Goal: Information Seeking & Learning: Check status

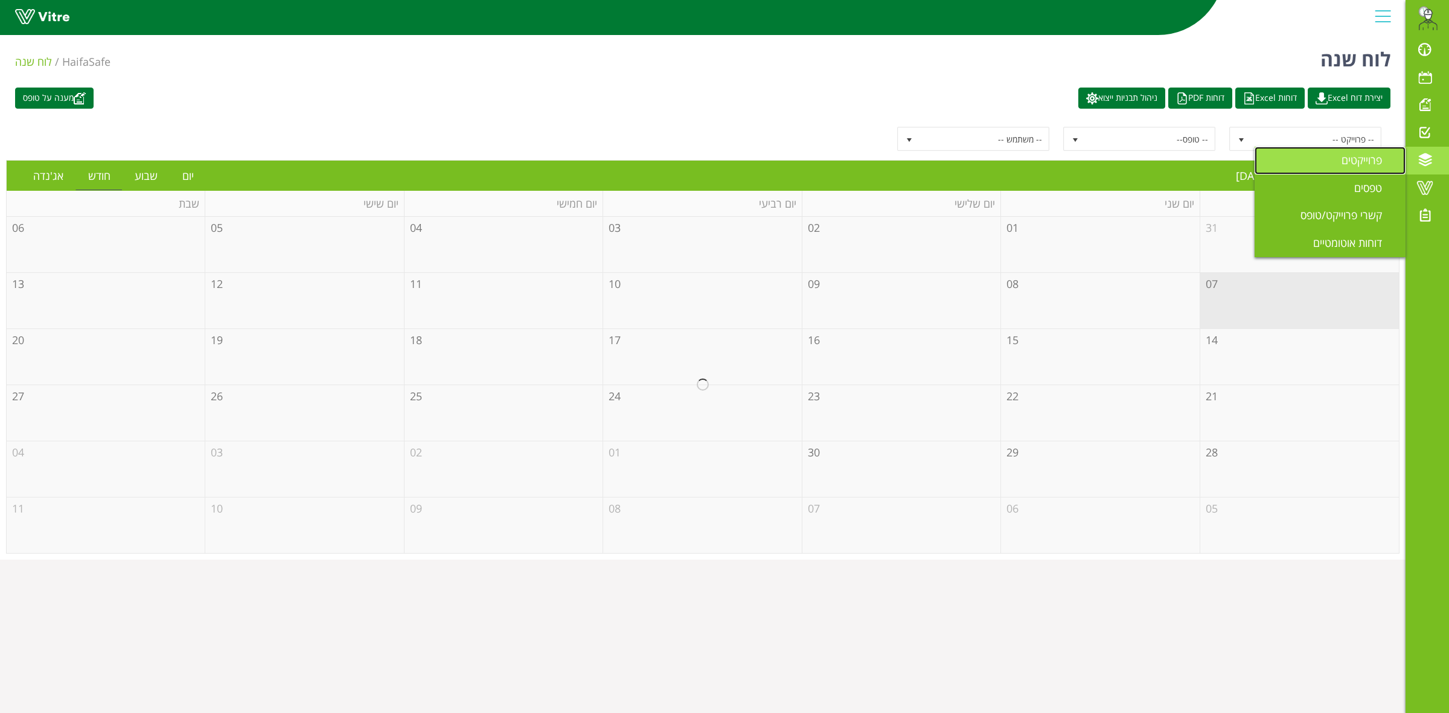
click at [1347, 167] on link "פרוייקטים" at bounding box center [1329, 161] width 151 height 28
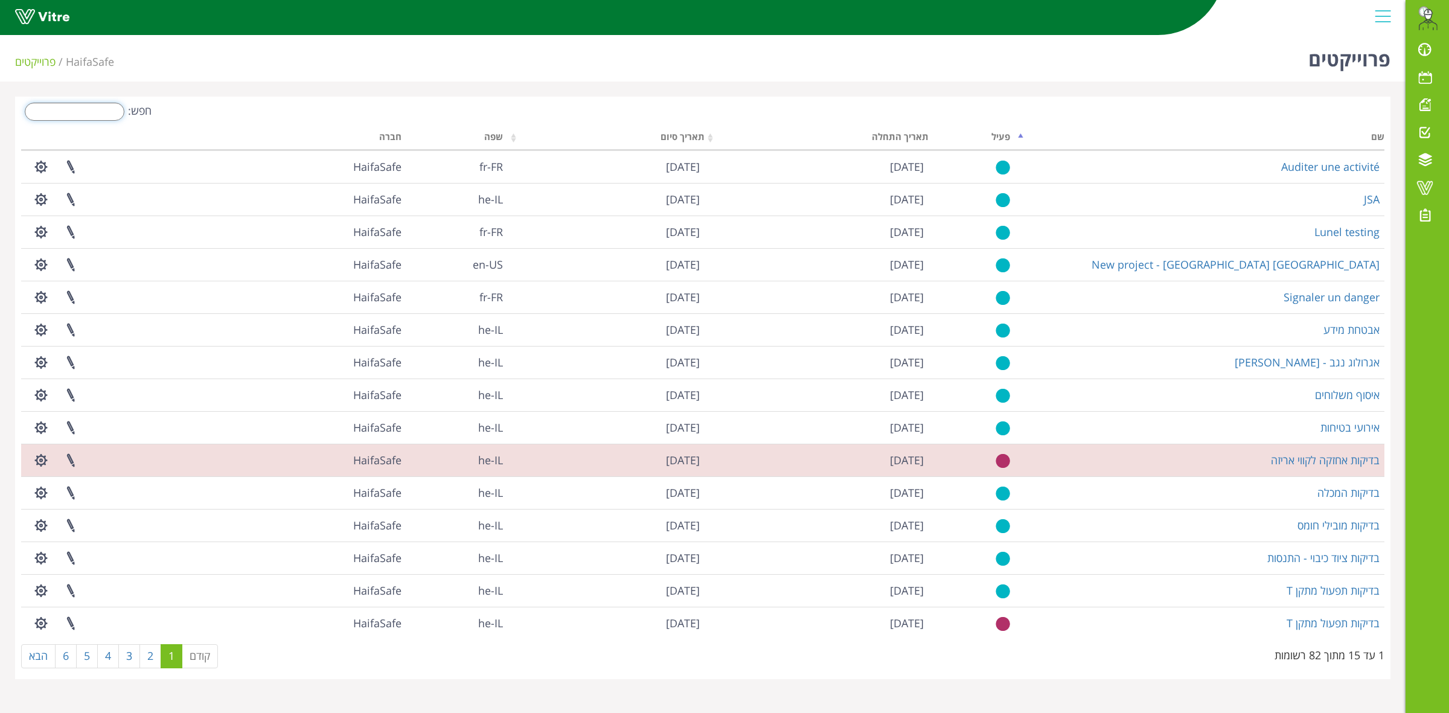
click at [95, 109] on input "חפש:" at bounding box center [75, 112] width 100 height 18
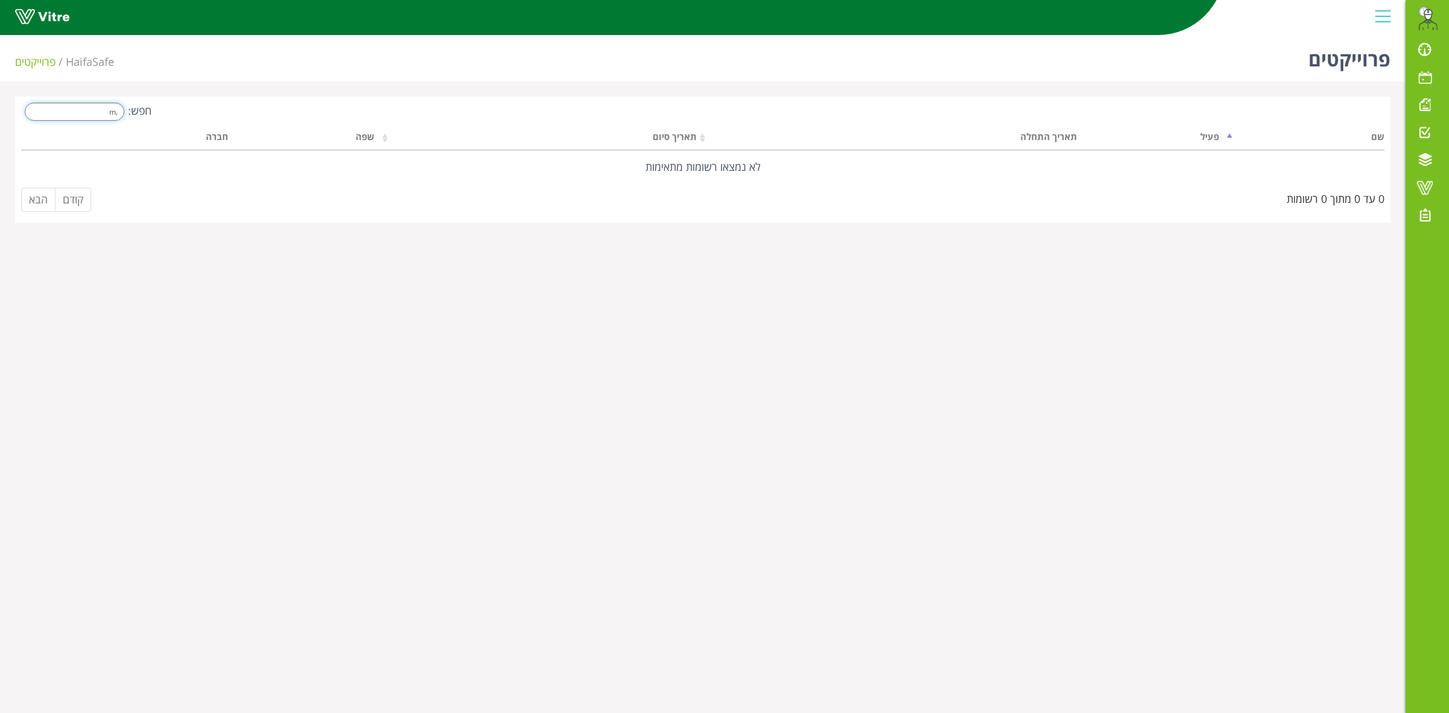
type input ","
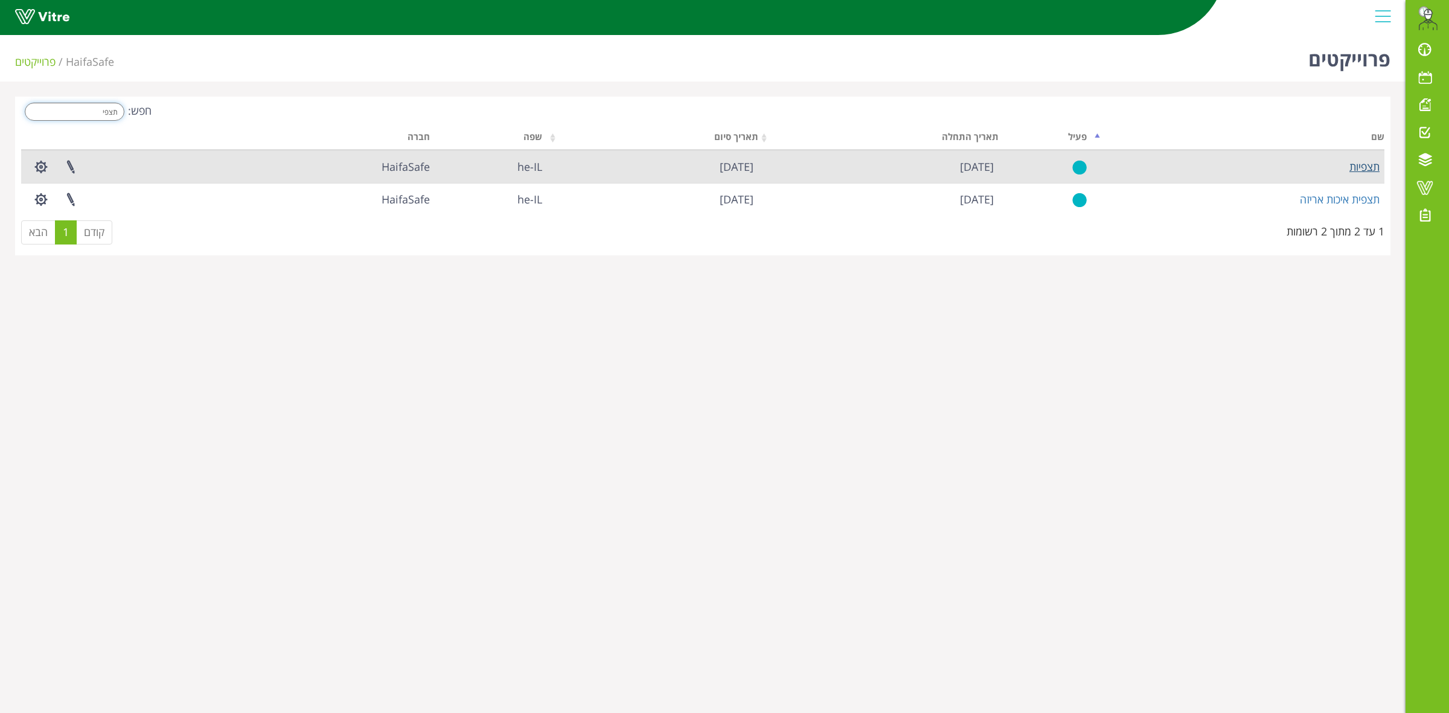
type input "תצפי"
click at [1370, 167] on link "תצפיות" at bounding box center [1364, 166] width 30 height 14
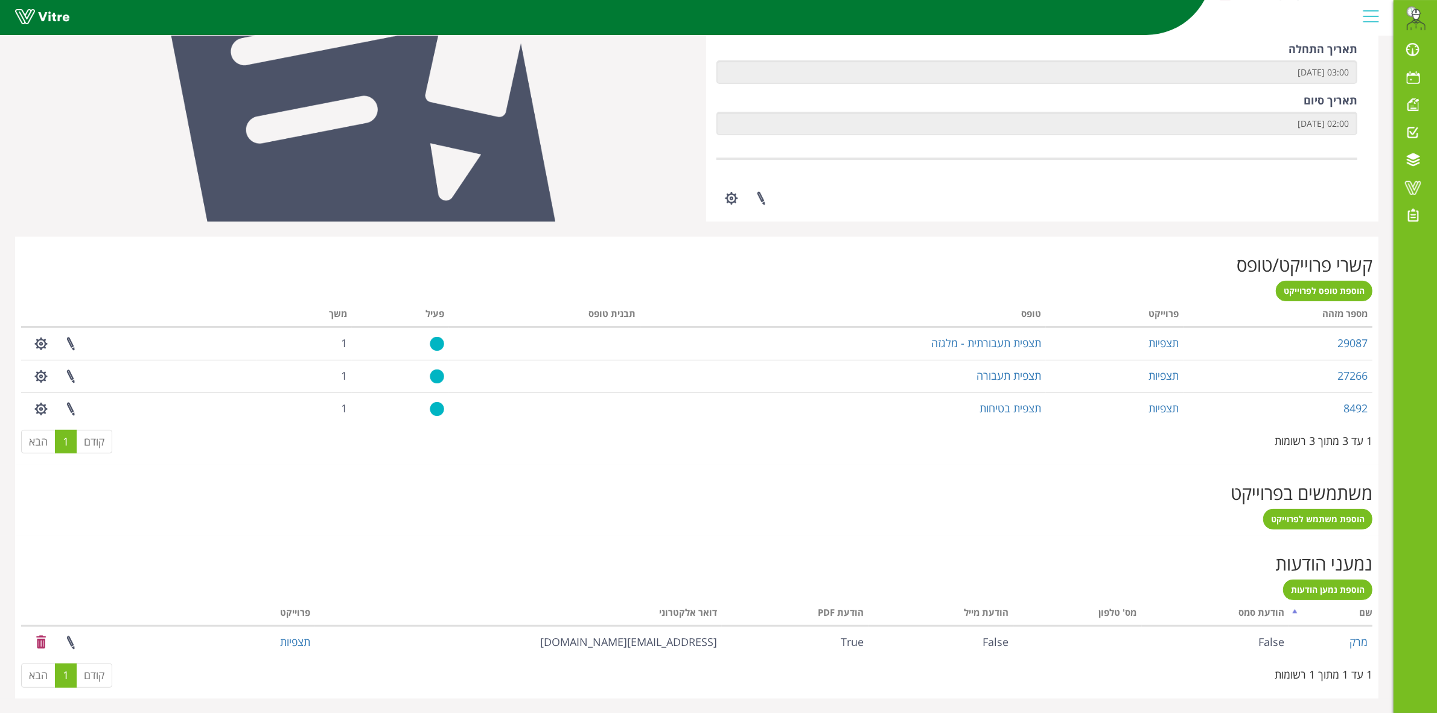
scroll to position [284, 0]
click at [1297, 514] on span "הוספת משתמש לפרוייקט" at bounding box center [1318, 517] width 94 height 11
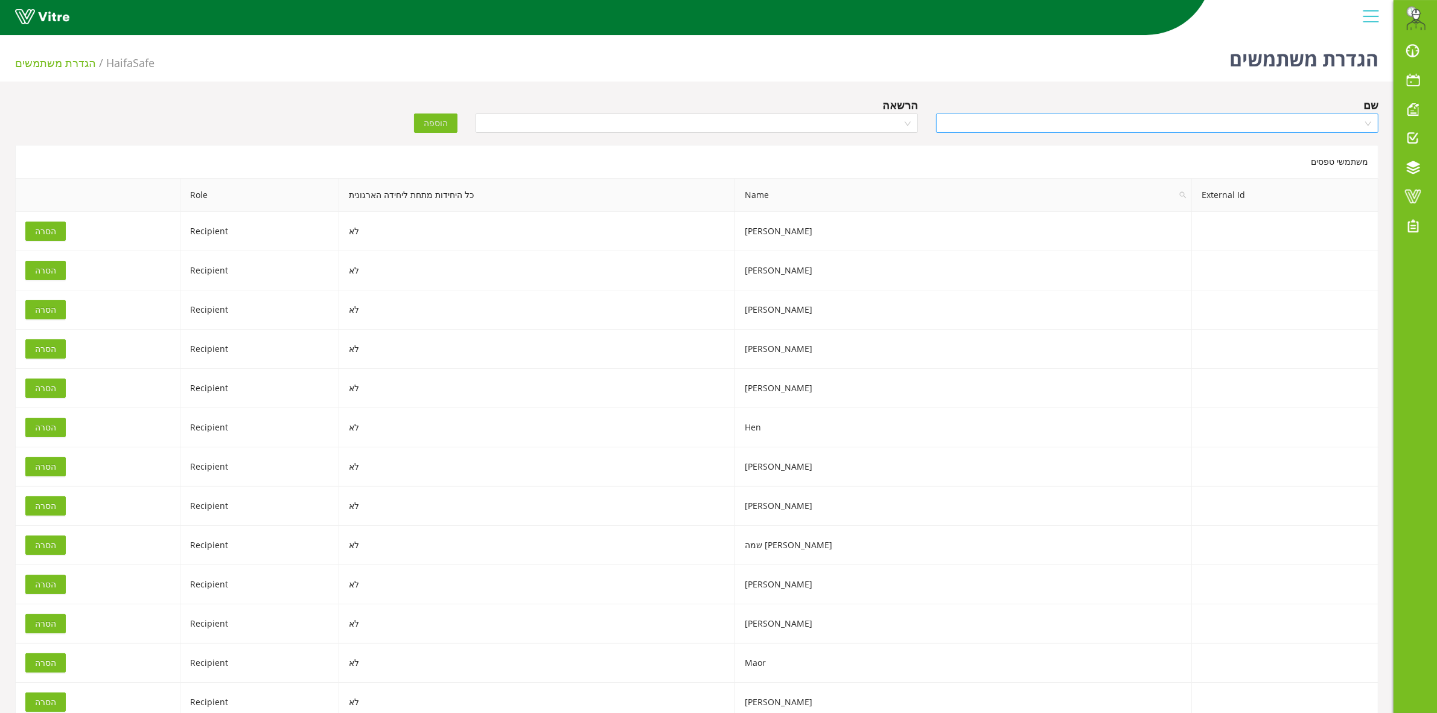
click at [1204, 115] on input "search" at bounding box center [1152, 123] width 419 height 18
type input "אורן"
click at [1306, 186] on div "אורן אסרף" at bounding box center [1157, 185] width 428 height 13
click at [762, 124] on input "search" at bounding box center [692, 123] width 419 height 18
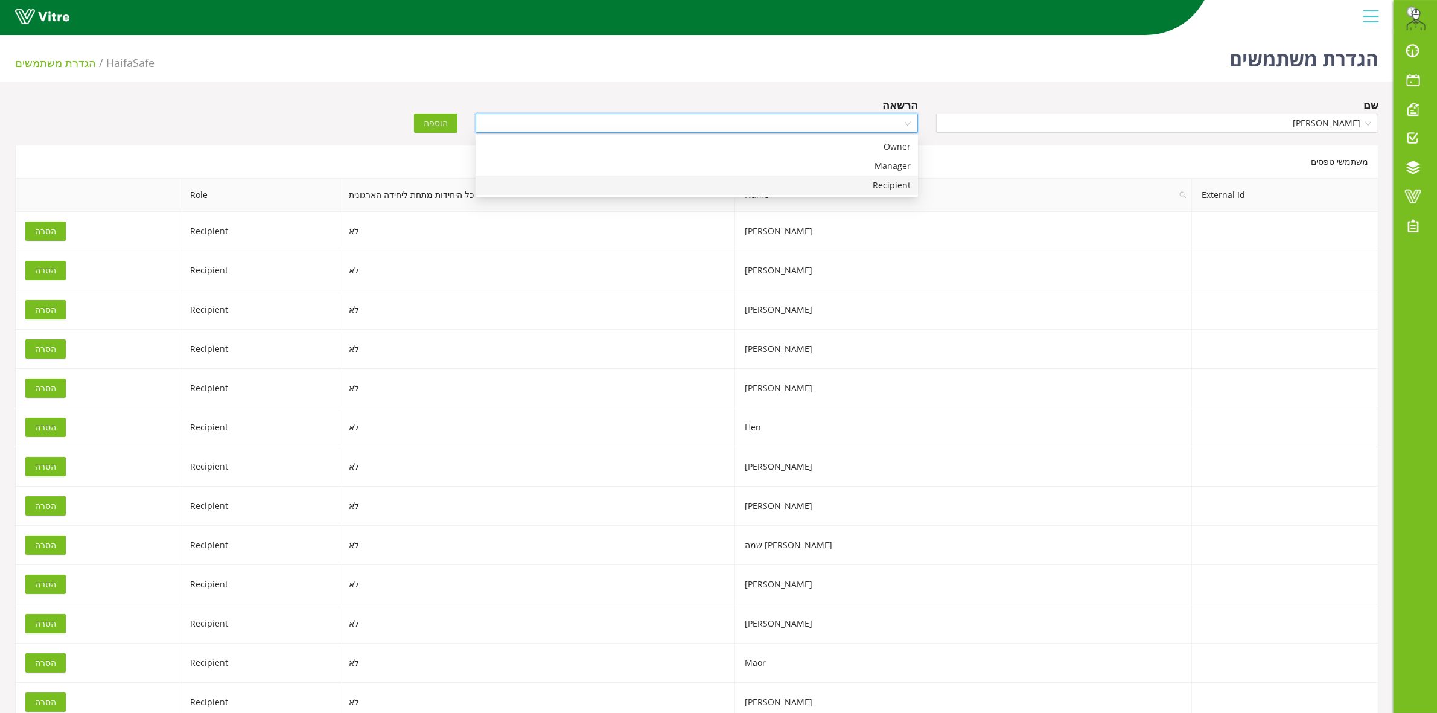
click at [841, 180] on div "Recipient" at bounding box center [697, 185] width 428 height 13
click at [436, 127] on span "הוספה" at bounding box center [436, 122] width 24 height 13
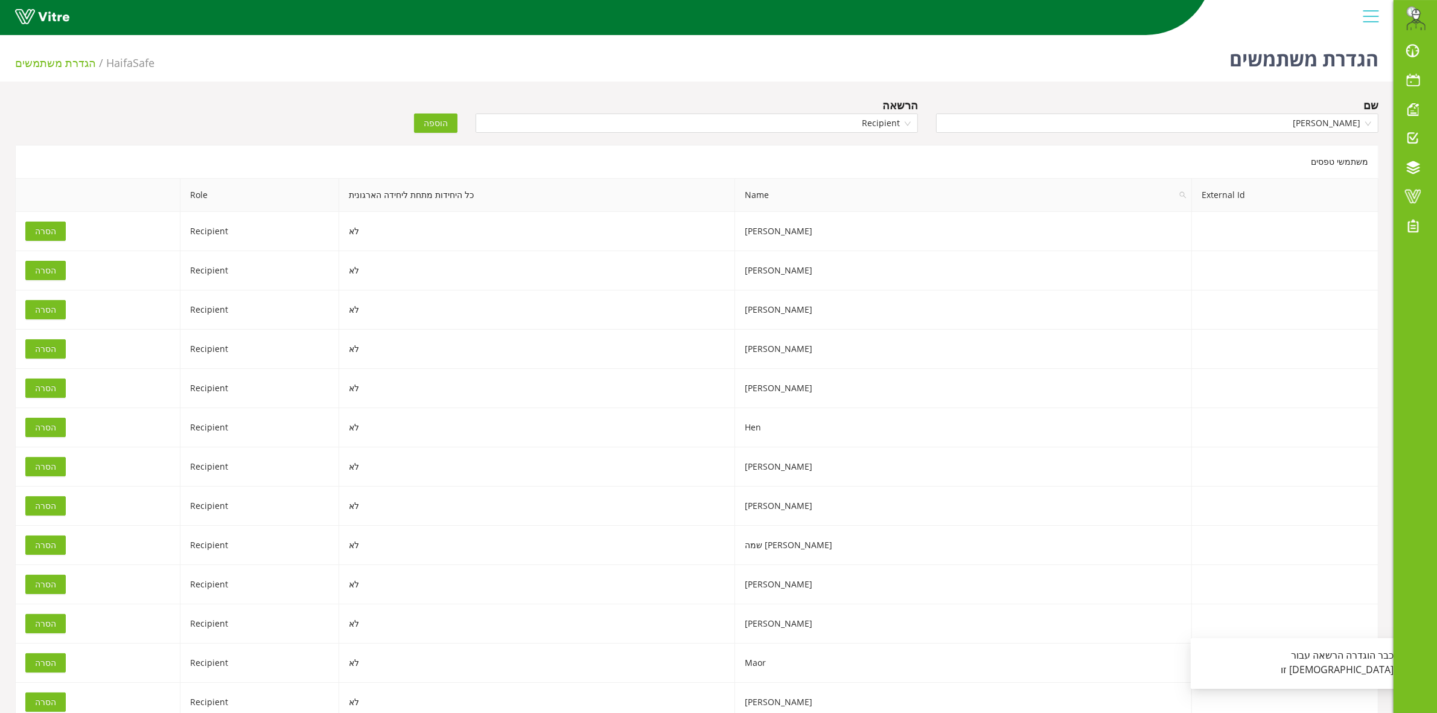
click at [439, 125] on span "הוספה" at bounding box center [436, 122] width 24 height 13
click at [1140, 124] on span "[PERSON_NAME]" at bounding box center [1157, 123] width 428 height 18
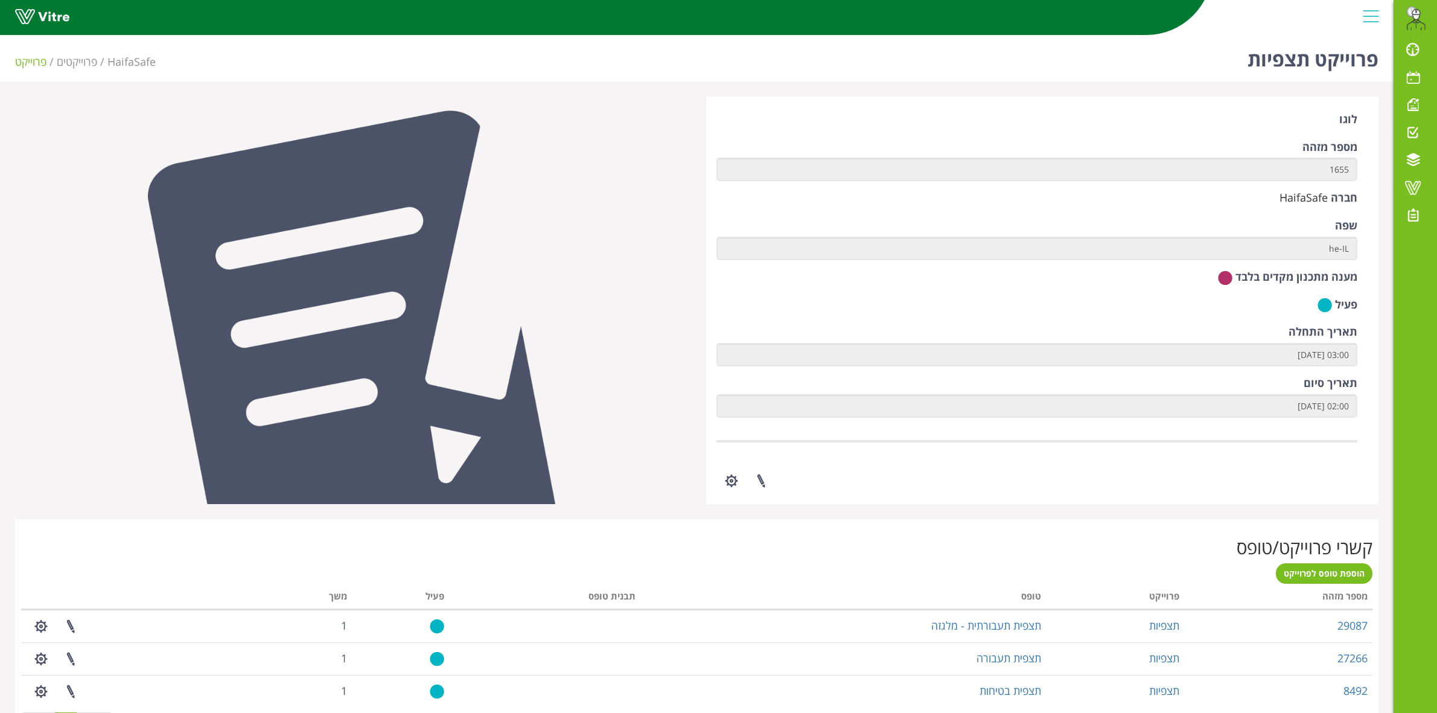
scroll to position [100, 0]
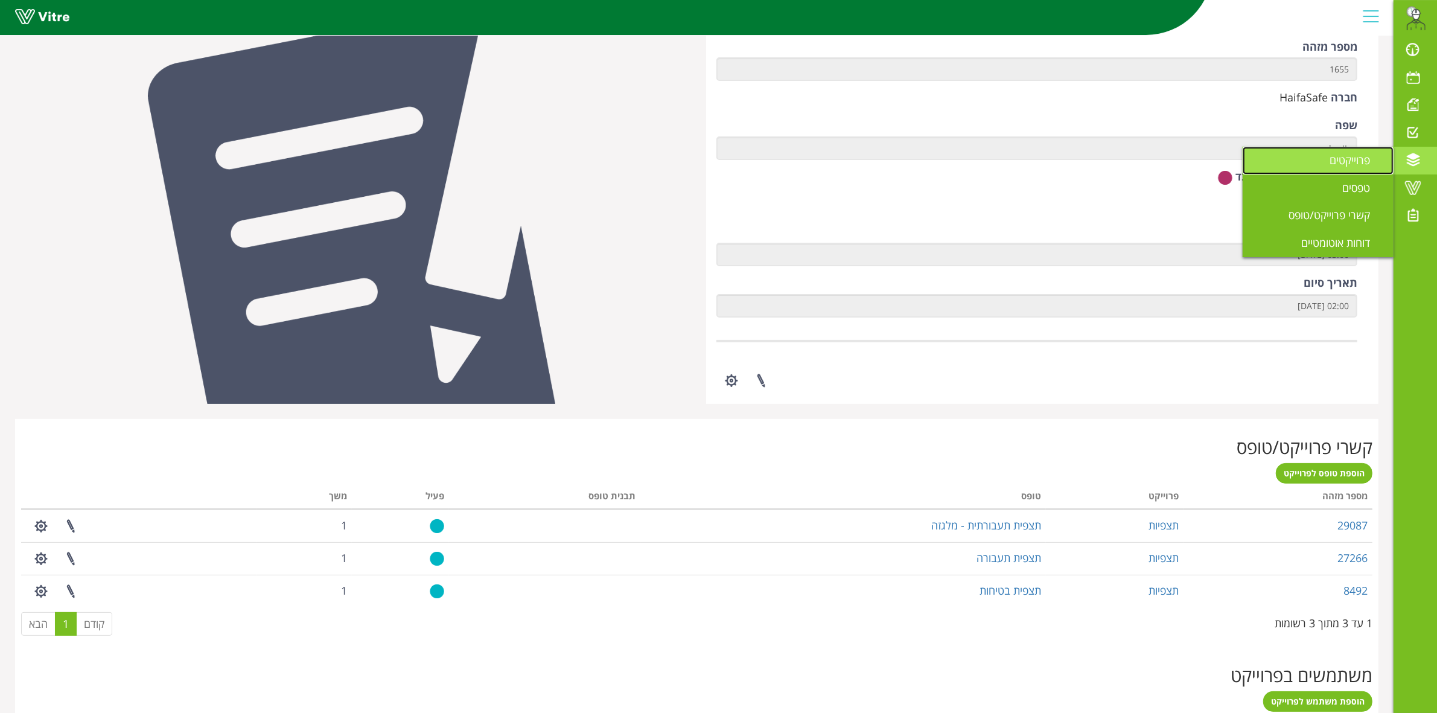
click at [1350, 161] on span "פרוייקטים" at bounding box center [1357, 160] width 55 height 14
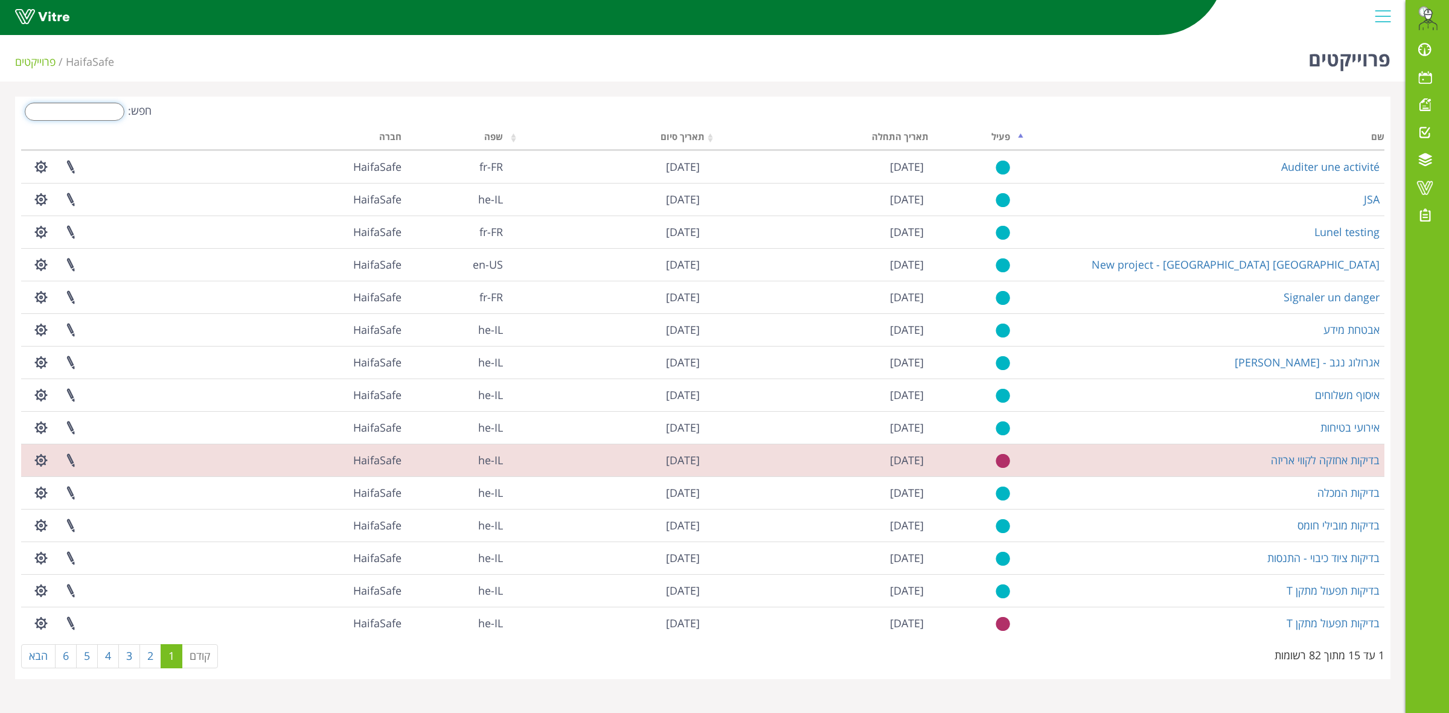
click at [71, 113] on input "חפש:" at bounding box center [75, 112] width 100 height 18
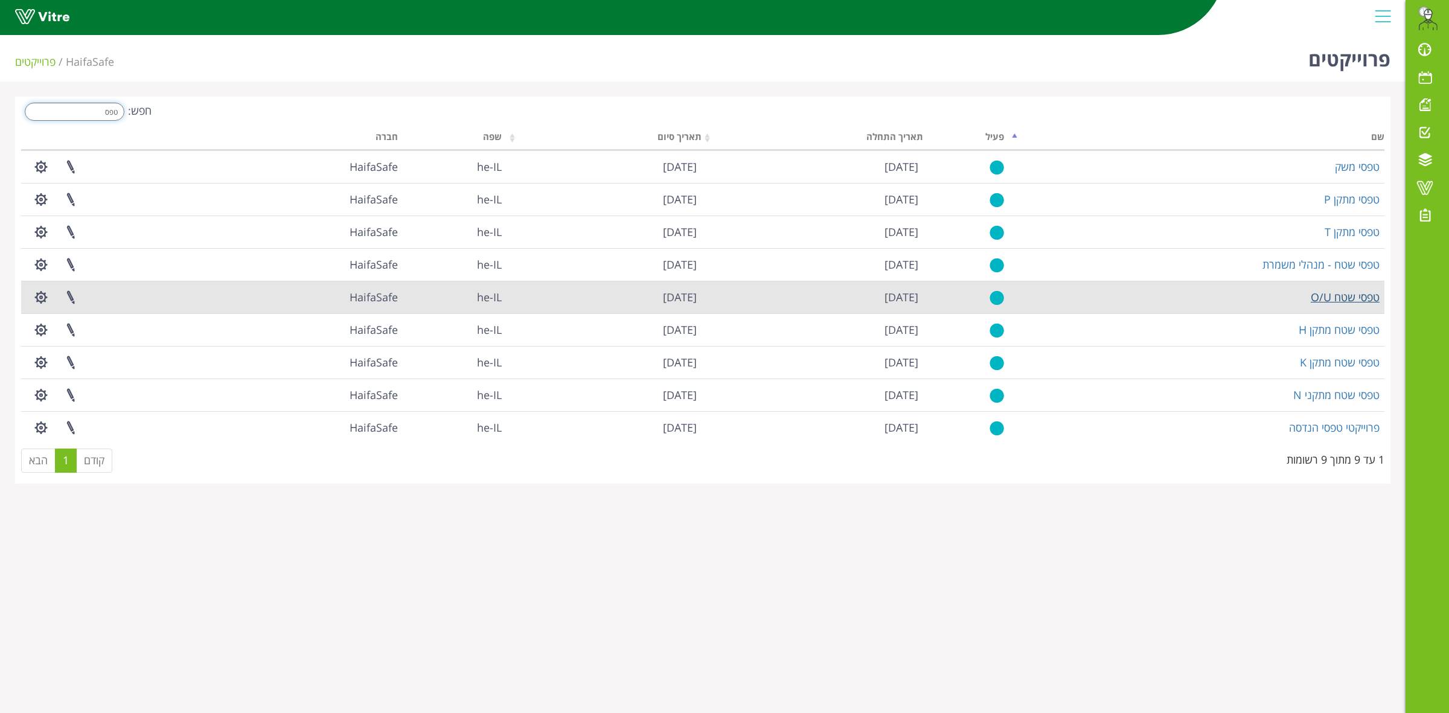
type input "טפס"
click at [1329, 300] on link "טפסי שטח O/U" at bounding box center [1344, 297] width 69 height 14
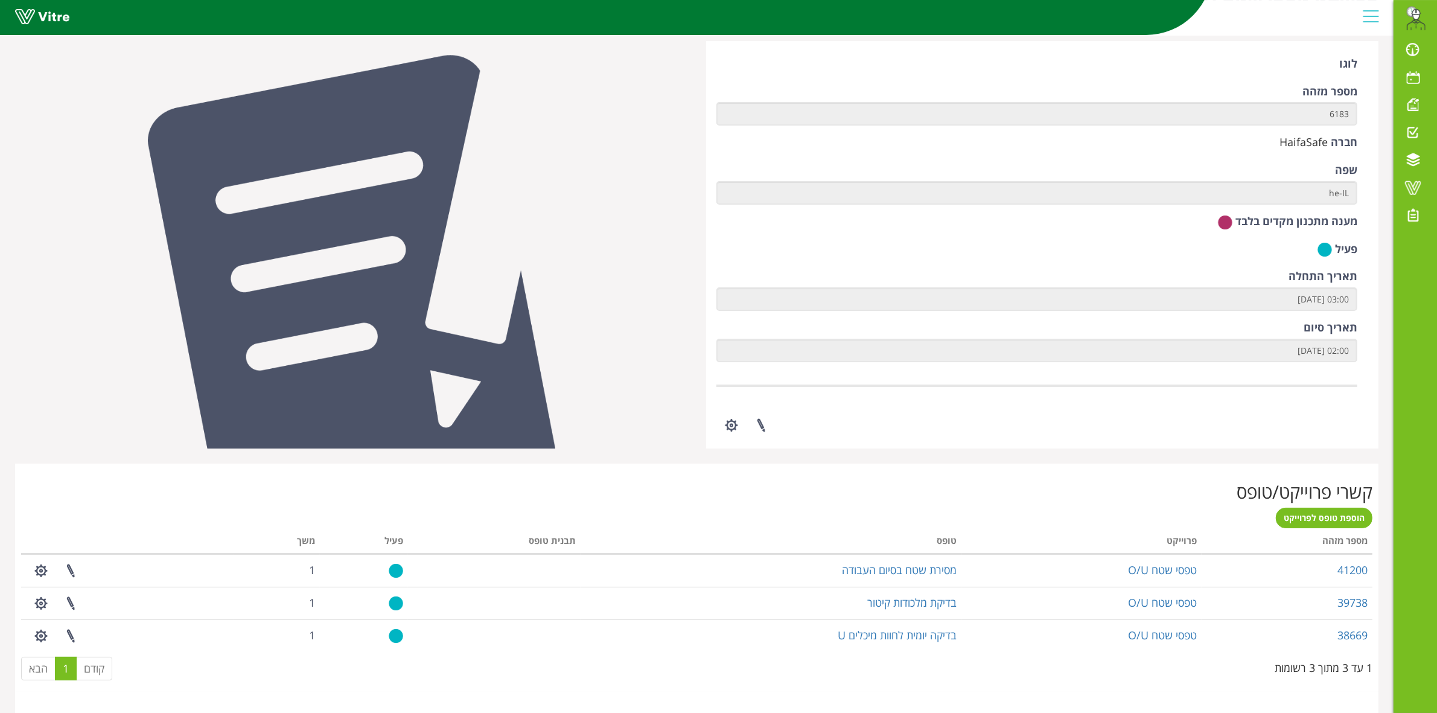
scroll to position [316, 0]
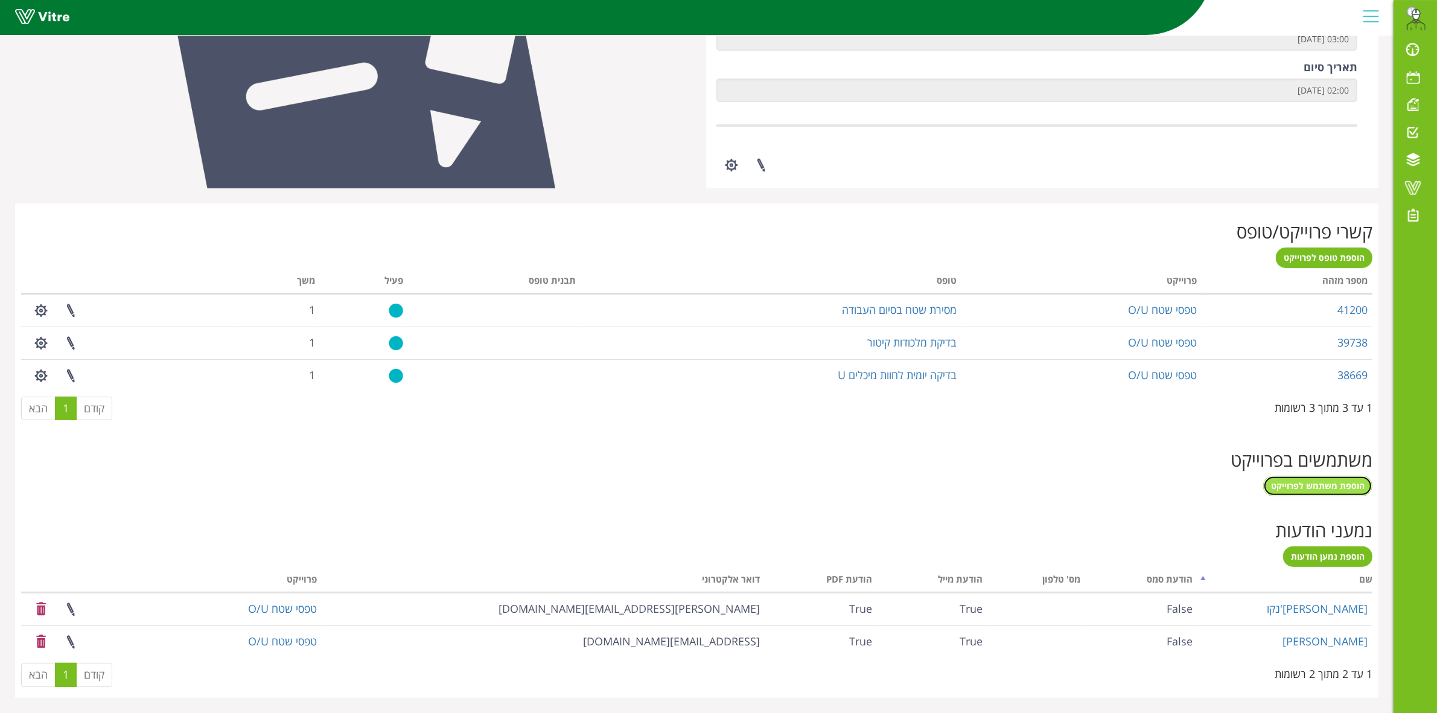
click at [1343, 490] on span "הוספת משתמש לפרוייקט" at bounding box center [1318, 485] width 94 height 11
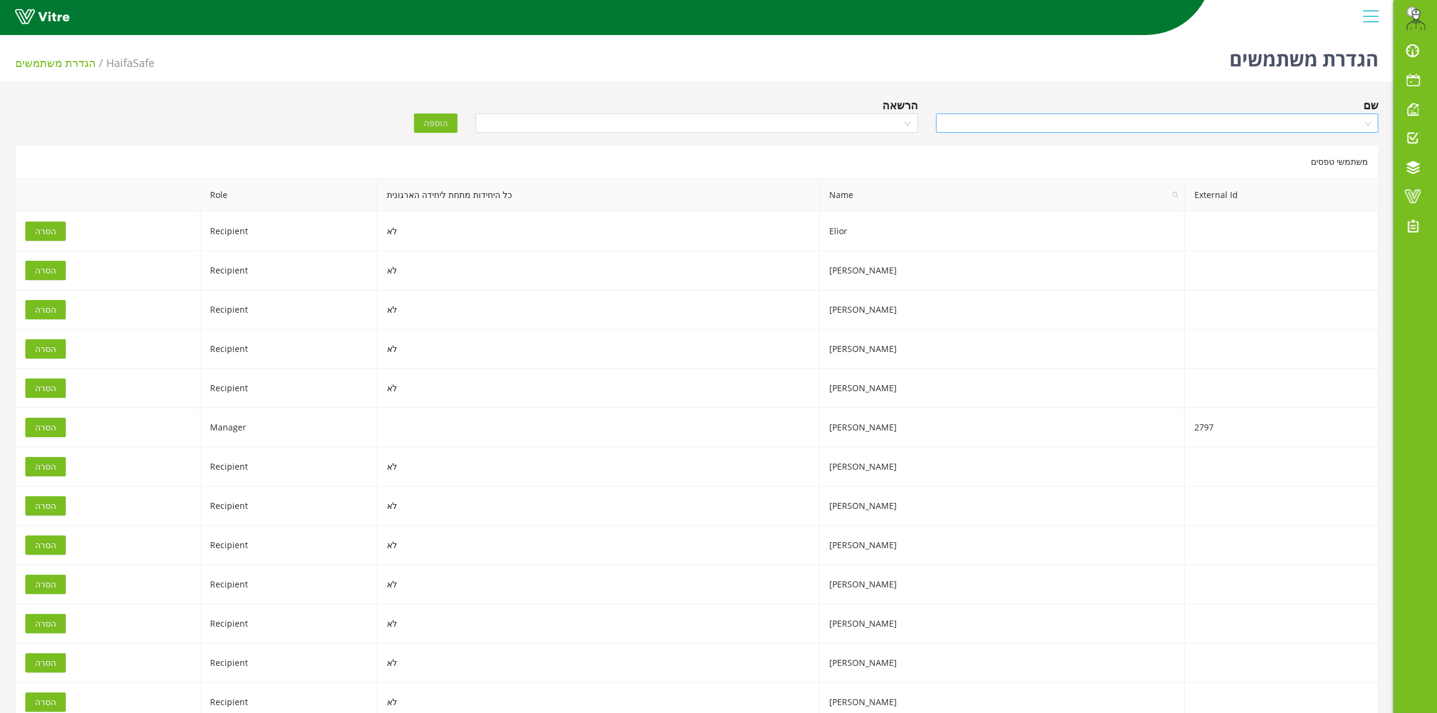
click at [1211, 119] on input "search" at bounding box center [1152, 123] width 419 height 18
type input "[PERSON_NAME]"
click at [1236, 163] on div "[PERSON_NAME]" at bounding box center [1157, 165] width 428 height 13
click at [521, 123] on input "search" at bounding box center [692, 123] width 419 height 18
click at [740, 177] on div "Recipient" at bounding box center [697, 185] width 442 height 19
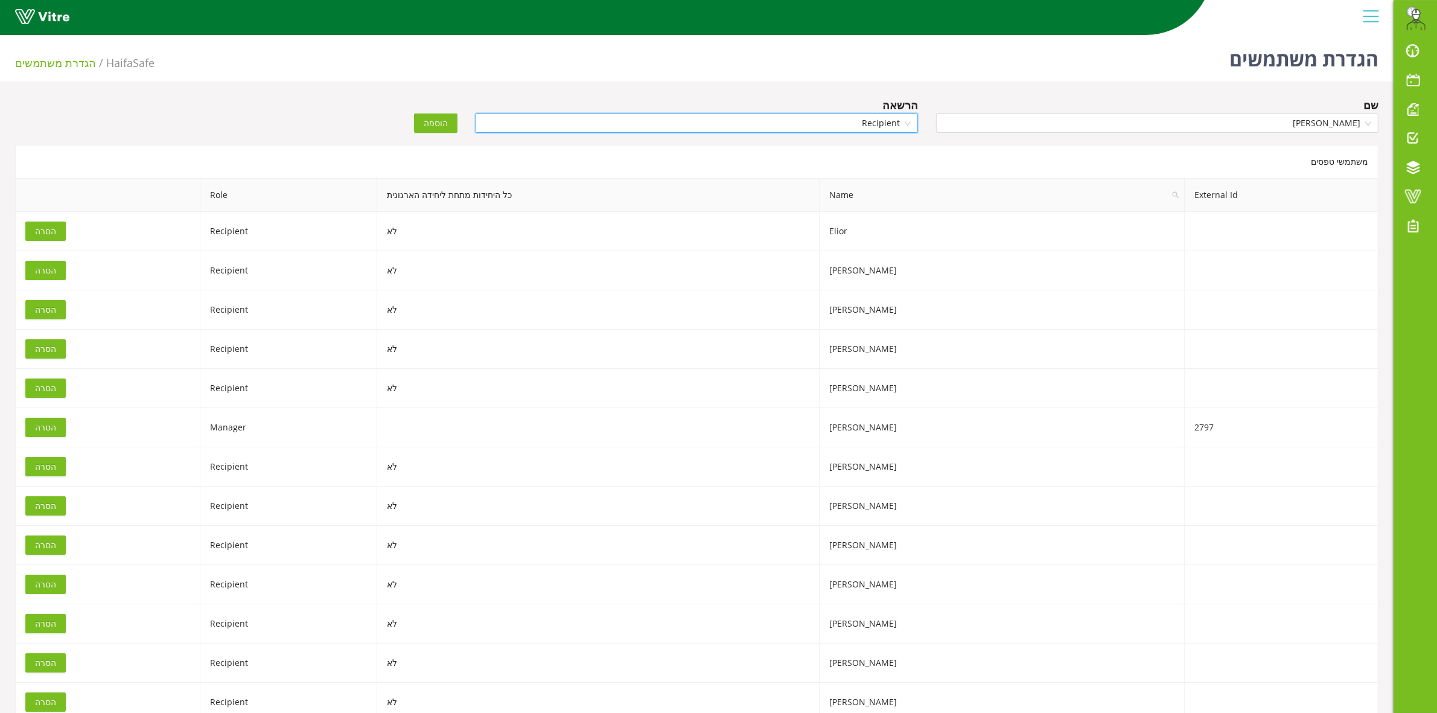
click at [429, 125] on span "הוספה" at bounding box center [436, 122] width 24 height 13
click at [1141, 100] on div "שם" at bounding box center [1157, 105] width 442 height 17
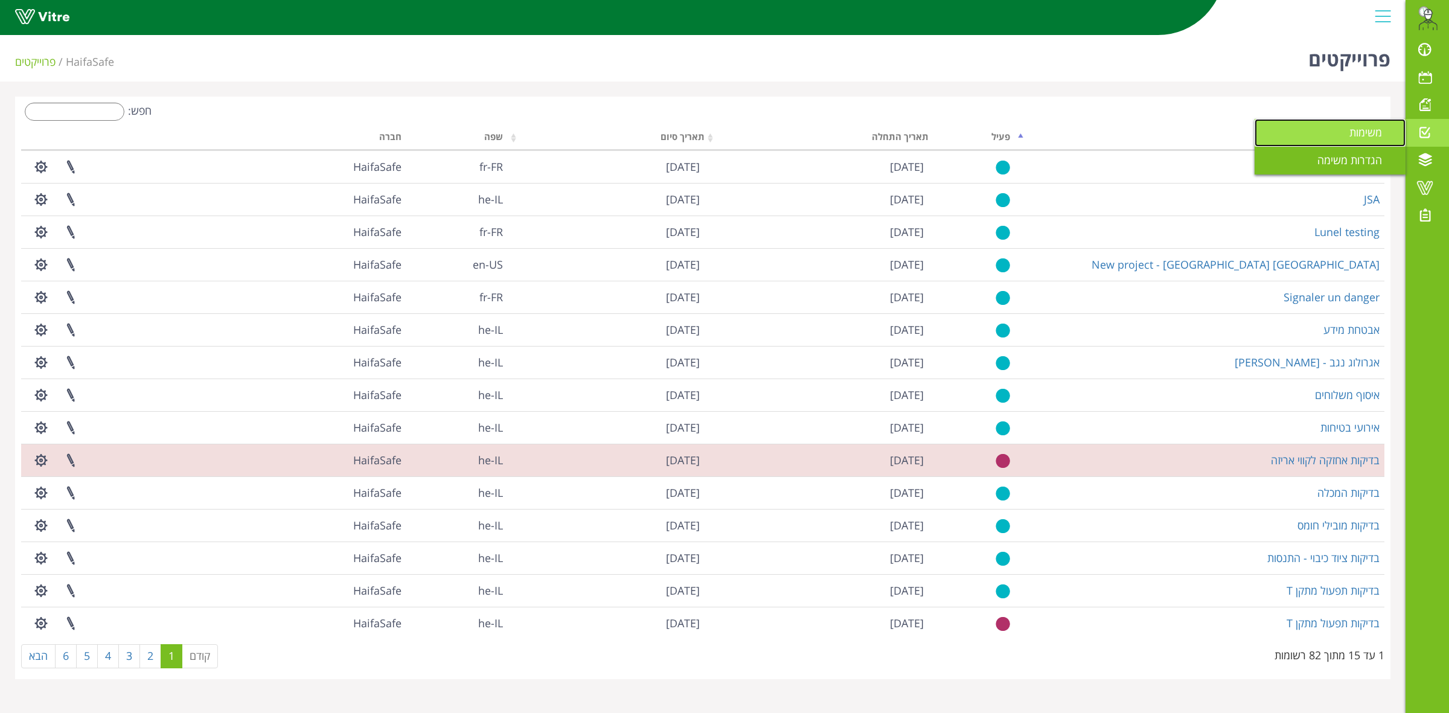
click at [1371, 133] on span "משימות" at bounding box center [1372, 132] width 47 height 14
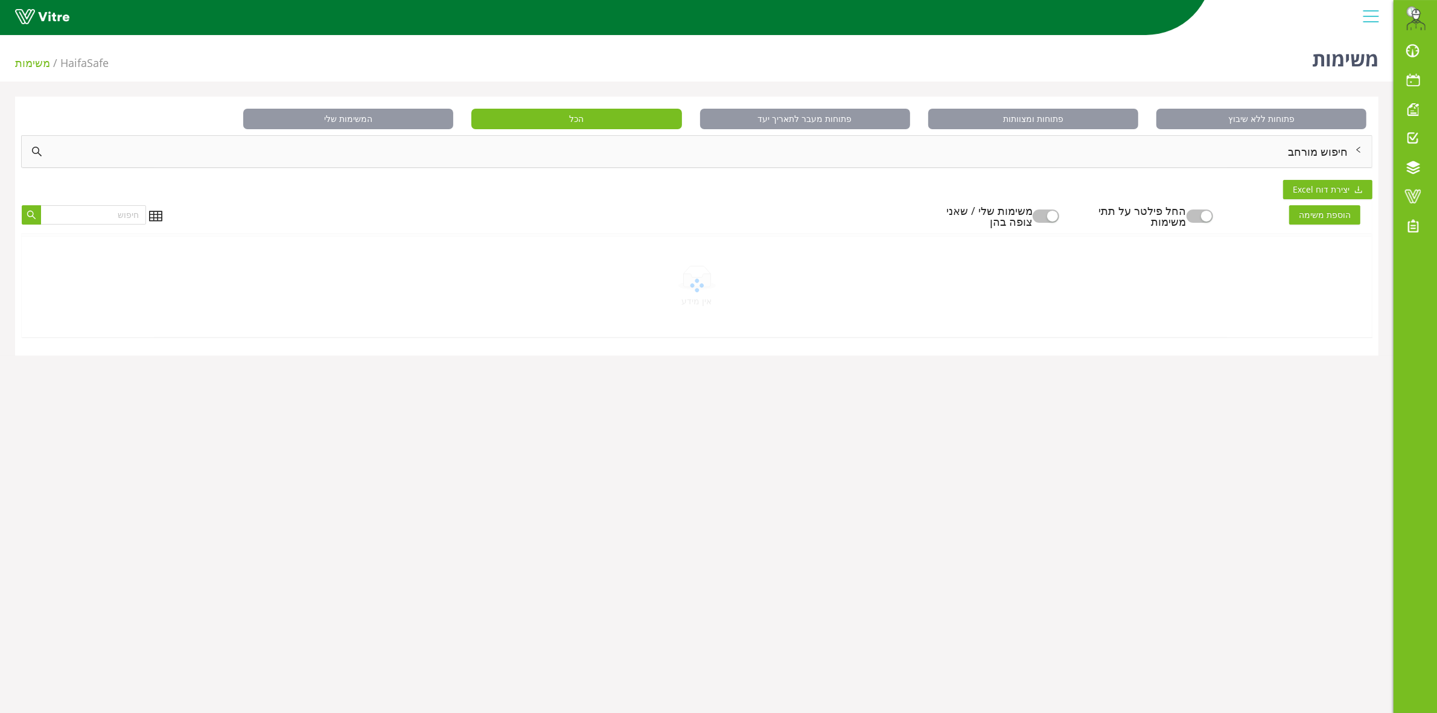
click at [1298, 151] on div "חיפוש מורחב" at bounding box center [697, 151] width 1350 height 31
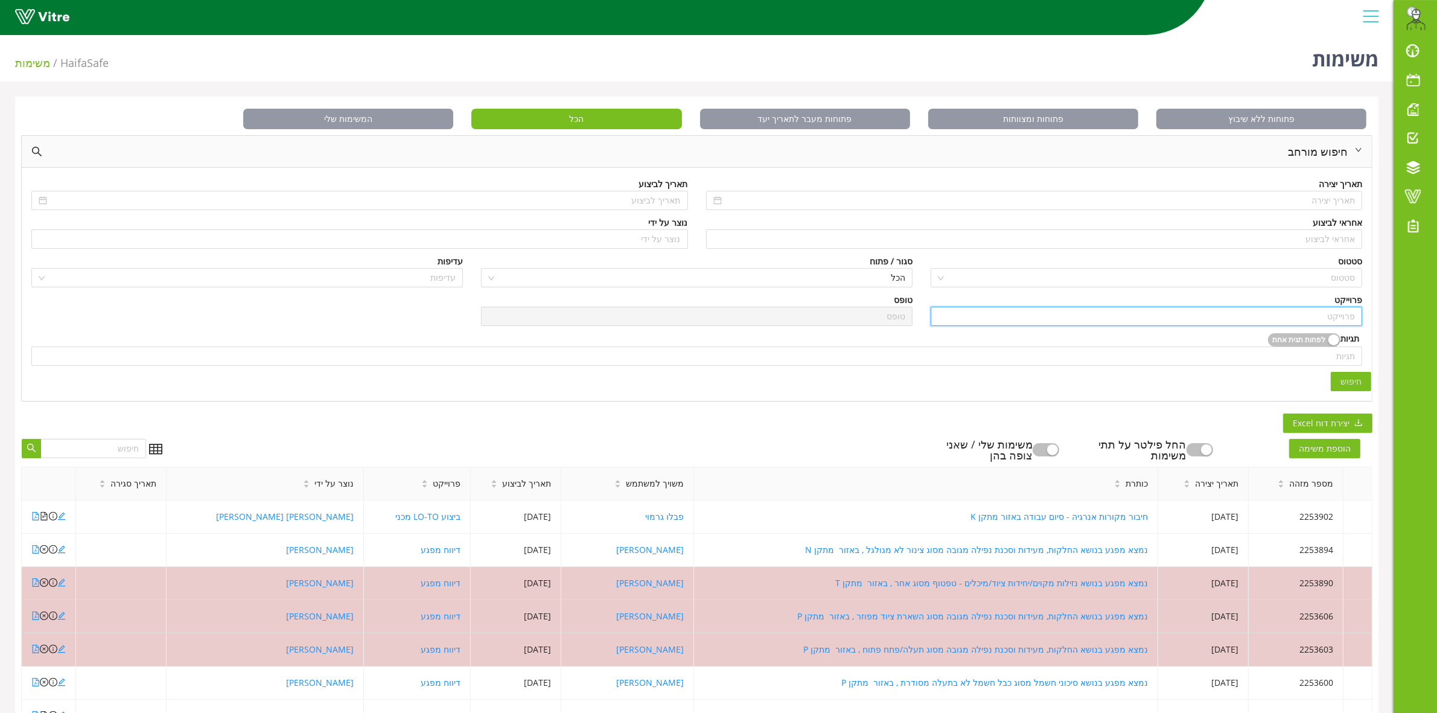
click at [1220, 314] on input "search" at bounding box center [1146, 316] width 417 height 18
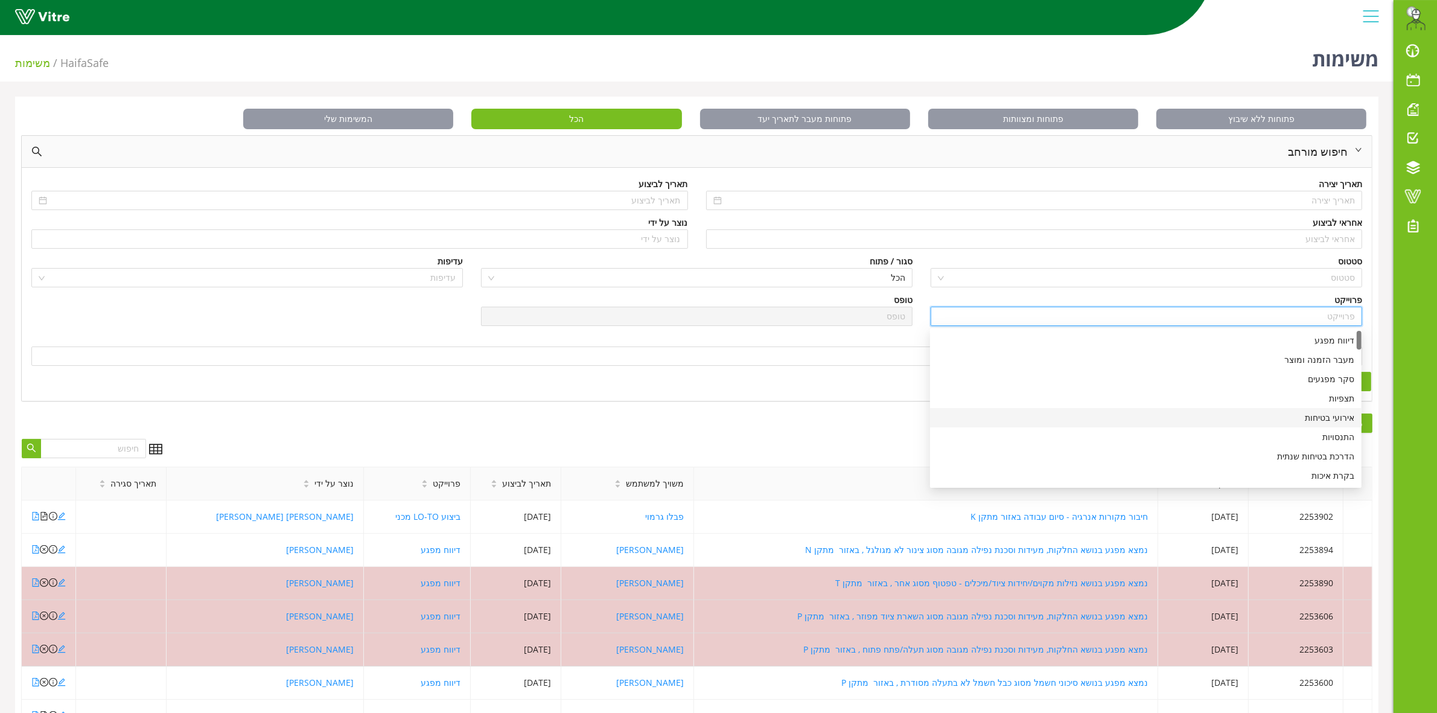
drag, startPoint x: 1318, startPoint y: 423, endPoint x: 1190, endPoint y: 423, distance: 128.0
click at [1317, 423] on div "אירועי בטיחות" at bounding box center [1145, 417] width 417 height 13
type input "אירועי בטיחות"
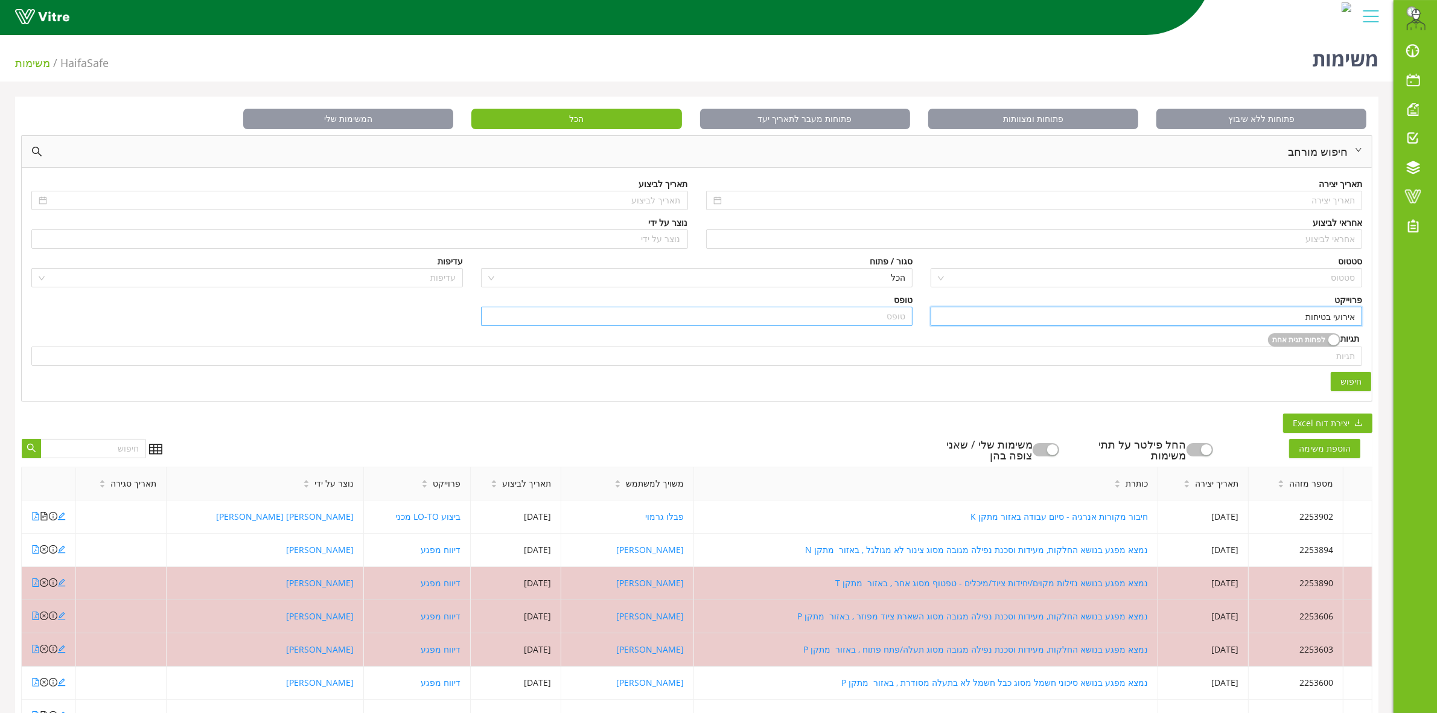
click at [876, 317] on input "search" at bounding box center [696, 316] width 417 height 18
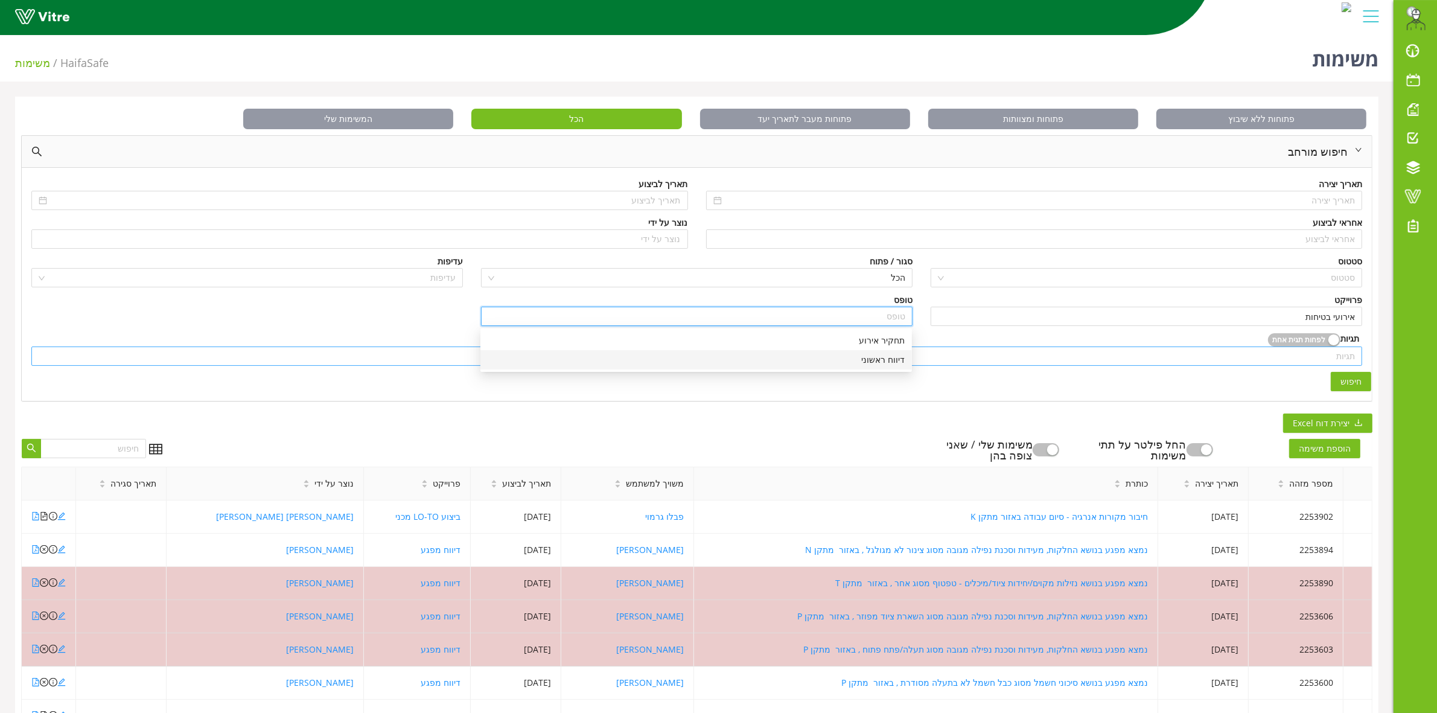
drag, startPoint x: 873, startPoint y: 360, endPoint x: 885, endPoint y: 361, distance: 12.7
click at [873, 360] on div "דיווח ראשוני" at bounding box center [696, 359] width 417 height 13
type input "דיווח ראשוני"
click at [1346, 383] on span "חיפוש" at bounding box center [1351, 381] width 21 height 13
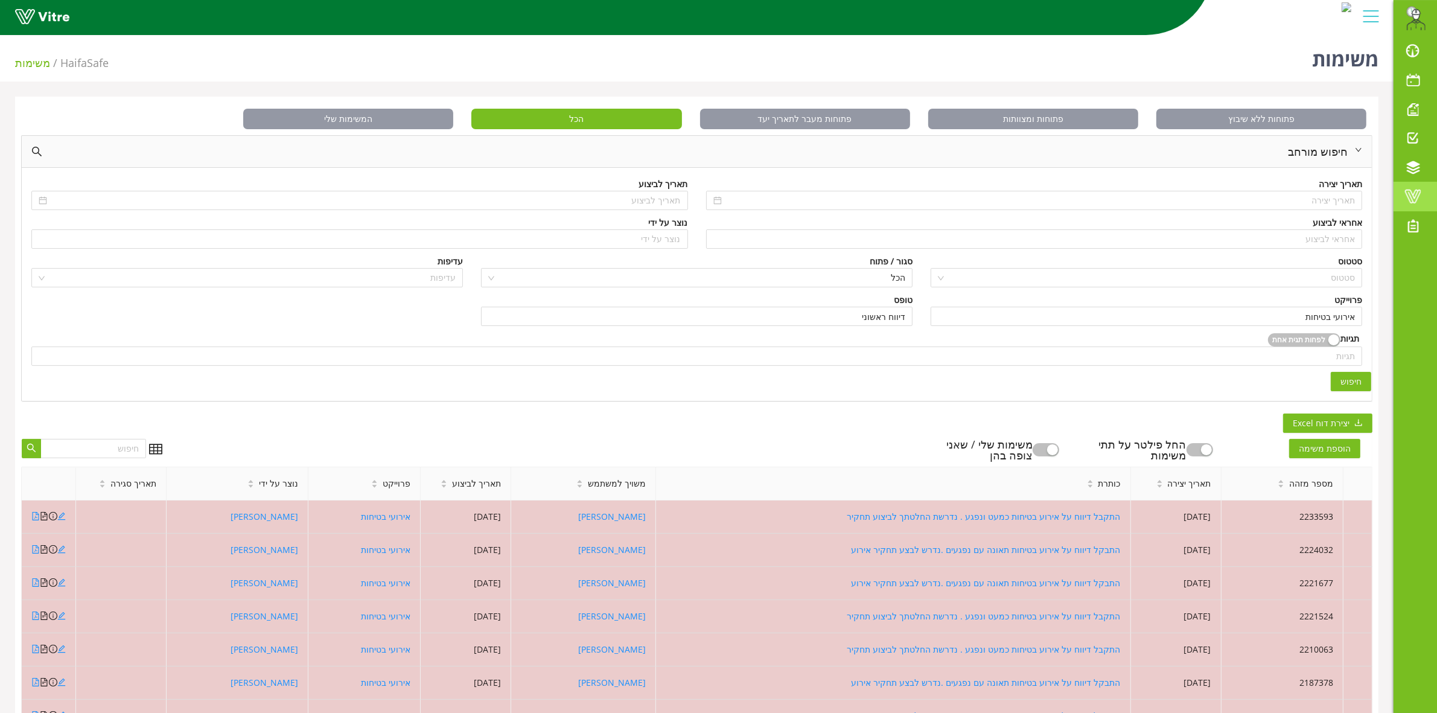
click at [1411, 190] on span at bounding box center [1413, 196] width 30 height 14
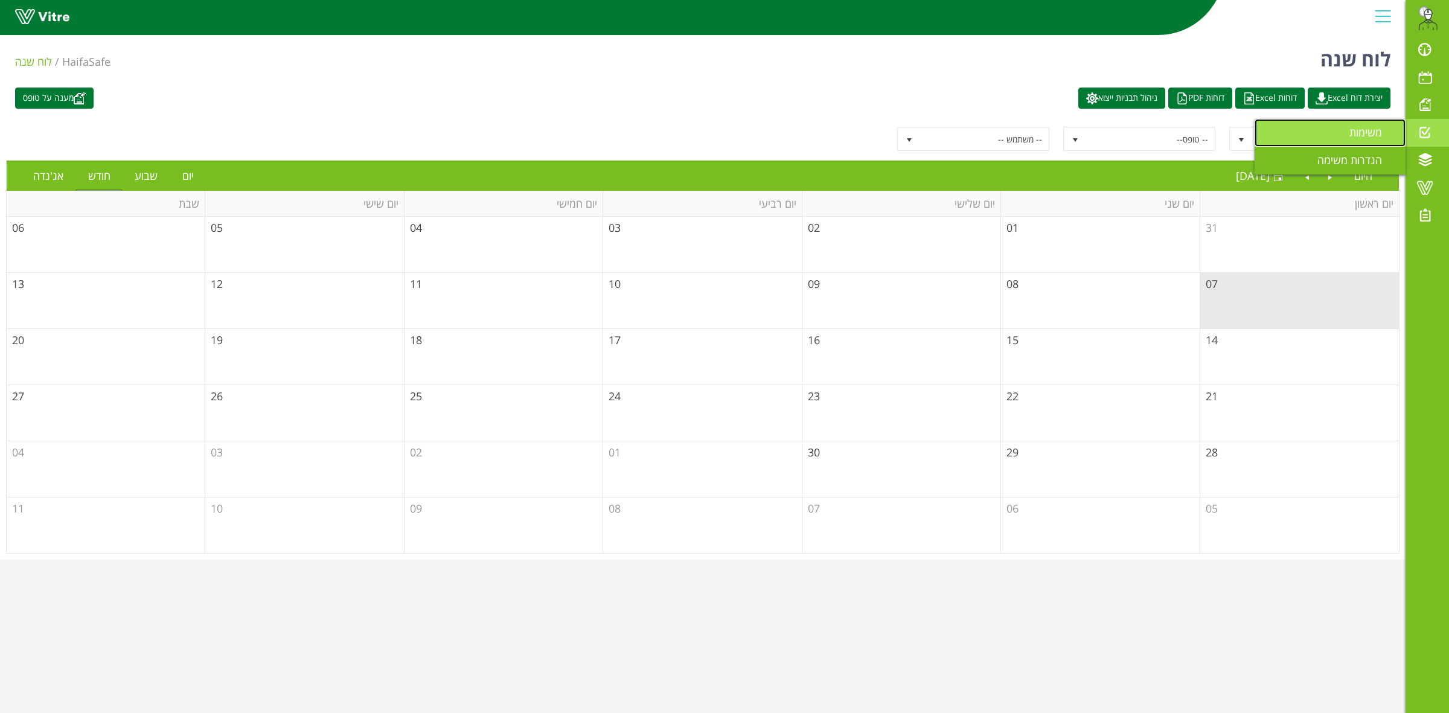
click at [1158, 135] on span "משימות" at bounding box center [1372, 132] width 47 height 14
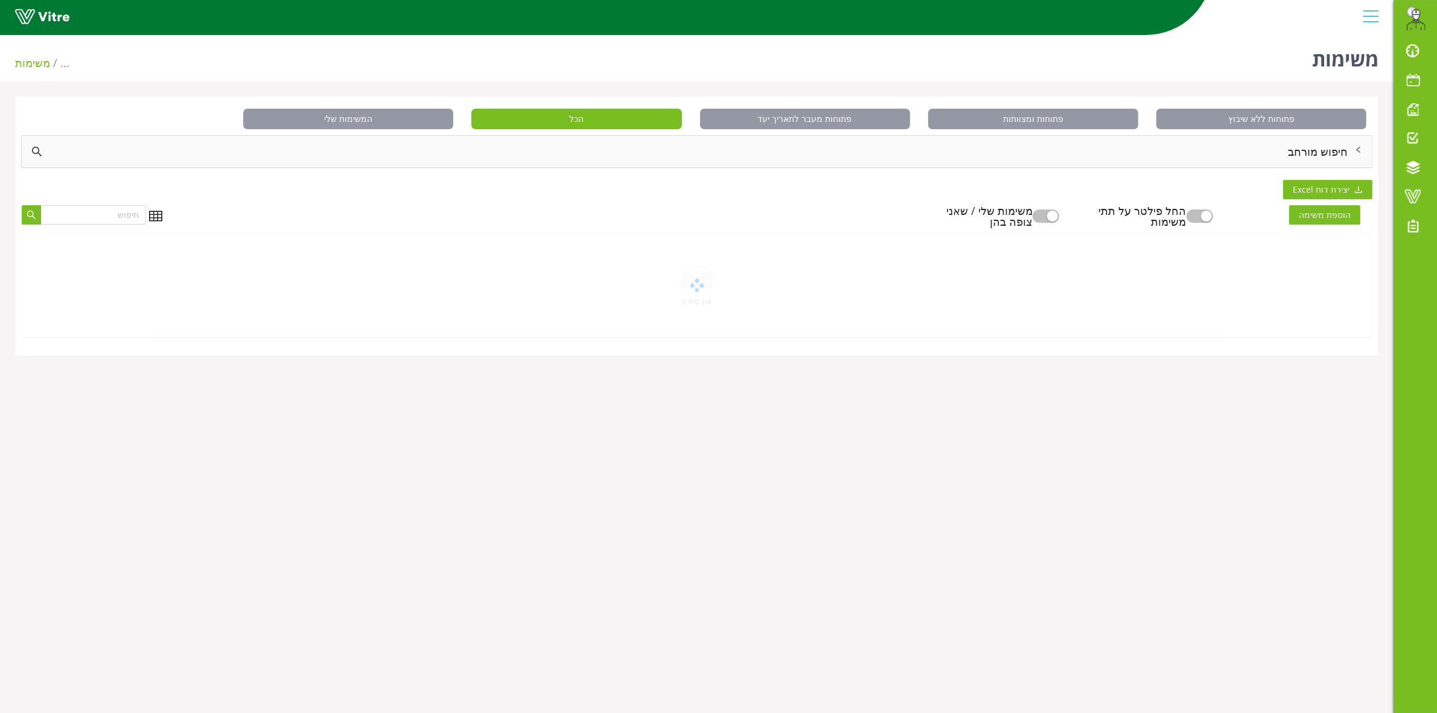
click at [1272, 157] on div "חיפוש מורחב" at bounding box center [697, 151] width 1350 height 31
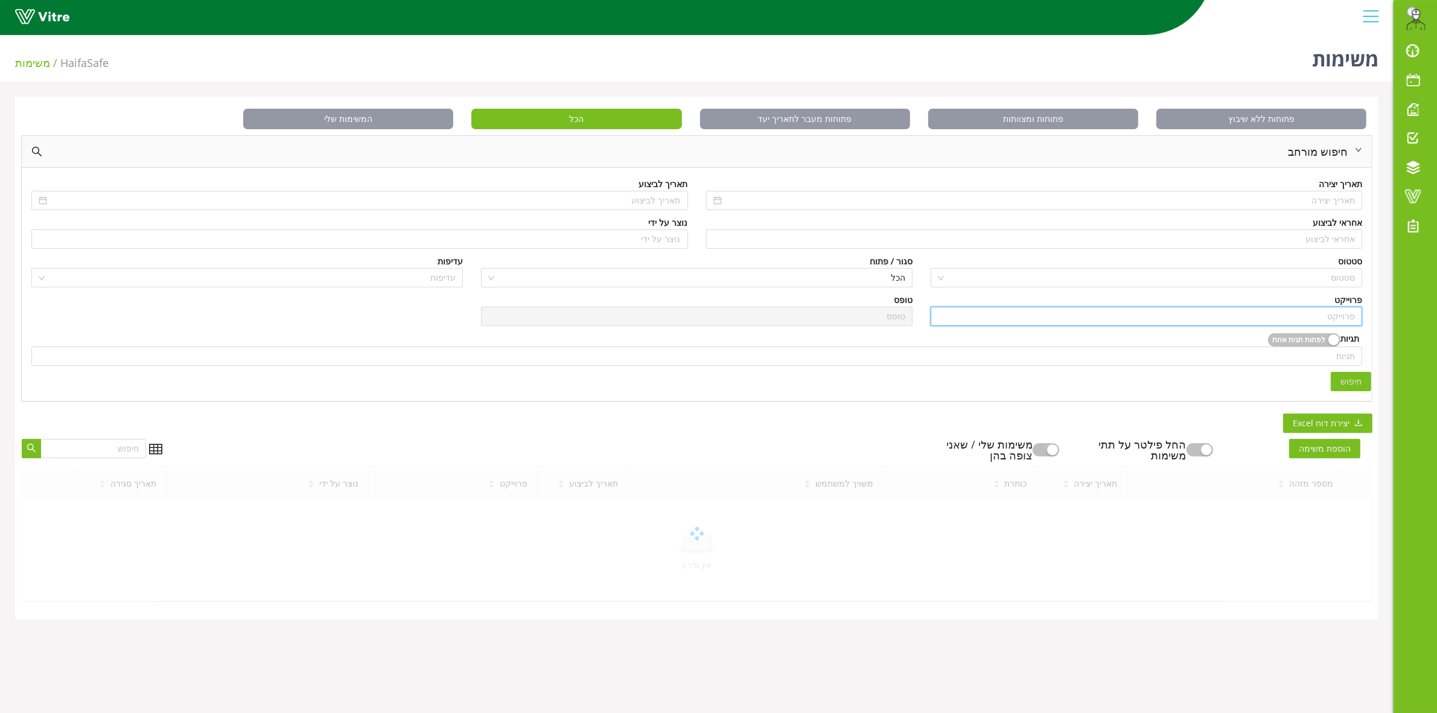
click at [1290, 314] on input "search" at bounding box center [1146, 316] width 417 height 18
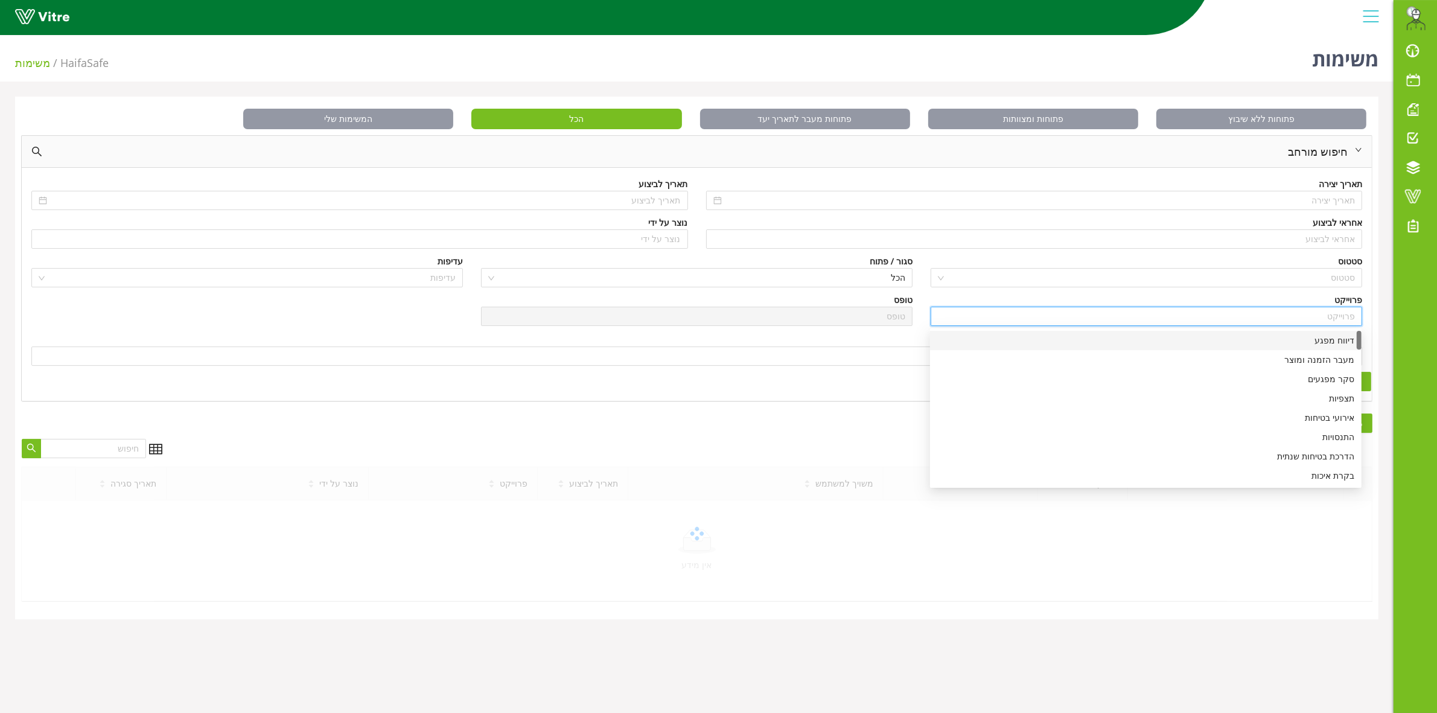
click at [1298, 341] on div "דיווח מפגע" at bounding box center [1145, 340] width 417 height 13
type input "דיווח מפגע"
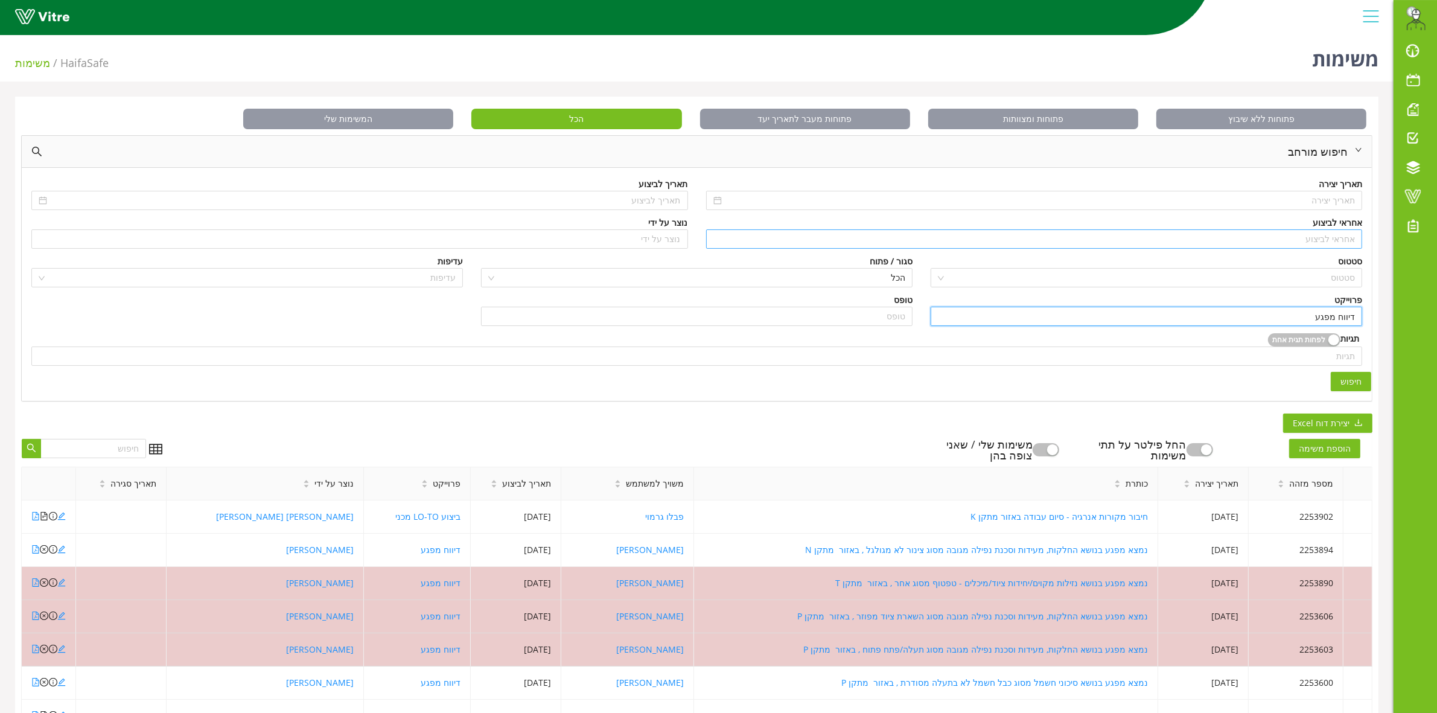
click at [1280, 237] on input "search" at bounding box center [1034, 239] width 642 height 18
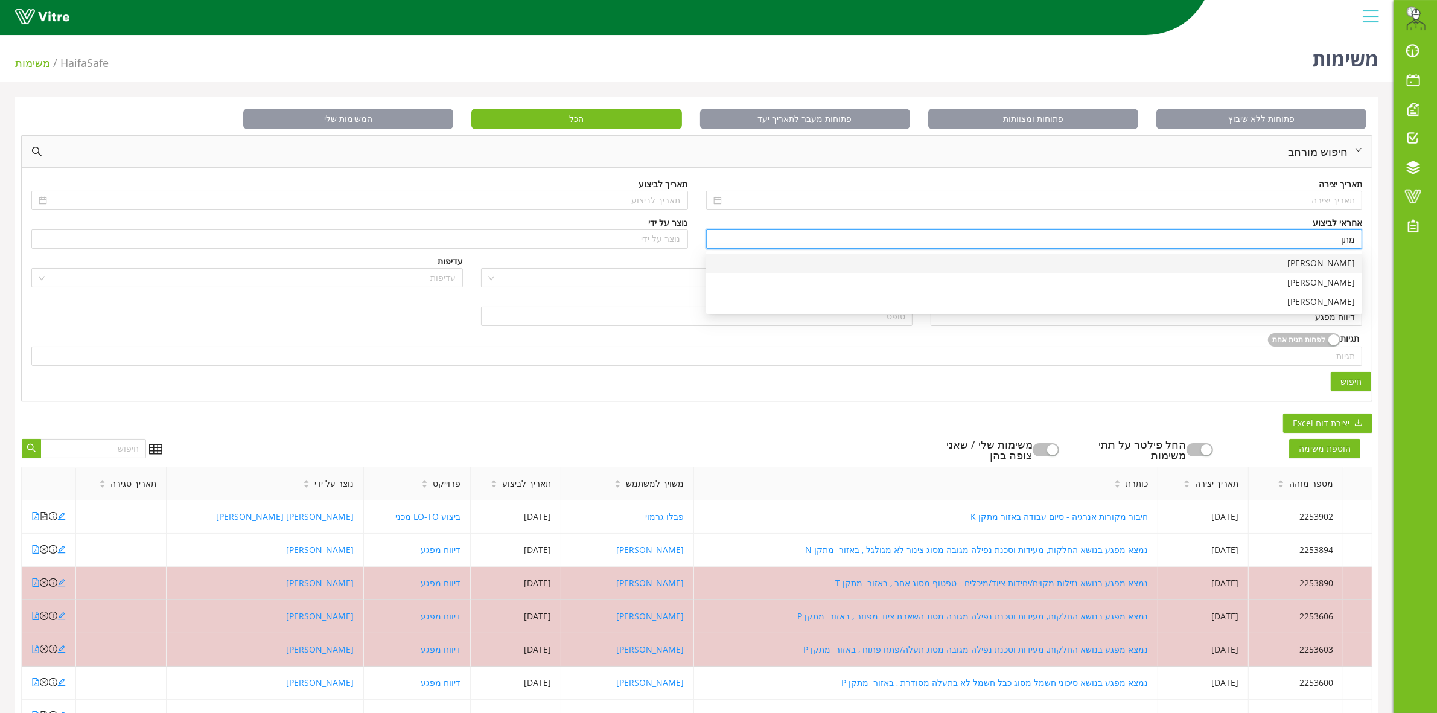
click at [1326, 267] on div "[PERSON_NAME]" at bounding box center [1034, 263] width 642 height 13
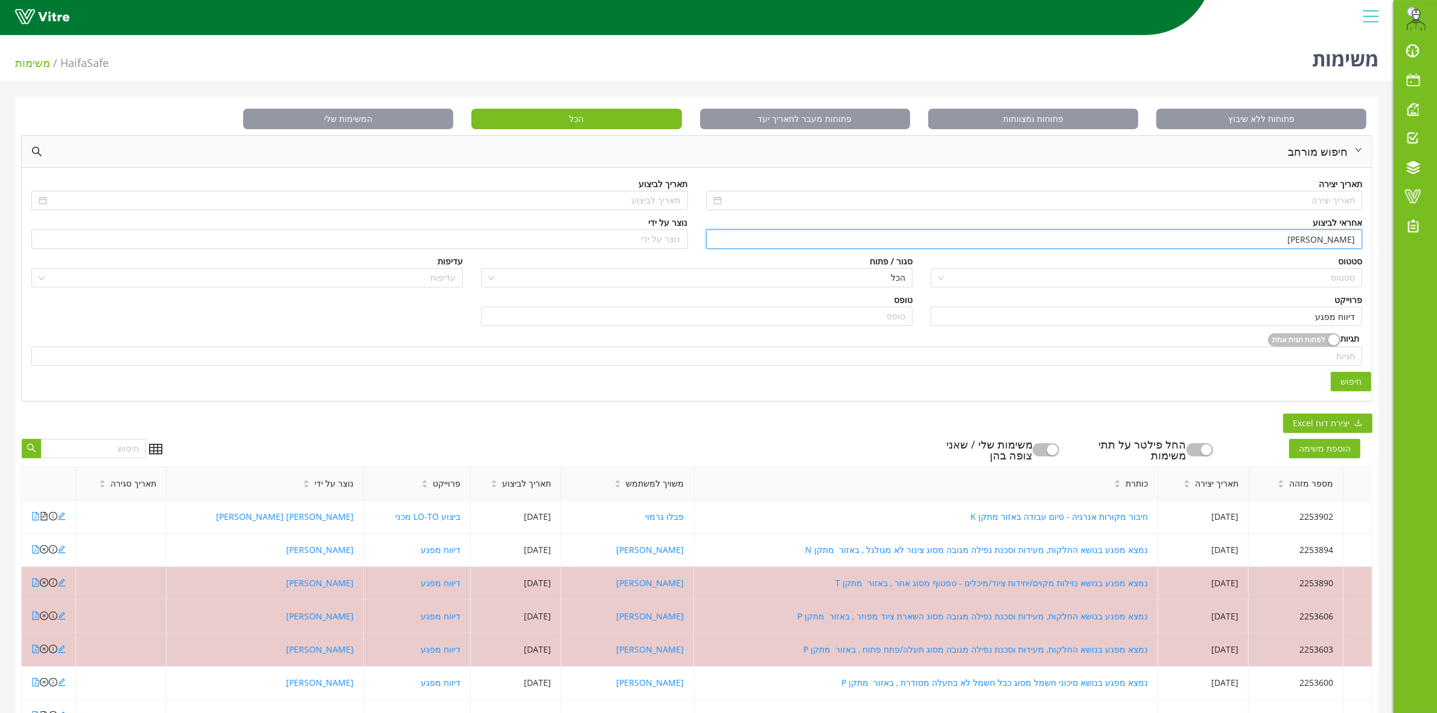
click at [1349, 382] on span "חיפוש" at bounding box center [1351, 381] width 21 height 13
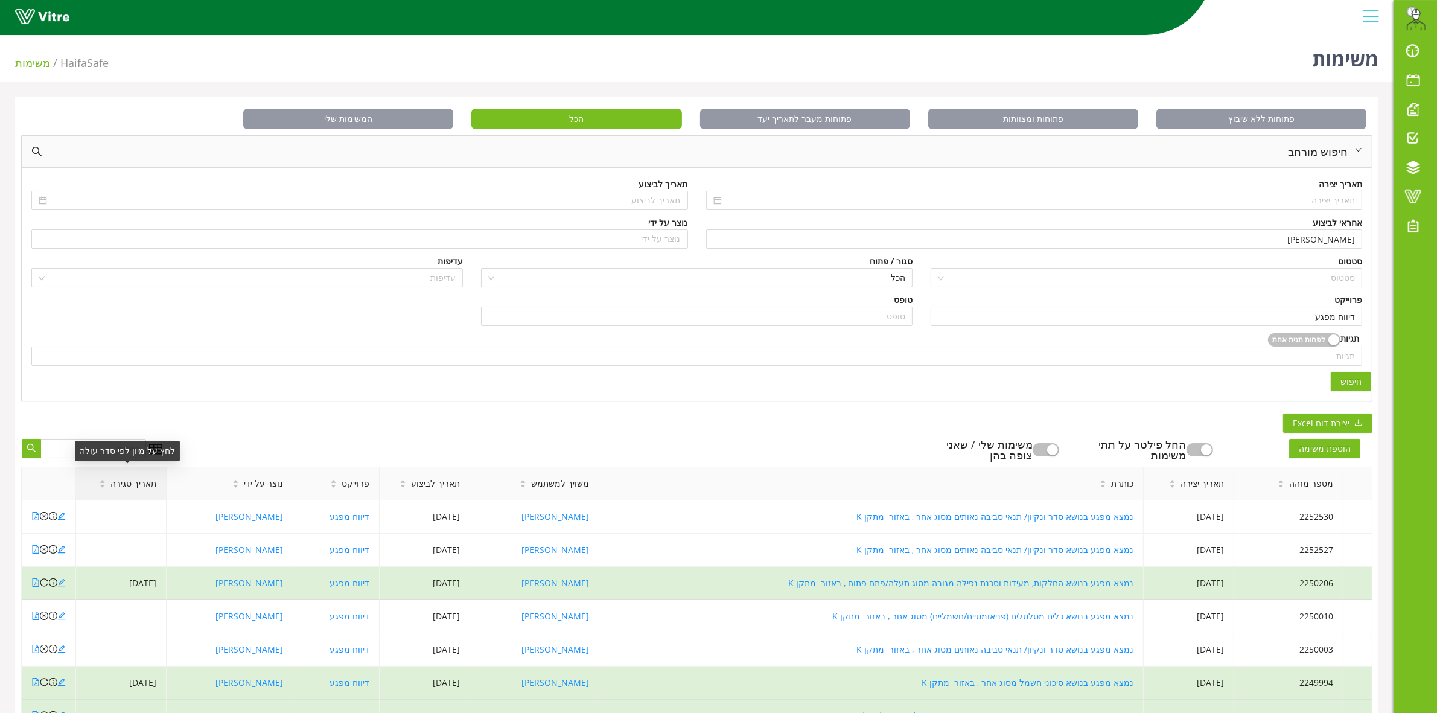
click at [116, 490] on span "תאריך סגירה" at bounding box center [133, 483] width 46 height 13
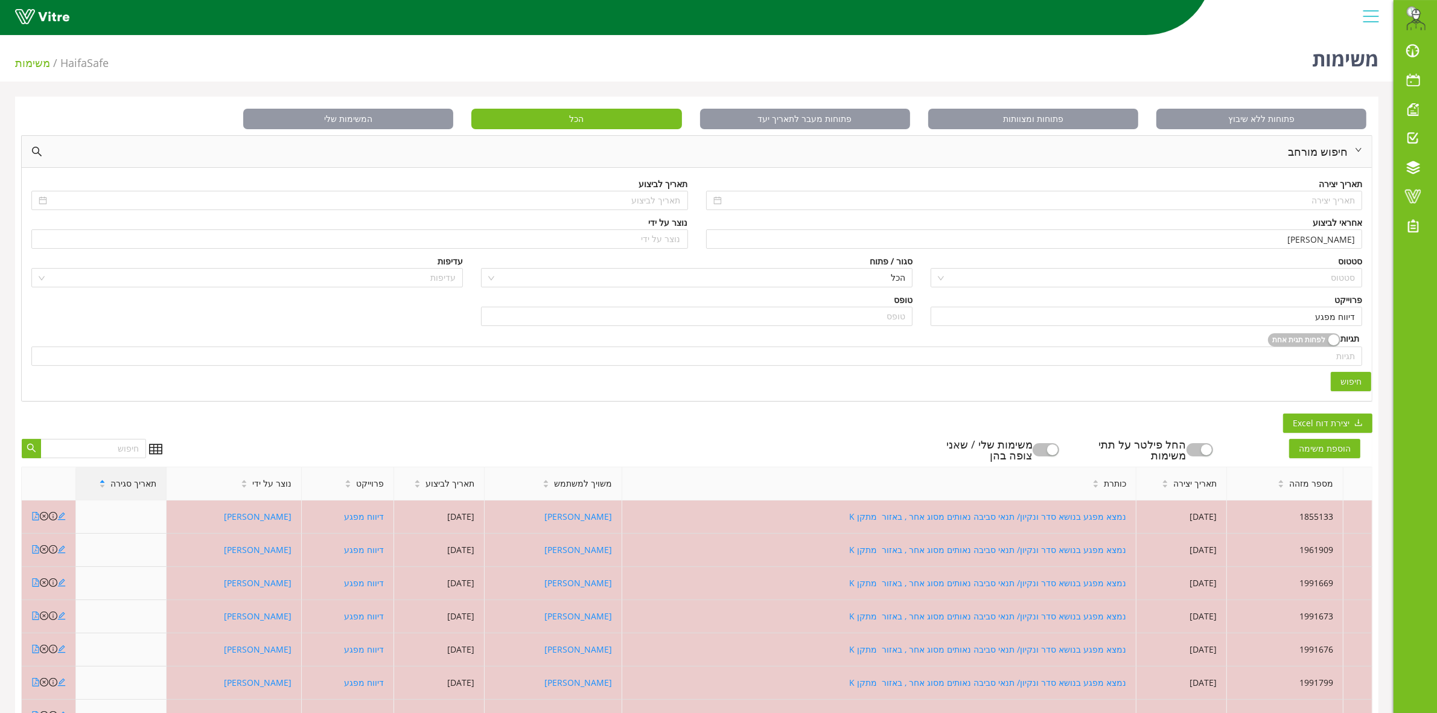
click at [116, 489] on span "תאריך סגירה" at bounding box center [133, 483] width 46 height 13
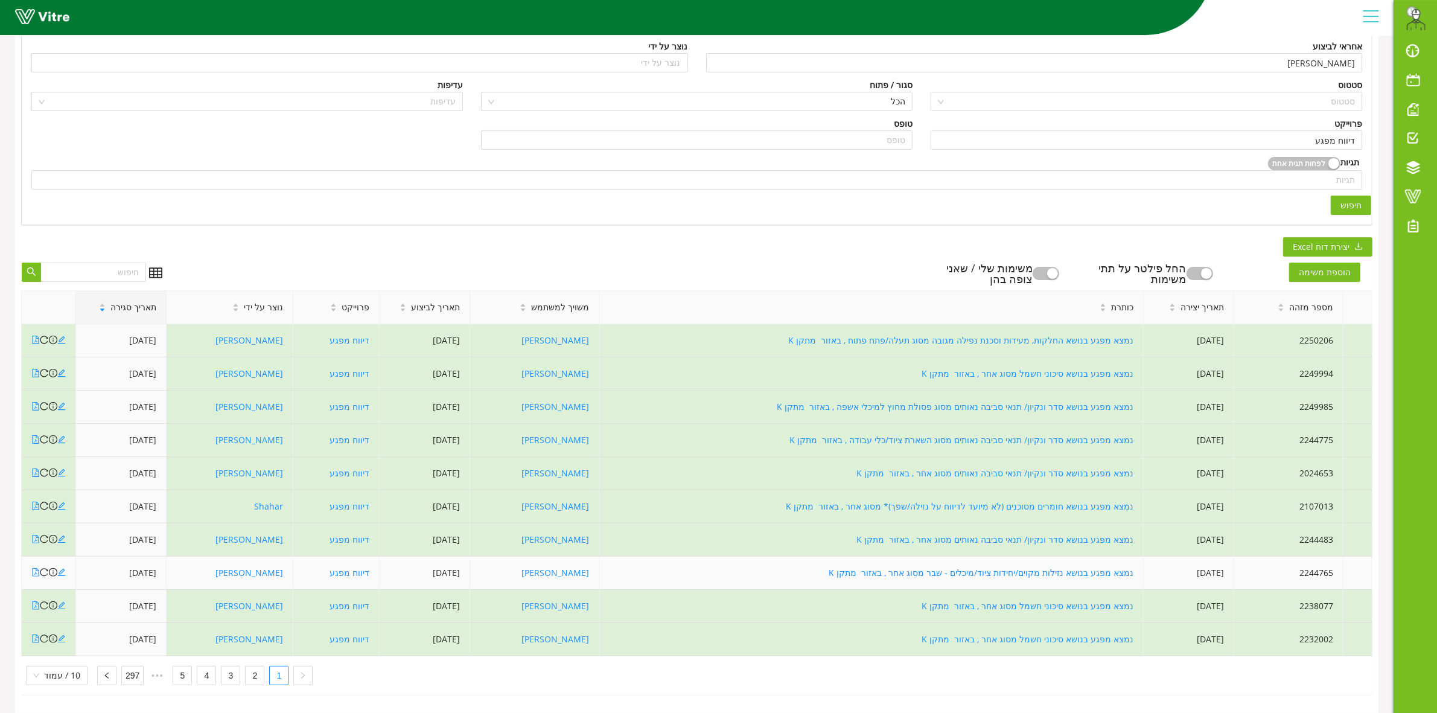
scroll to position [189, 0]
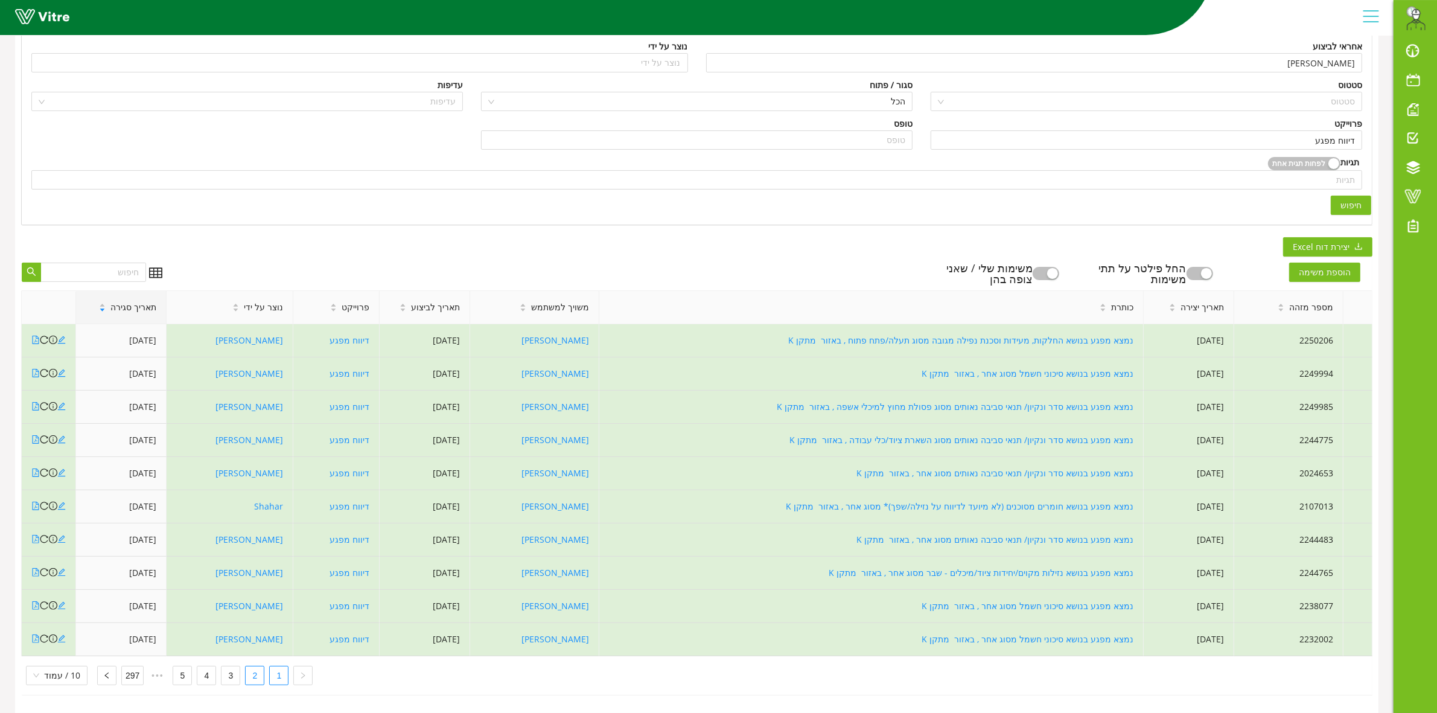
click at [255, 666] on link "2" at bounding box center [255, 675] width 18 height 18
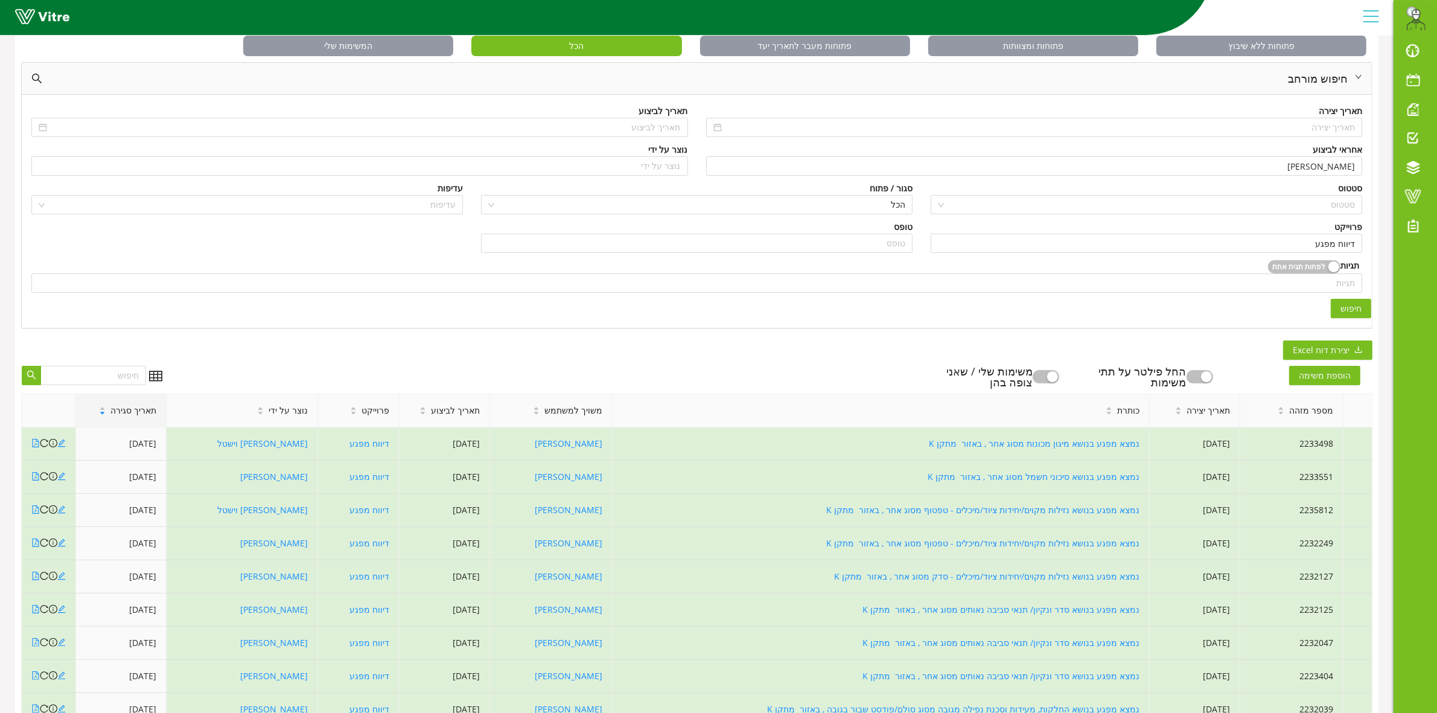
scroll to position [38, 0]
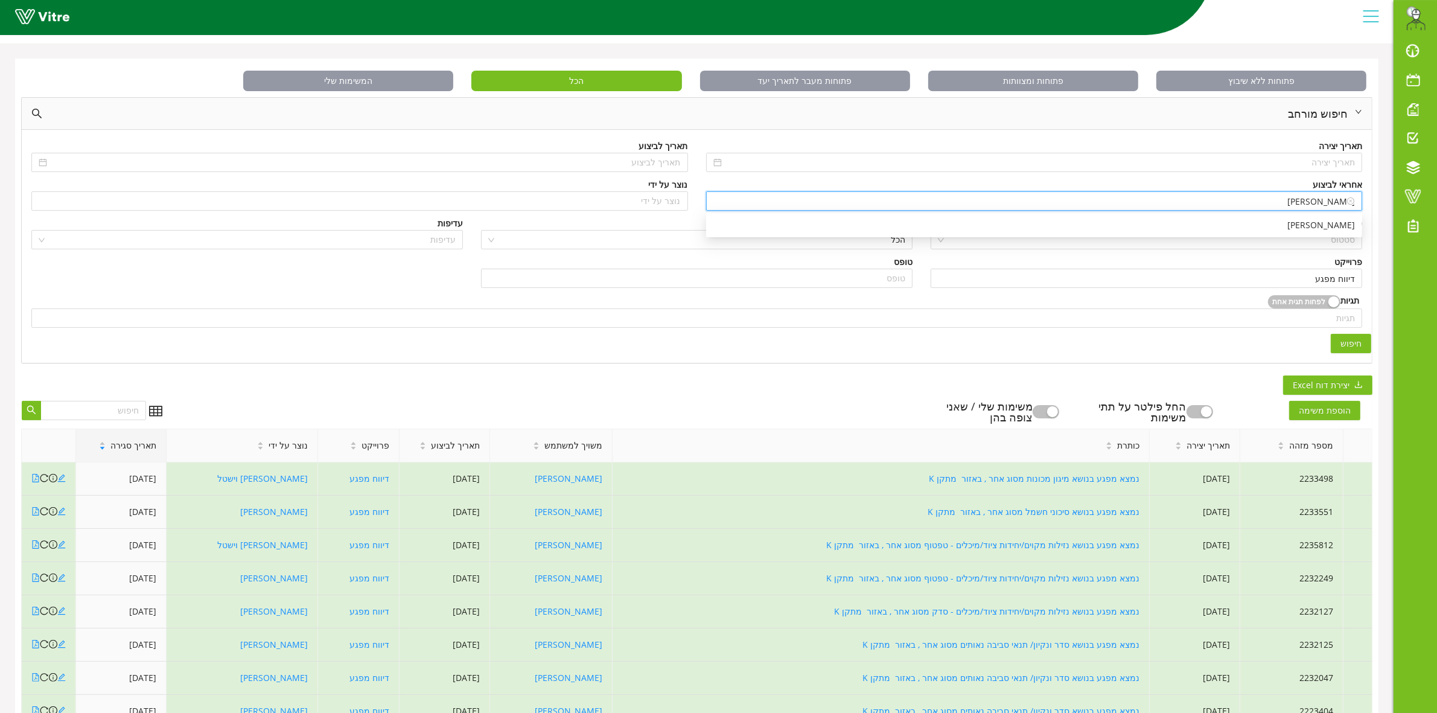
drag, startPoint x: 1310, startPoint y: 203, endPoint x: 1360, endPoint y: 205, distance: 49.6
click at [1360, 205] on div "[PERSON_NAME]" at bounding box center [1034, 200] width 657 height 19
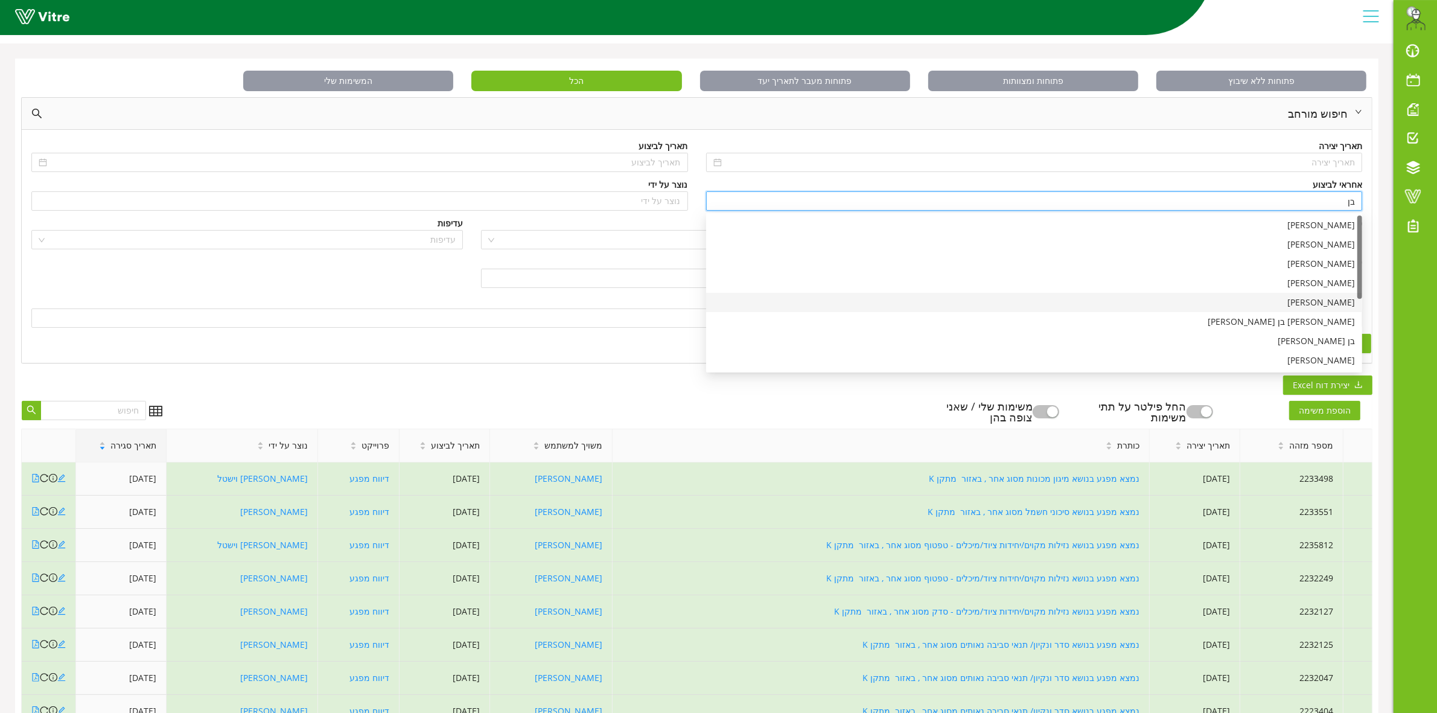
click at [1326, 308] on div "[PERSON_NAME]" at bounding box center [1034, 302] width 642 height 13
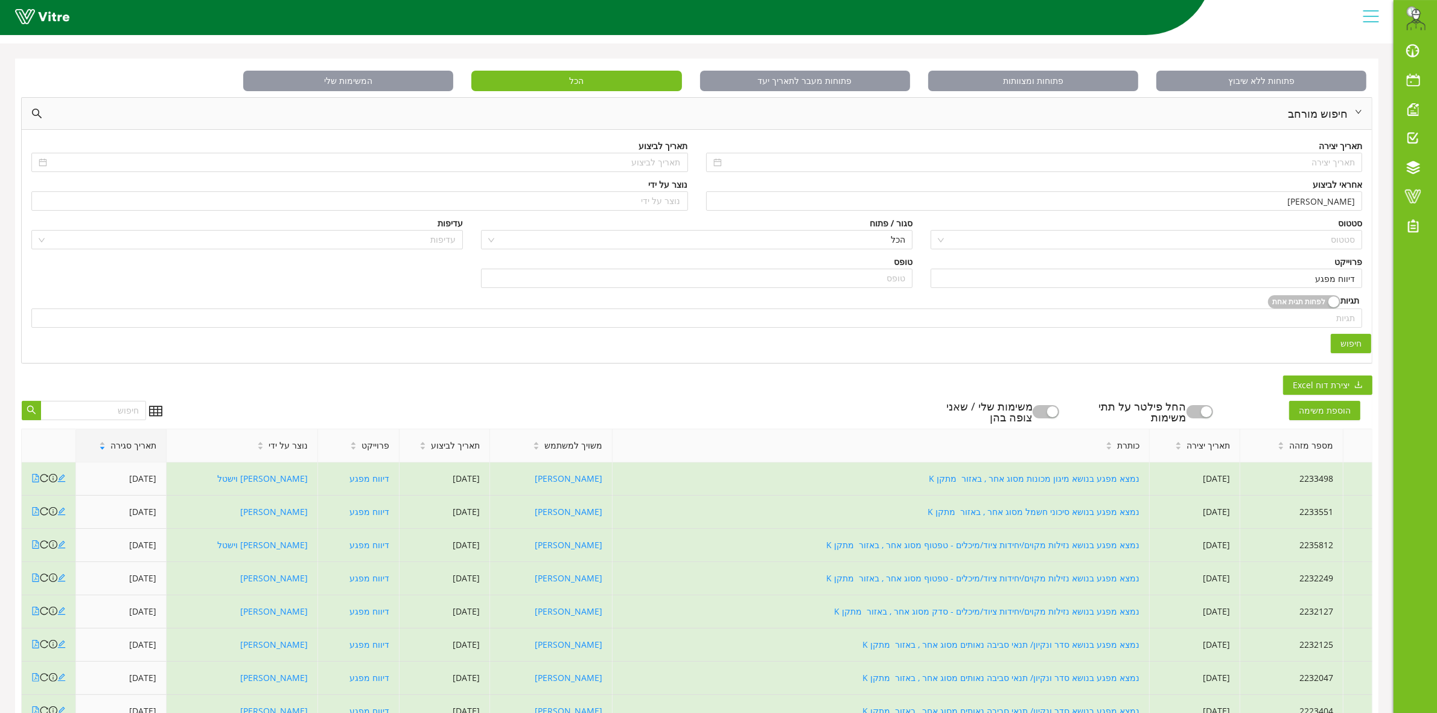
click at [1351, 345] on span "חיפוש" at bounding box center [1351, 343] width 21 height 13
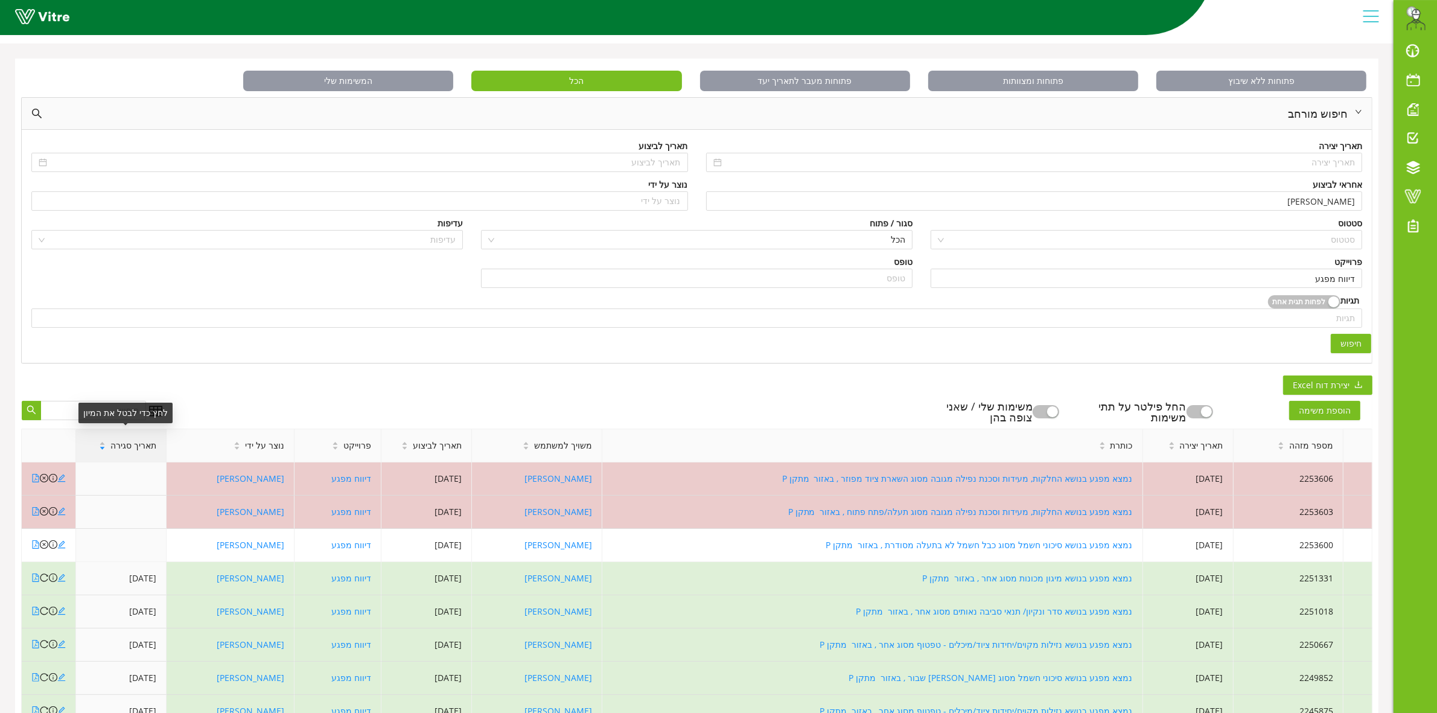
click at [112, 442] on div "תאריך סגירה" at bounding box center [127, 445] width 77 height 33
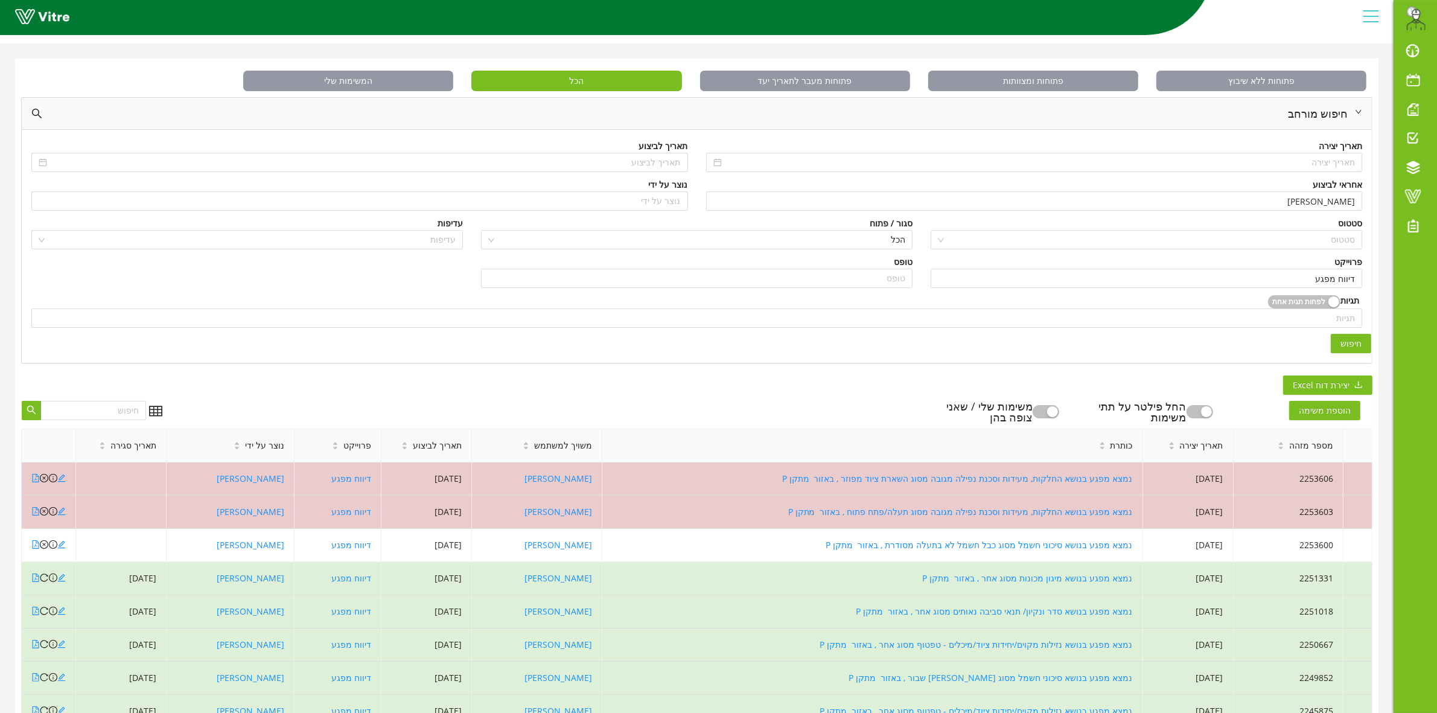
click at [123, 447] on span "תאריך סגירה" at bounding box center [133, 445] width 46 height 13
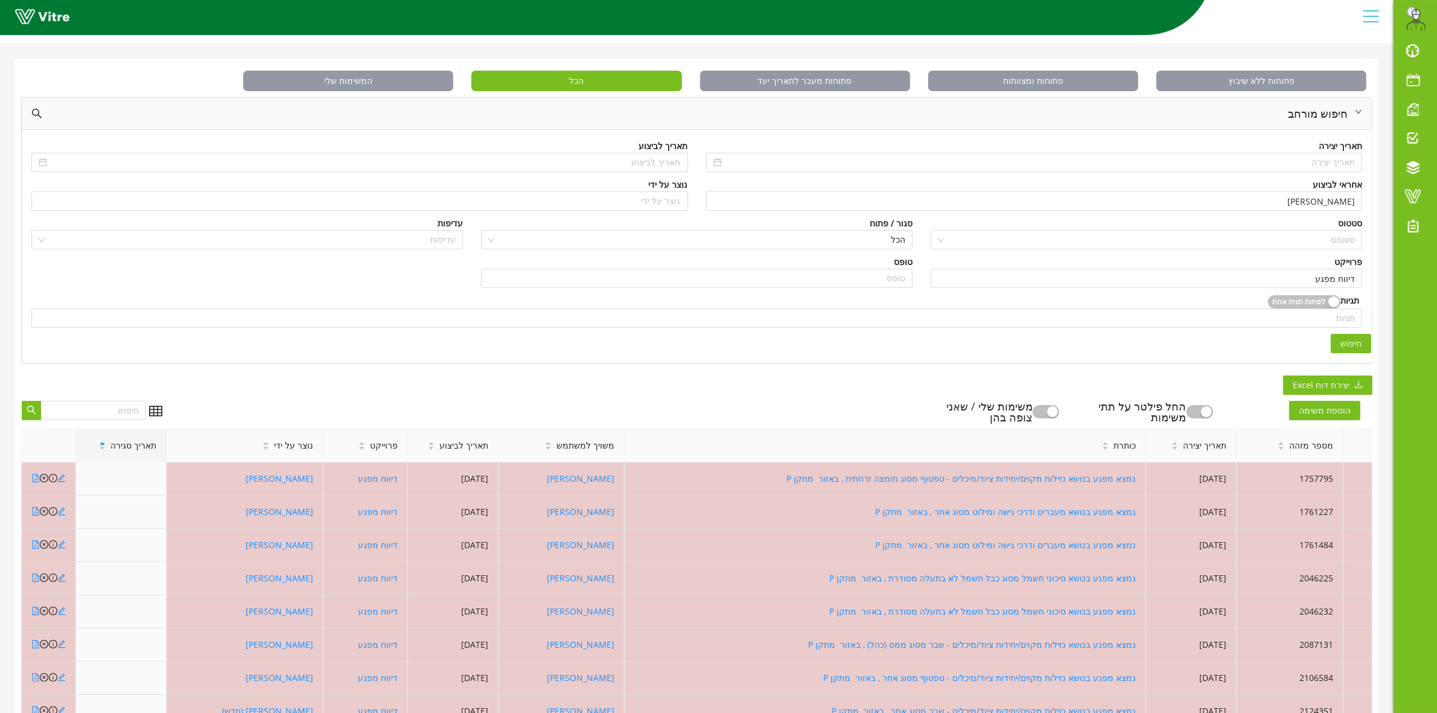
click at [123, 447] on span "תאריך סגירה" at bounding box center [133, 445] width 46 height 13
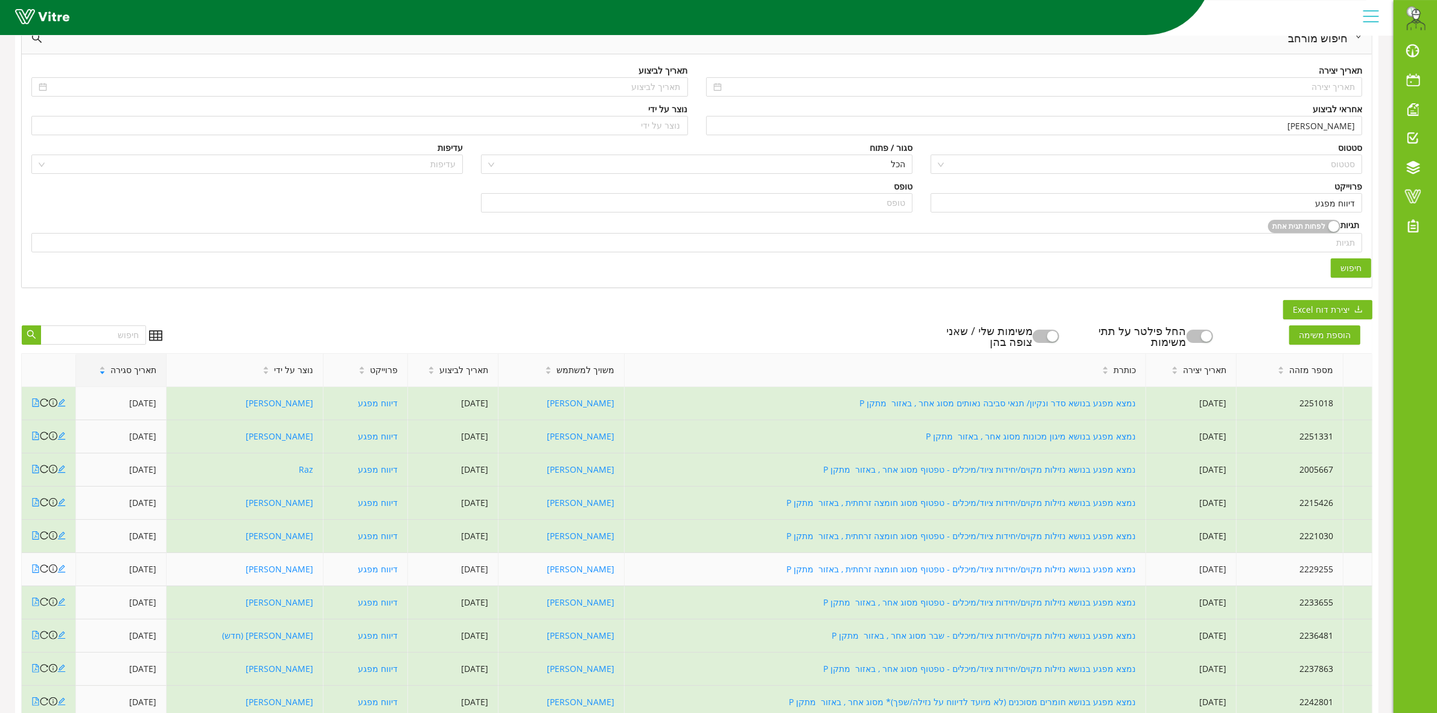
scroll to position [189, 0]
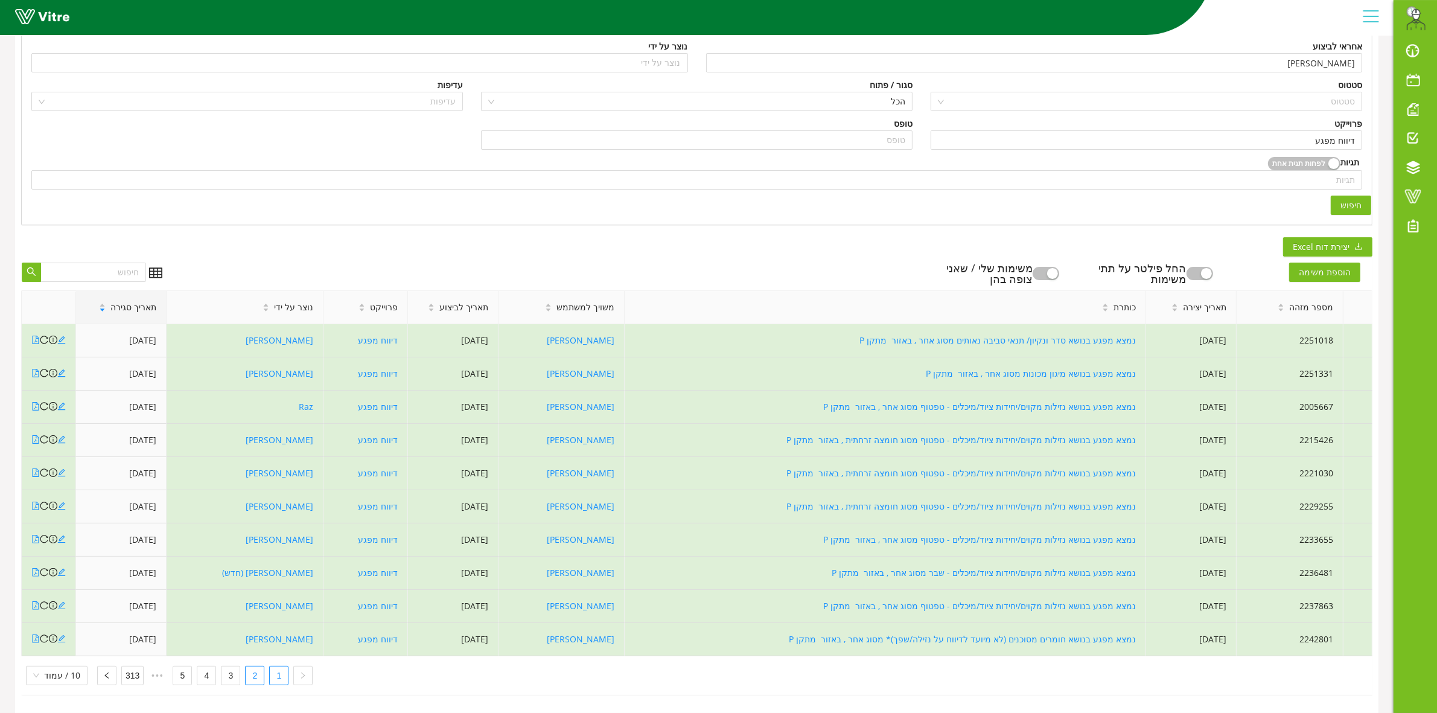
click at [252, 667] on link "2" at bounding box center [255, 675] width 18 height 18
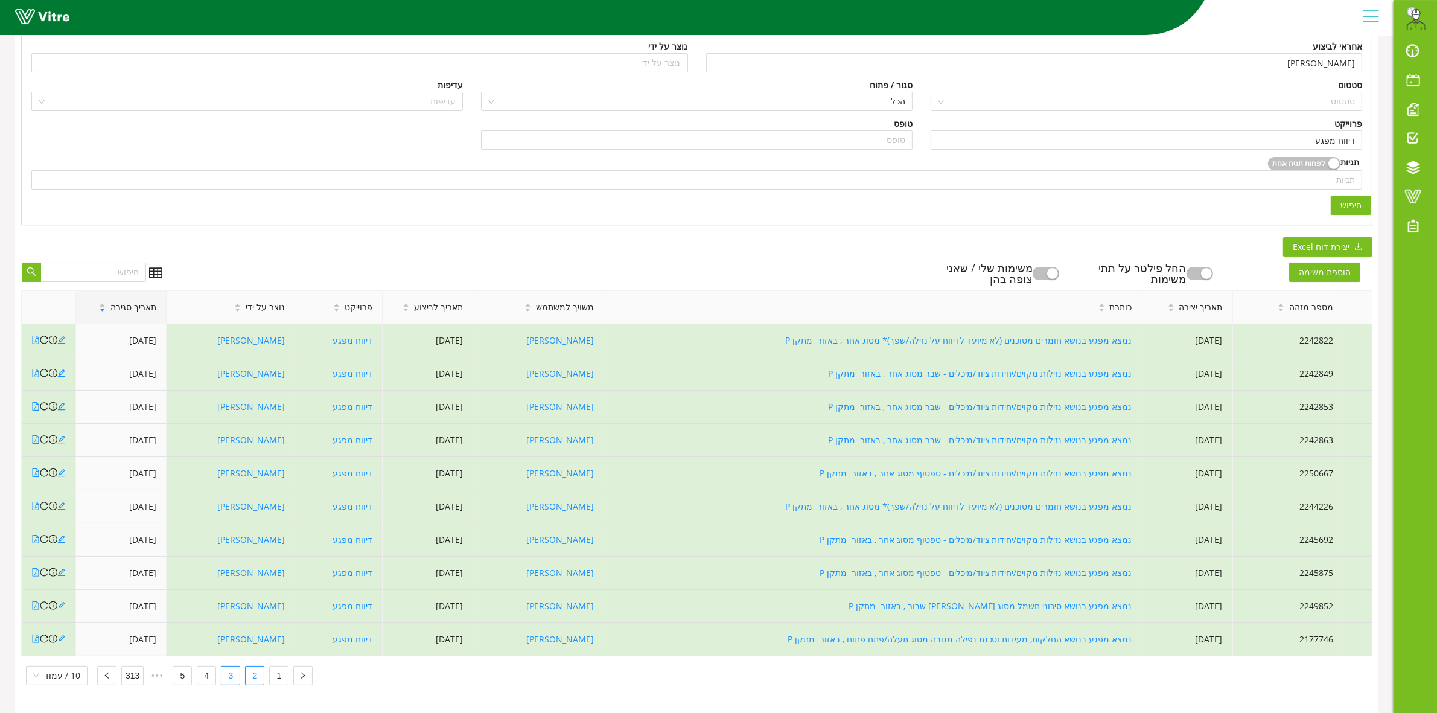
click at [225, 666] on link "3" at bounding box center [231, 675] width 18 height 18
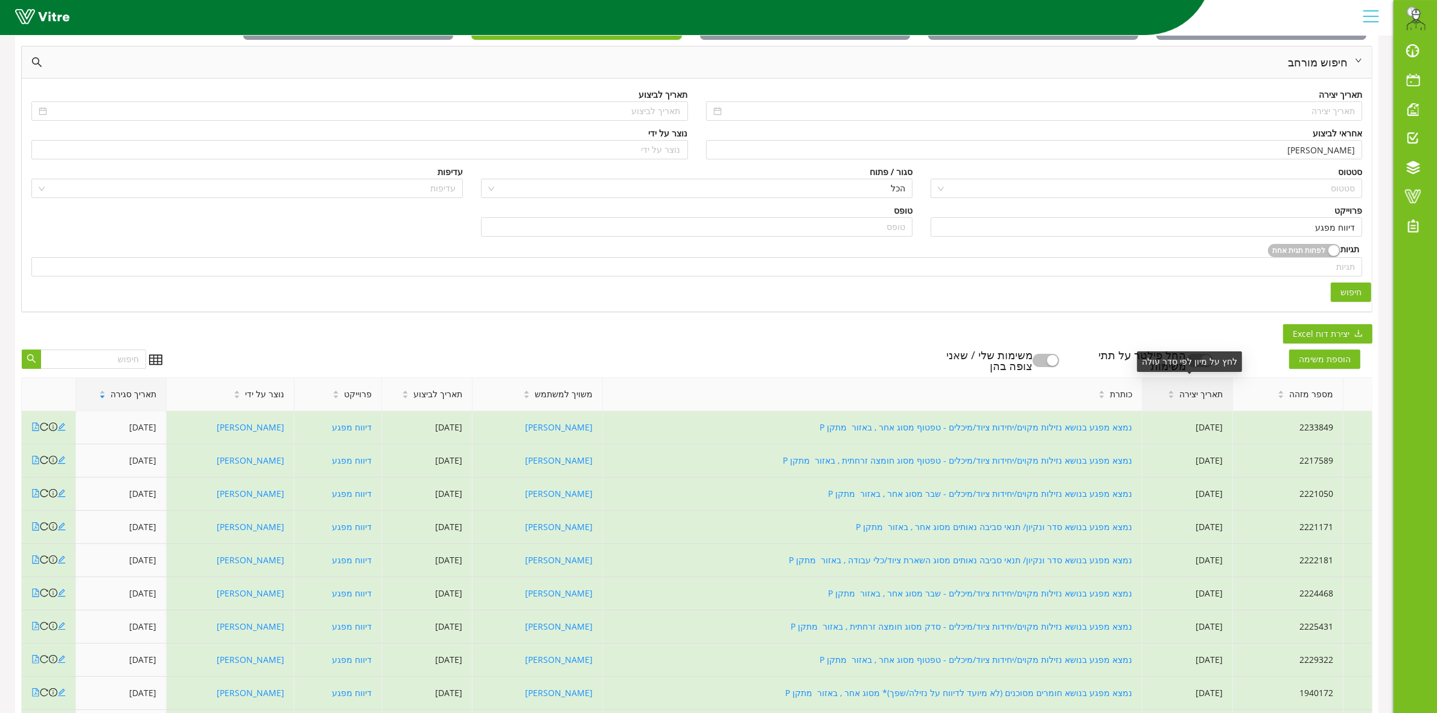
scroll to position [0, 0]
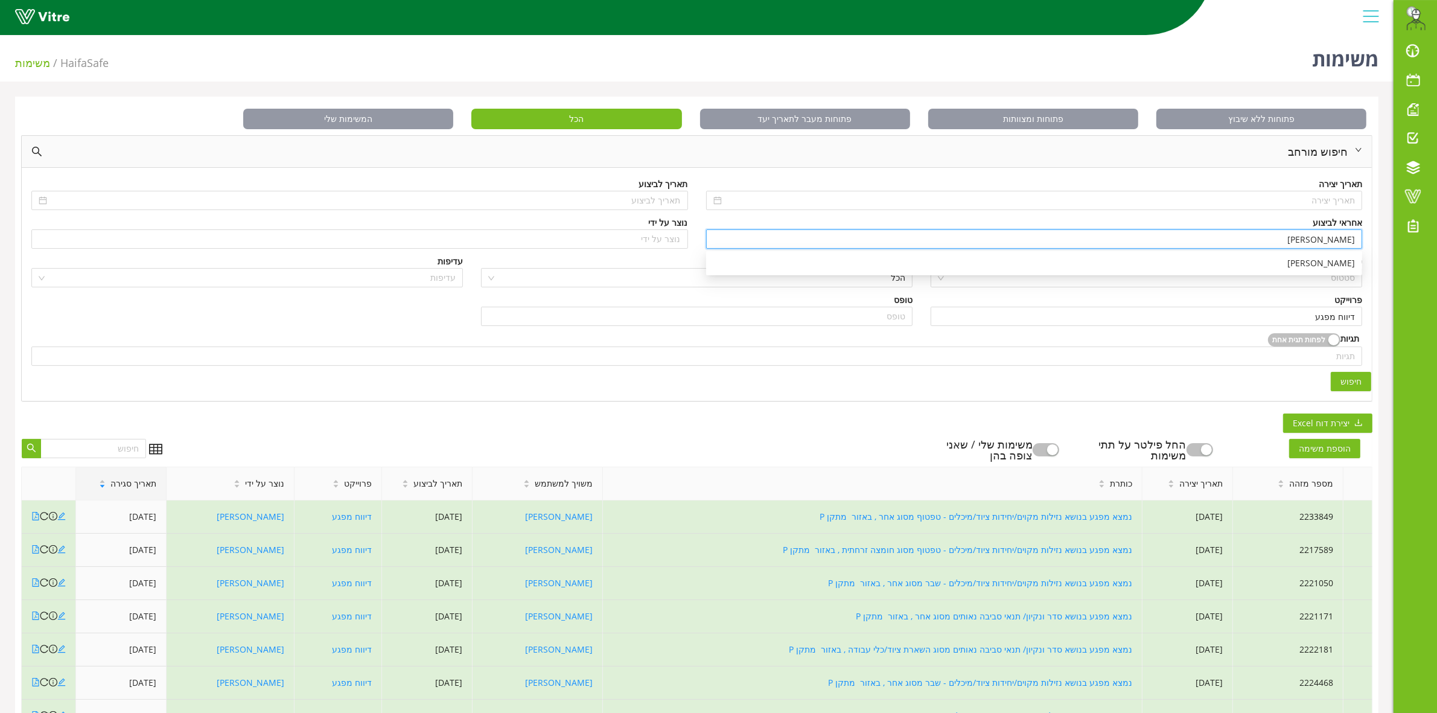
drag, startPoint x: 1303, startPoint y: 239, endPoint x: 1391, endPoint y: 234, distance: 88.9
click at [1391, 234] on div "פתוחות ללא שיבוץ פתוחות ומצוותות פתוחות מעבר לתאריך יעד הכל המשימות שלי חיפוש מ…" at bounding box center [697, 493] width 1394 height 793
click at [1327, 267] on div "משה לוי" at bounding box center [1034, 263] width 642 height 13
click at [1347, 386] on span "חיפוש" at bounding box center [1351, 381] width 21 height 13
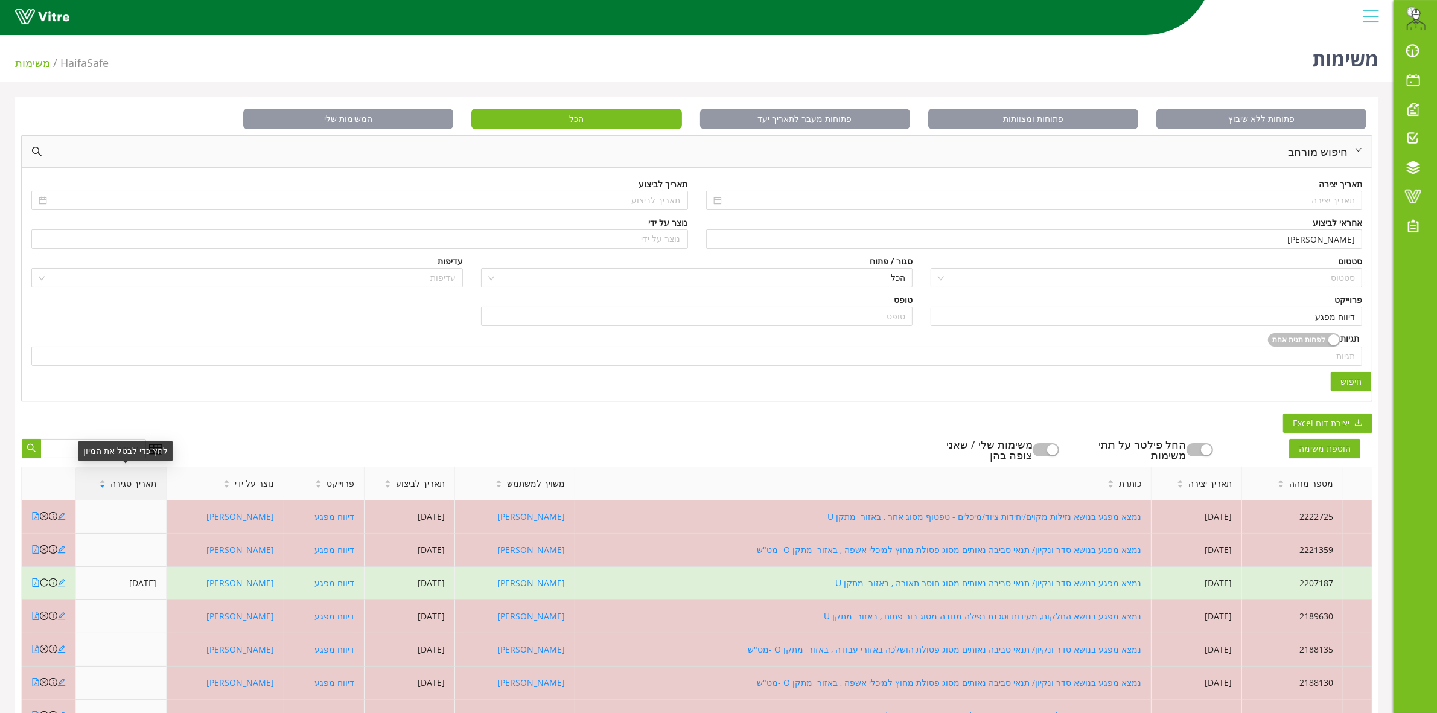
click at [130, 486] on span "תאריך סגירה" at bounding box center [133, 483] width 46 height 13
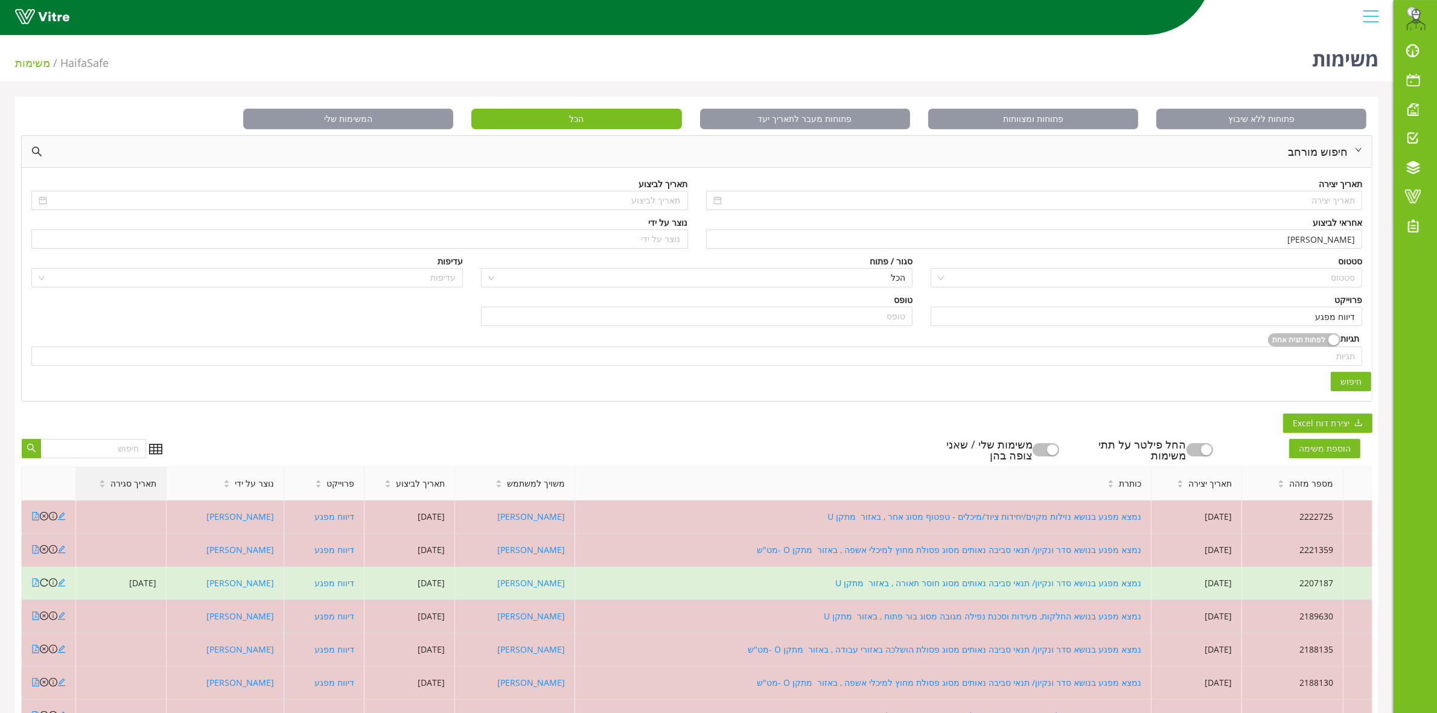
click at [130, 486] on span "תאריך סגירה" at bounding box center [133, 483] width 46 height 13
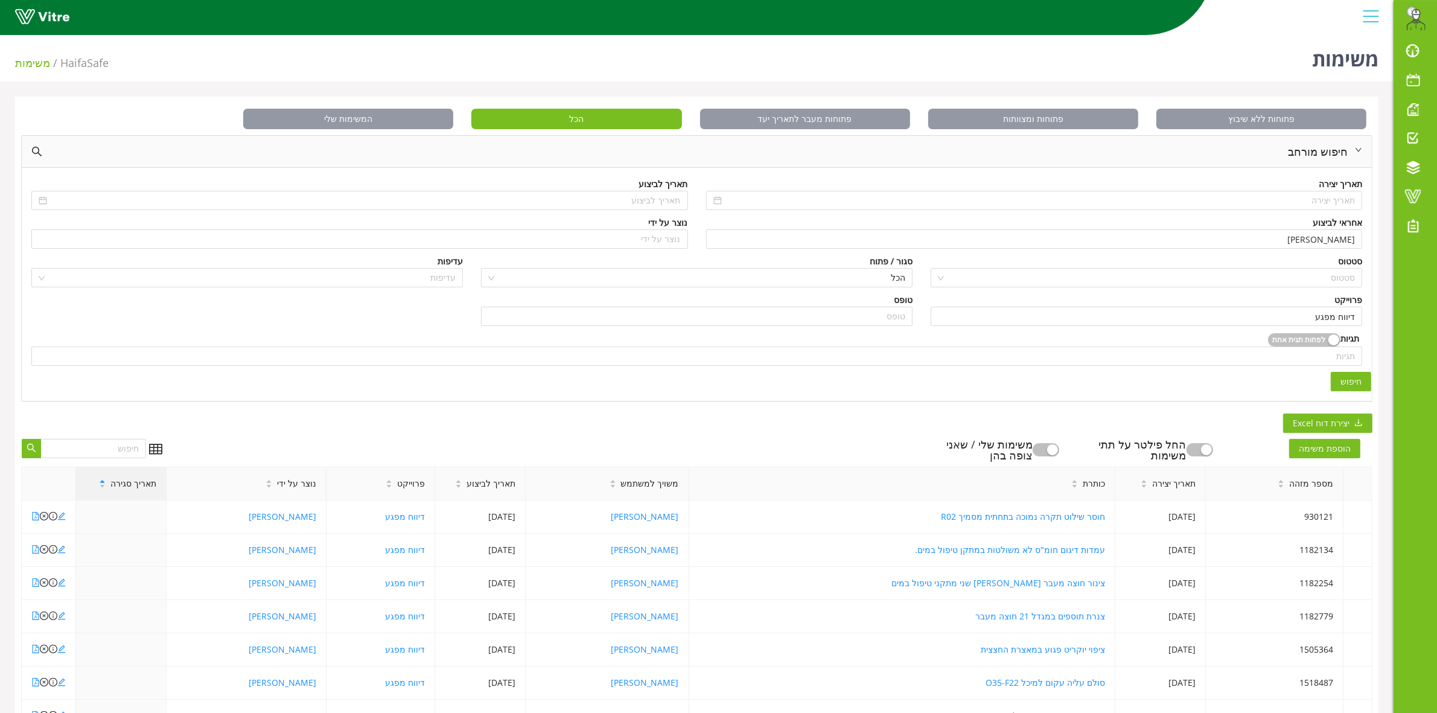
click at [130, 486] on span "תאריך סגירה" at bounding box center [133, 483] width 46 height 13
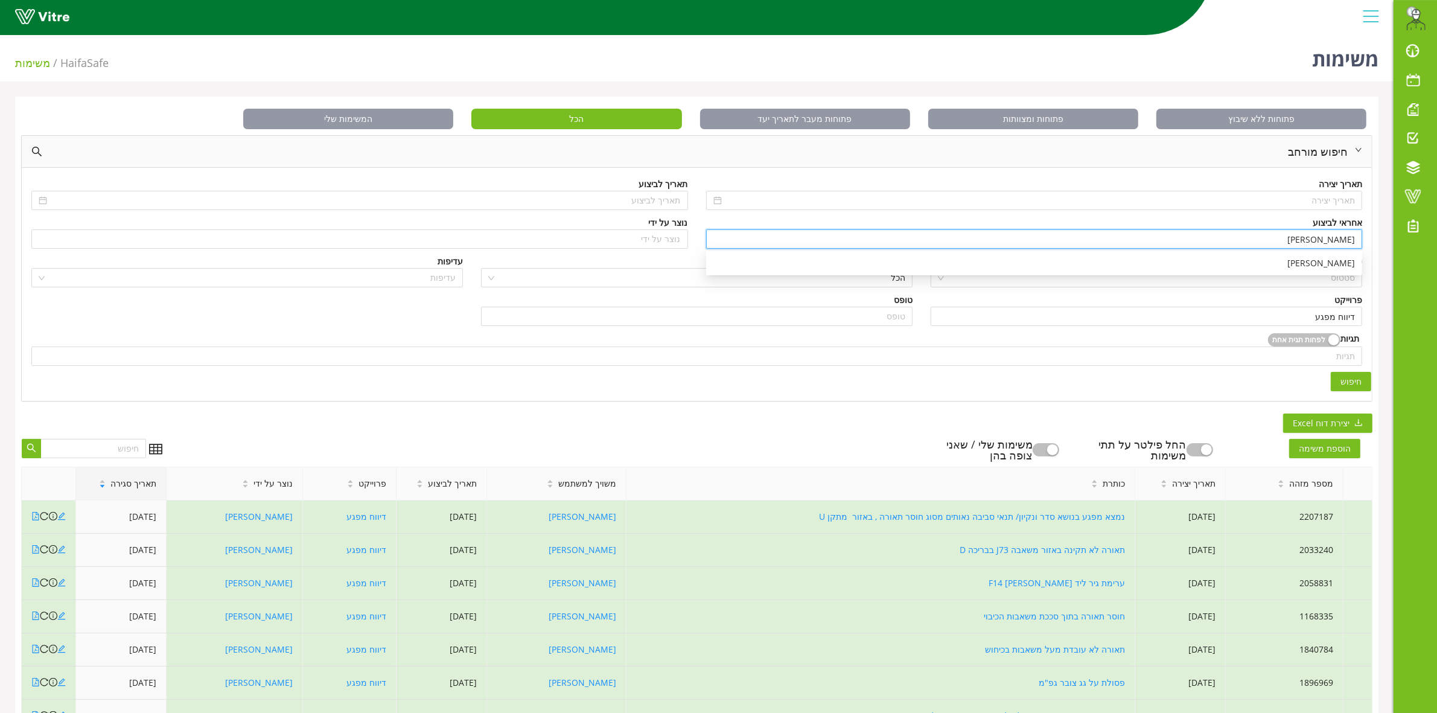
drag, startPoint x: 1317, startPoint y: 239, endPoint x: 1380, endPoint y: 236, distance: 62.8
click at [1380, 236] on div "פתוחות ללא שיבוץ פתוחות ומצוותות פתוחות מעבר לתאריך יעד הכל המשימות שלי חיפוש מ…" at bounding box center [697, 493] width 1394 height 793
click at [1327, 263] on div "[PERSON_NAME]" at bounding box center [1034, 263] width 642 height 13
click at [1346, 381] on span "חיפוש" at bounding box center [1351, 381] width 21 height 13
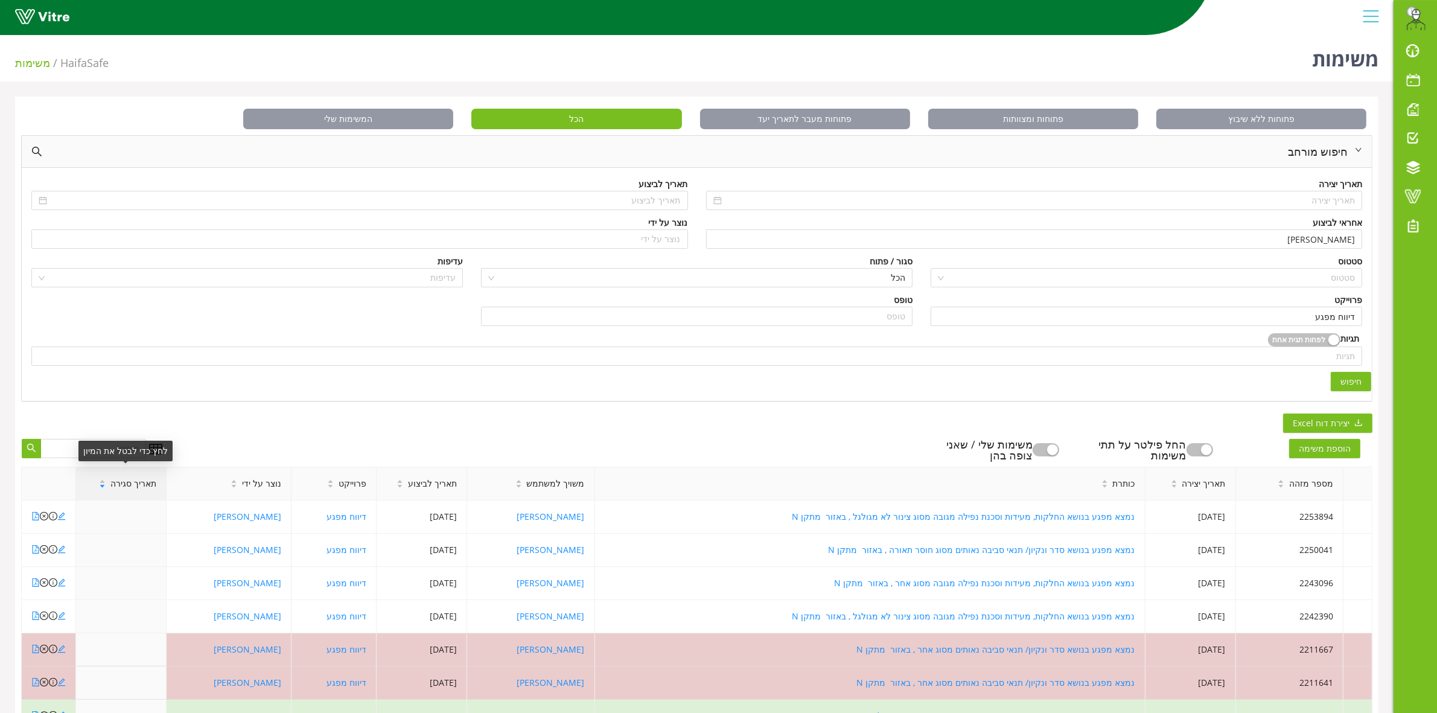
click at [124, 491] on div "תאריך סגירה" at bounding box center [127, 483] width 77 height 33
click at [124, 493] on div "תאריך סגירה" at bounding box center [127, 483] width 77 height 33
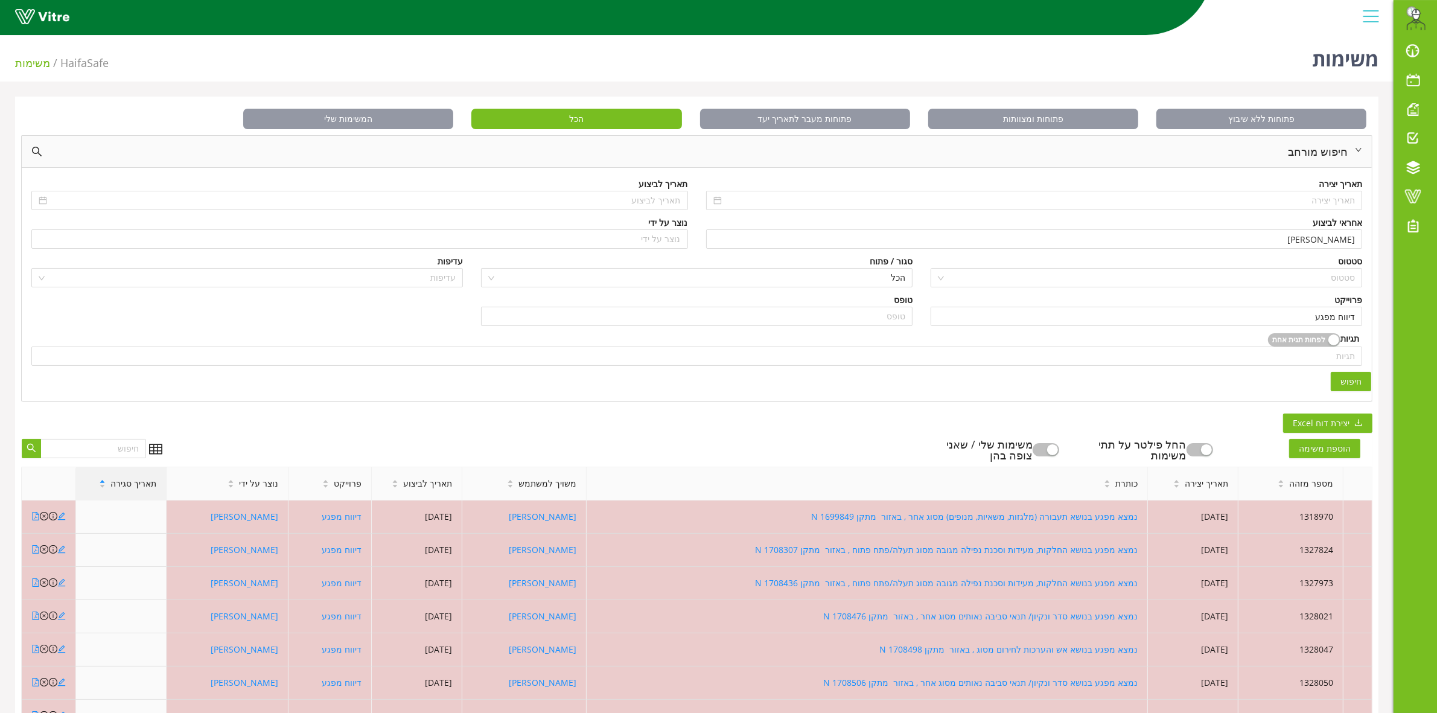
click at [124, 495] on div "תאריך סגירה" at bounding box center [127, 483] width 77 height 33
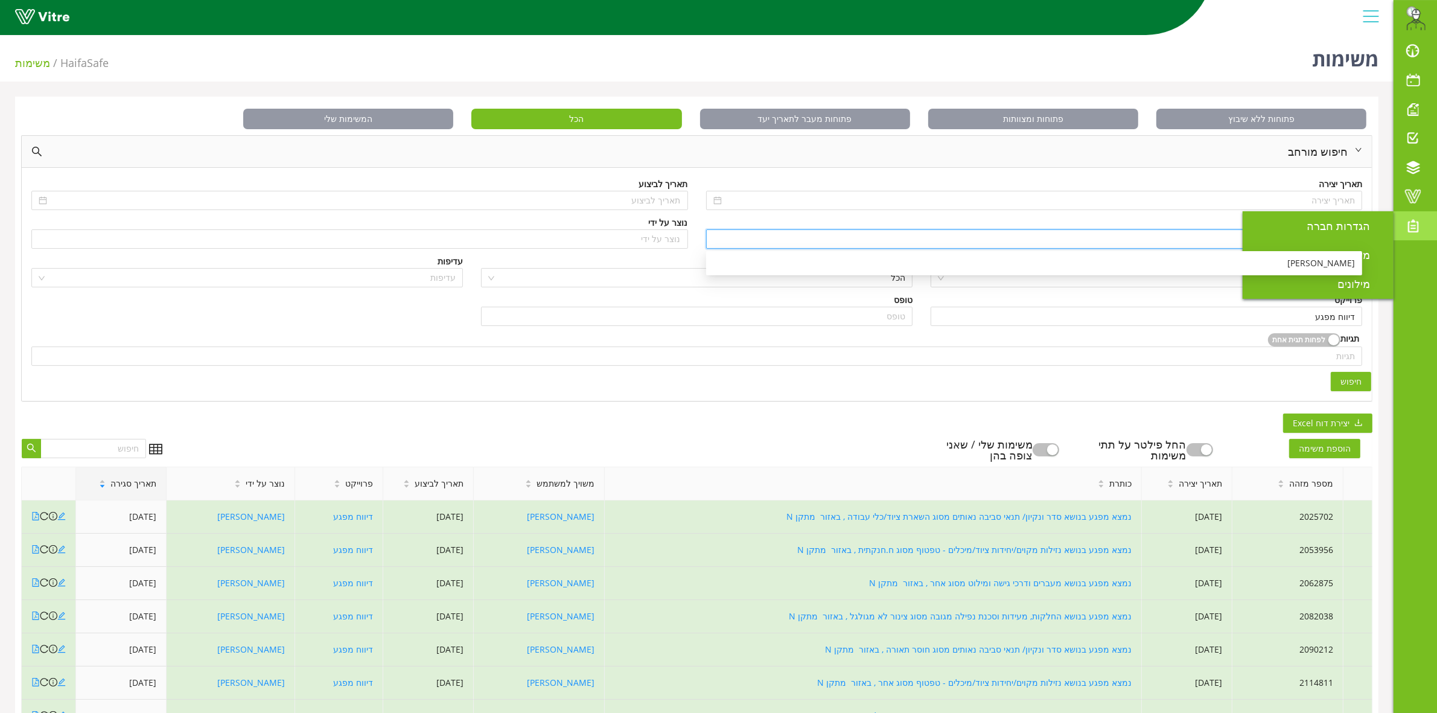
drag, startPoint x: 1280, startPoint y: 239, endPoint x: 1408, endPoint y: 234, distance: 127.5
click at [1408, 234] on div "Eran.Azran@haifa-group.com התראות והודעות לוח בקרה לוח שנה מענה על טופס משימות …" at bounding box center [718, 459] width 1437 height 859
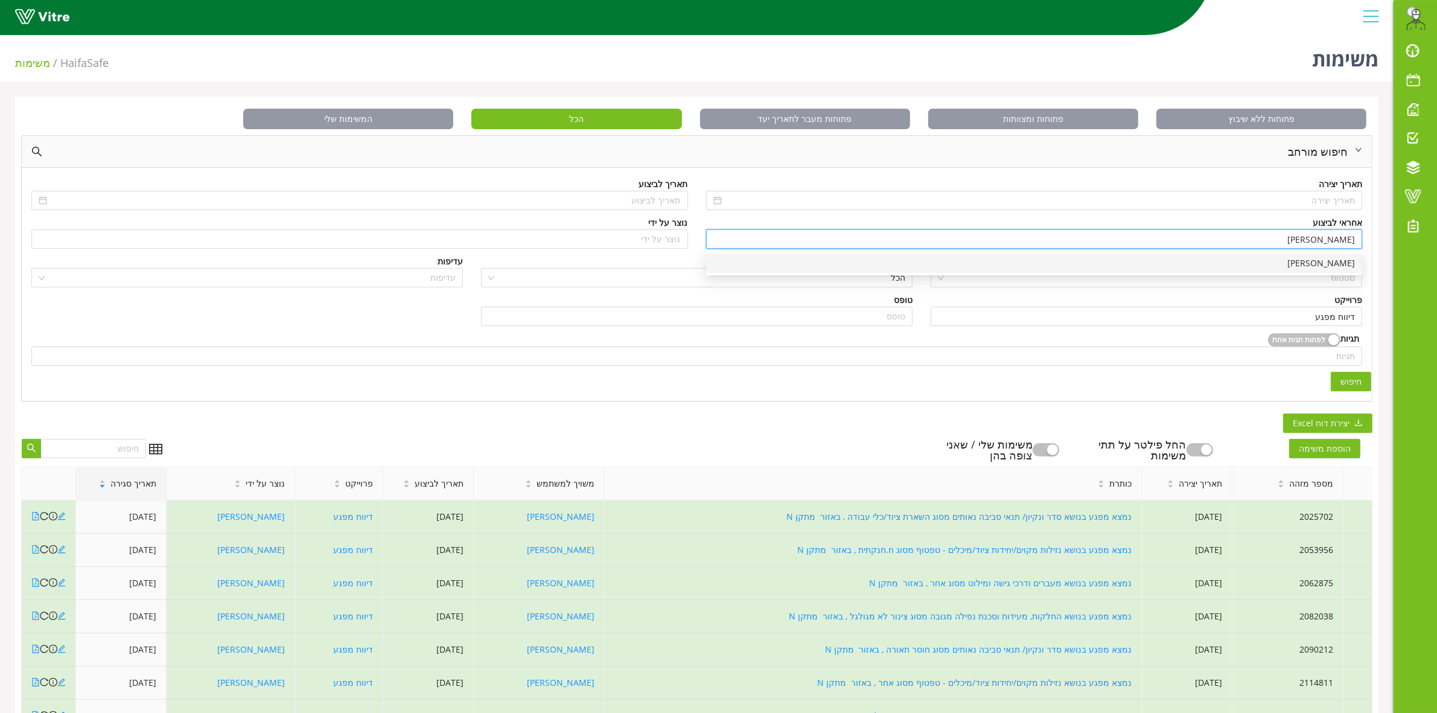
click at [1030, 264] on div "[PERSON_NAME]" at bounding box center [1034, 263] width 642 height 13
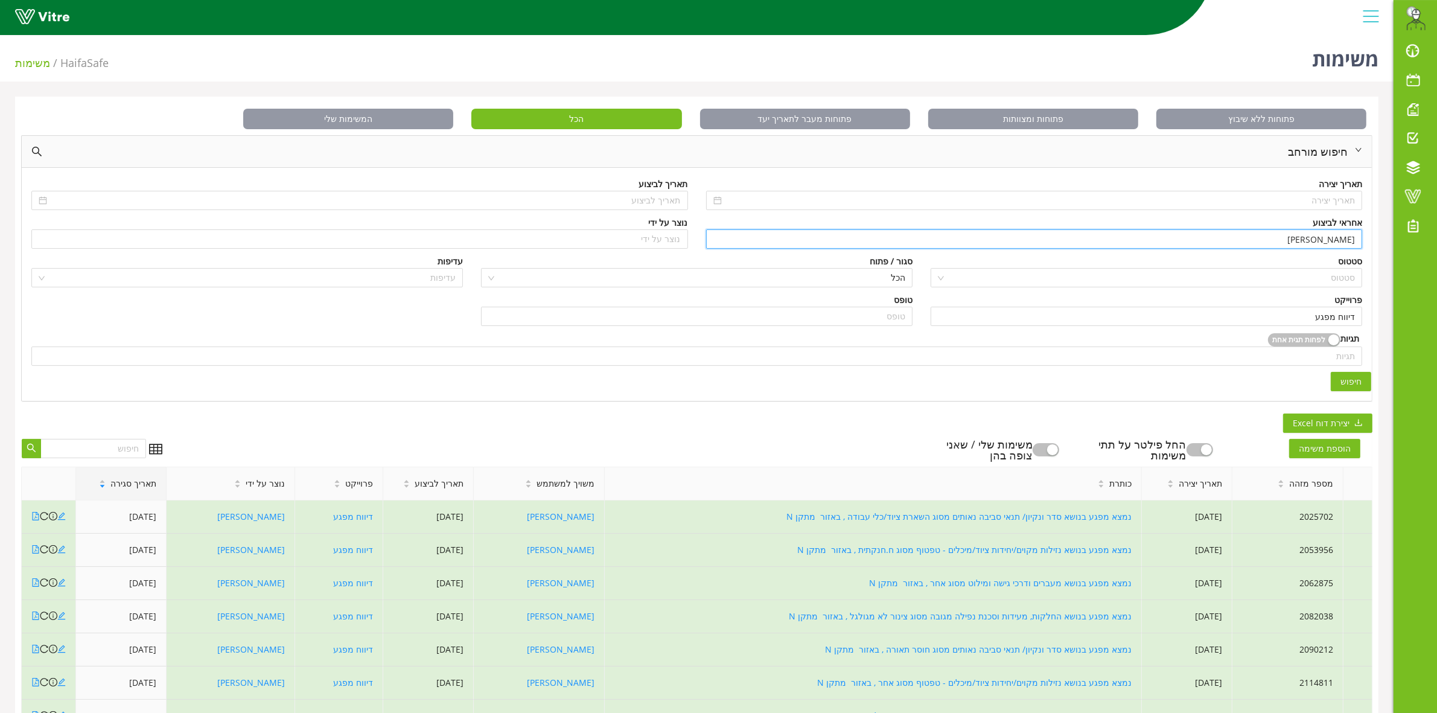
type input "[PERSON_NAME]"
click at [1365, 379] on button "חיפוש" at bounding box center [1351, 381] width 40 height 19
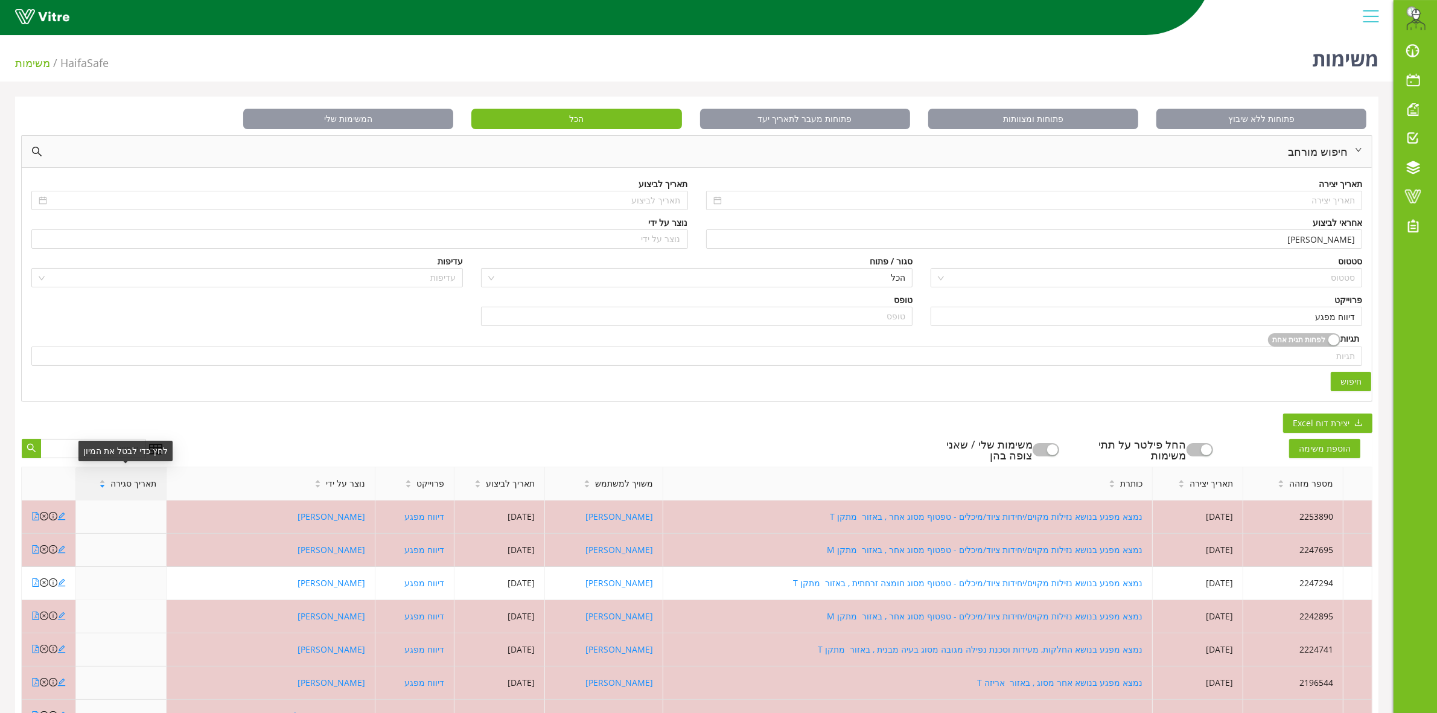
click at [142, 479] on span "תאריך סגירה" at bounding box center [133, 483] width 46 height 13
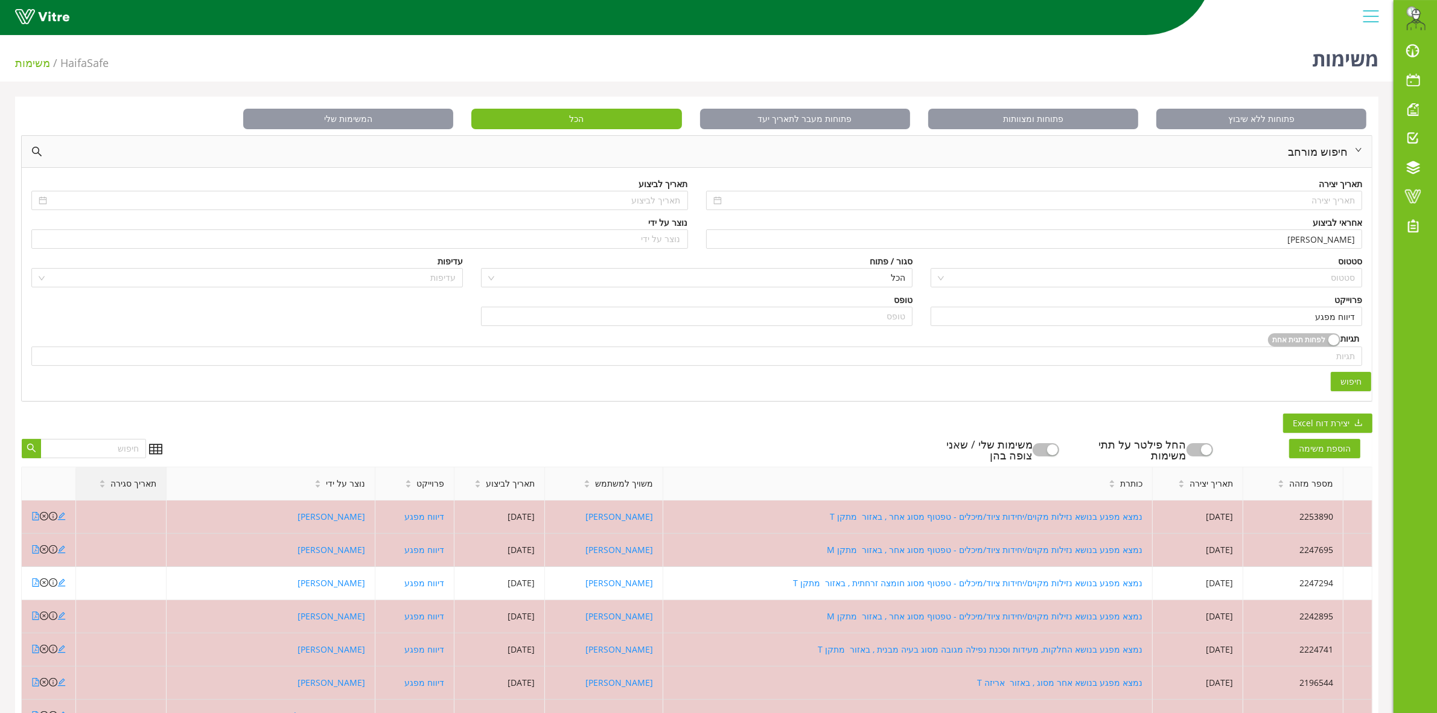
click at [136, 486] on span "תאריך סגירה" at bounding box center [133, 483] width 46 height 13
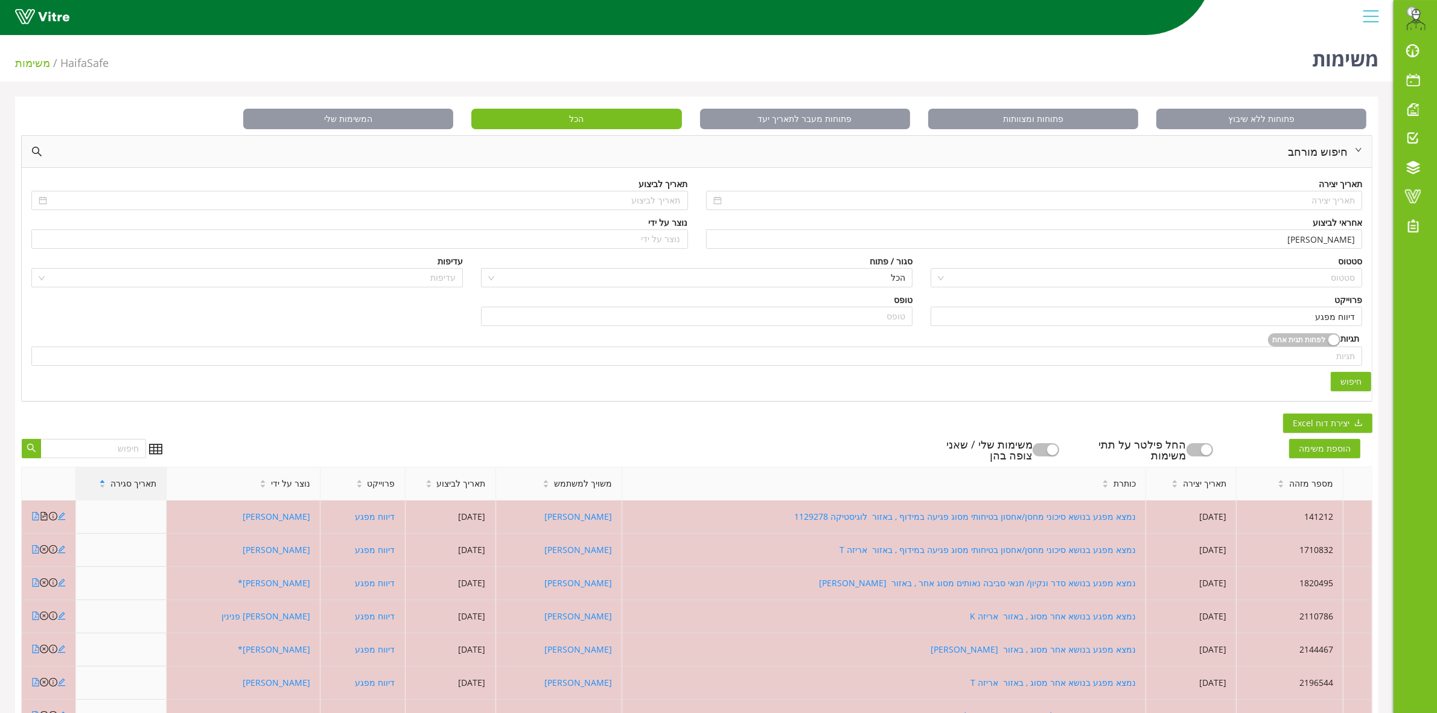
click at [136, 486] on span "תאריך סגירה" at bounding box center [133, 483] width 46 height 13
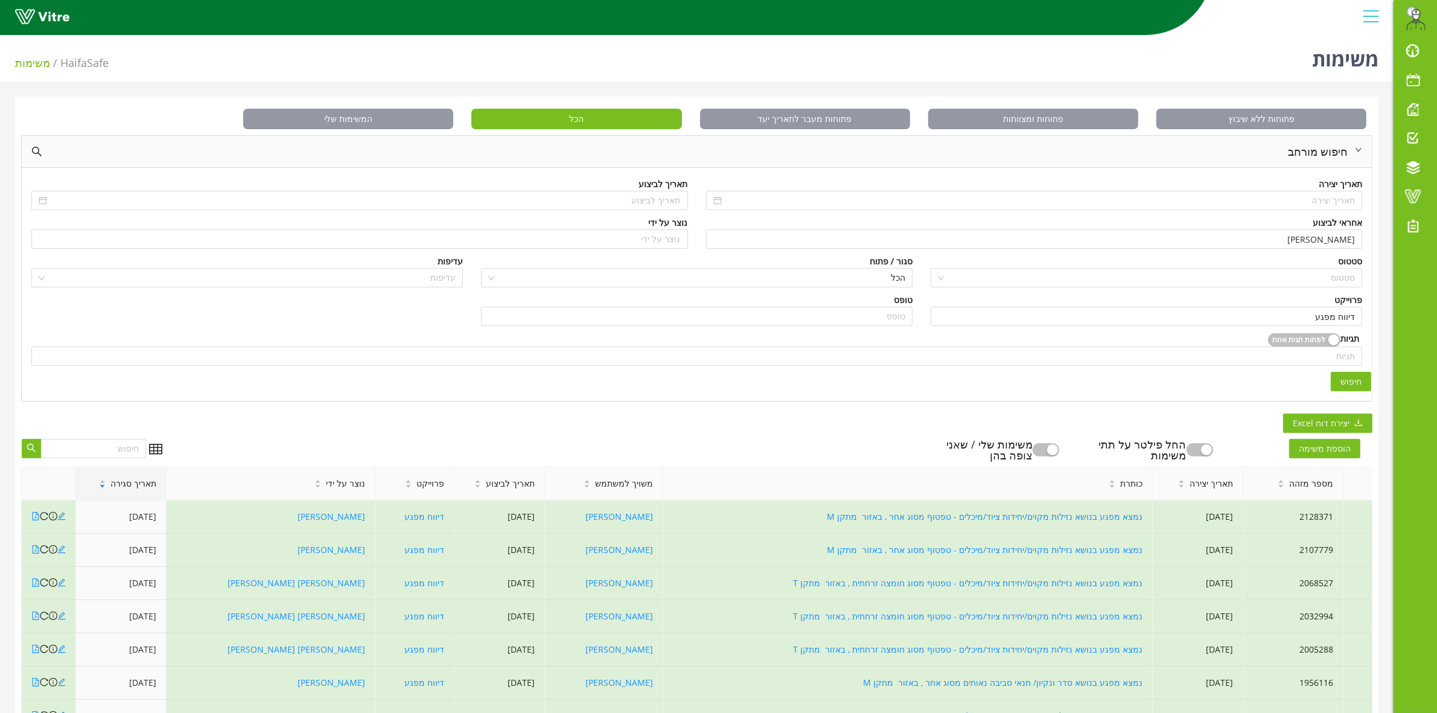
click at [510, 414] on div "פתוחות ללא שיבוץ פתוחות ומצוותות פתוחות מעבר לתאריך יעד הכל המשימות שלי חיפוש מ…" at bounding box center [697, 493] width 1364 height 793
click at [1356, 136] on span "משימות" at bounding box center [1359, 138] width 49 height 14
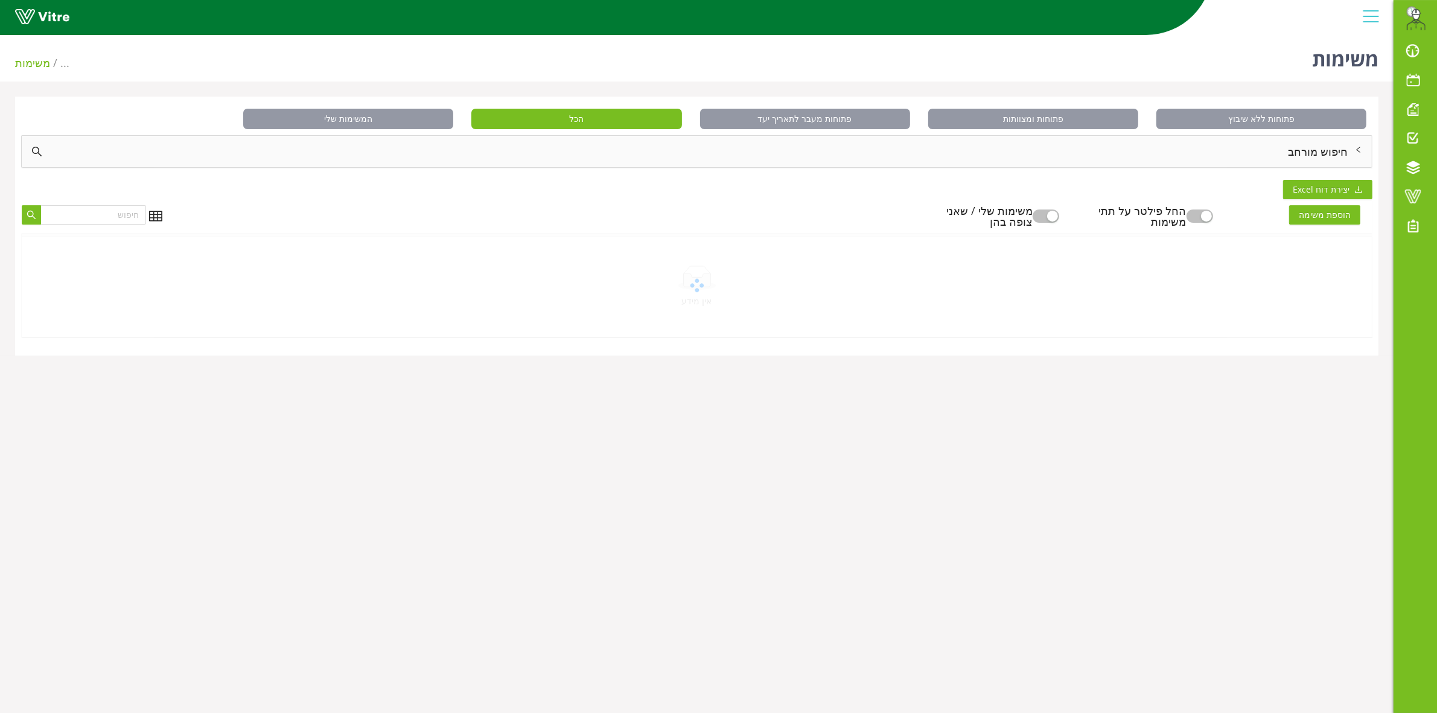
click at [1295, 152] on div "חיפוש מורחב" at bounding box center [697, 151] width 1350 height 31
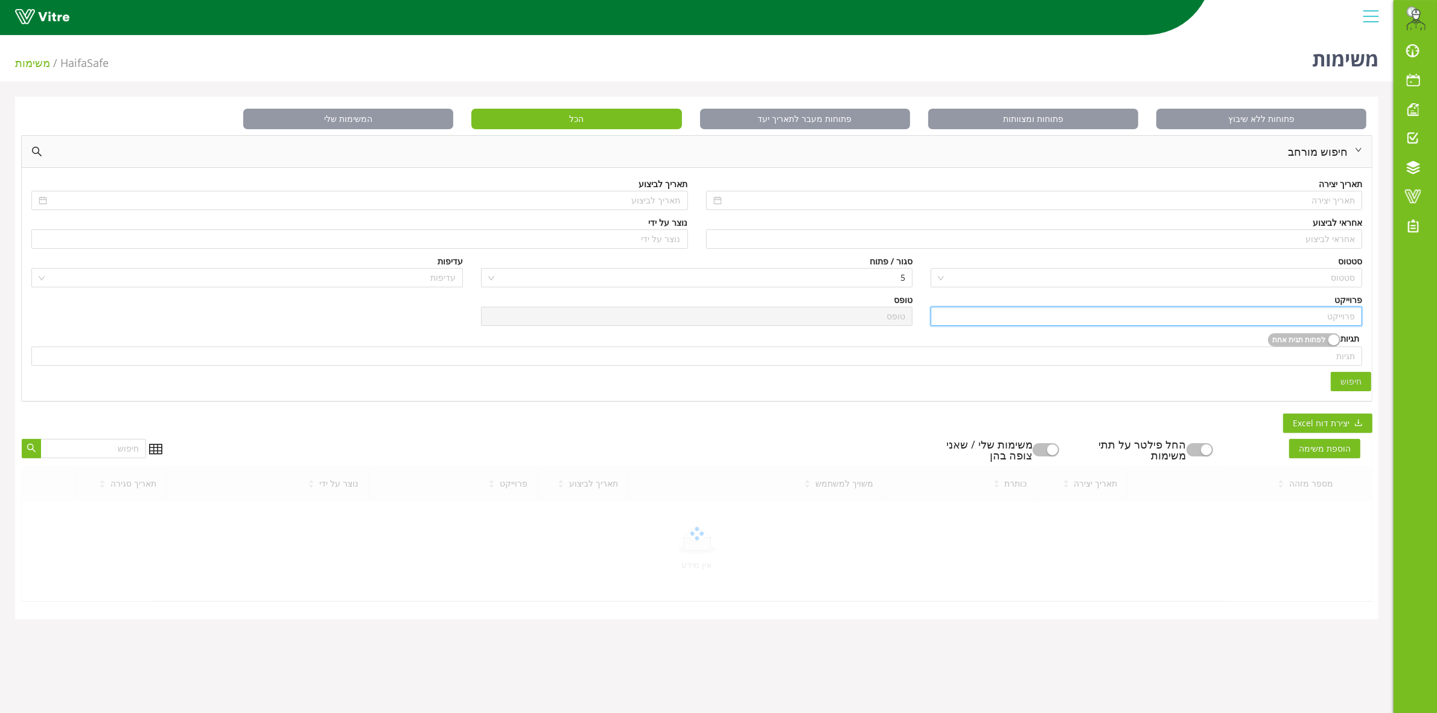
click at [1335, 313] on input "search" at bounding box center [1146, 316] width 417 height 18
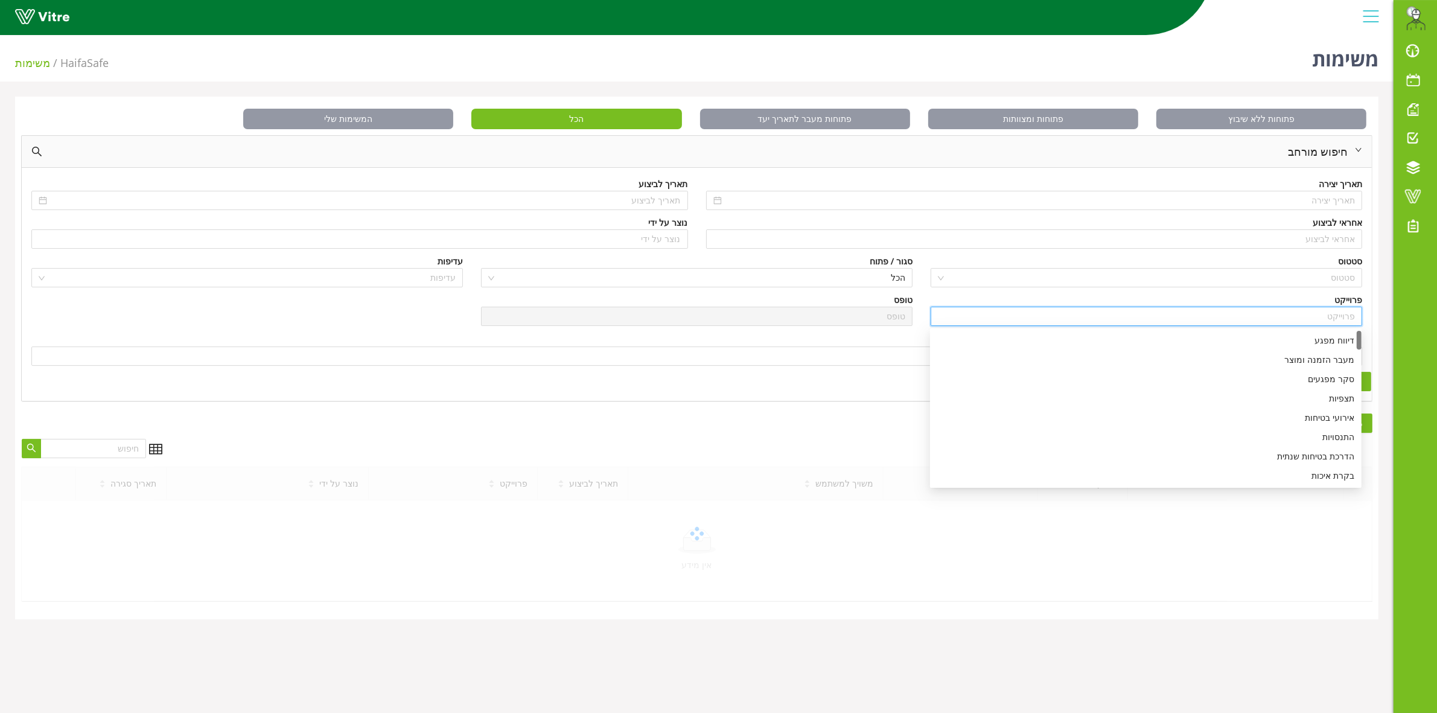
click at [1335, 313] on input "search" at bounding box center [1146, 316] width 417 height 18
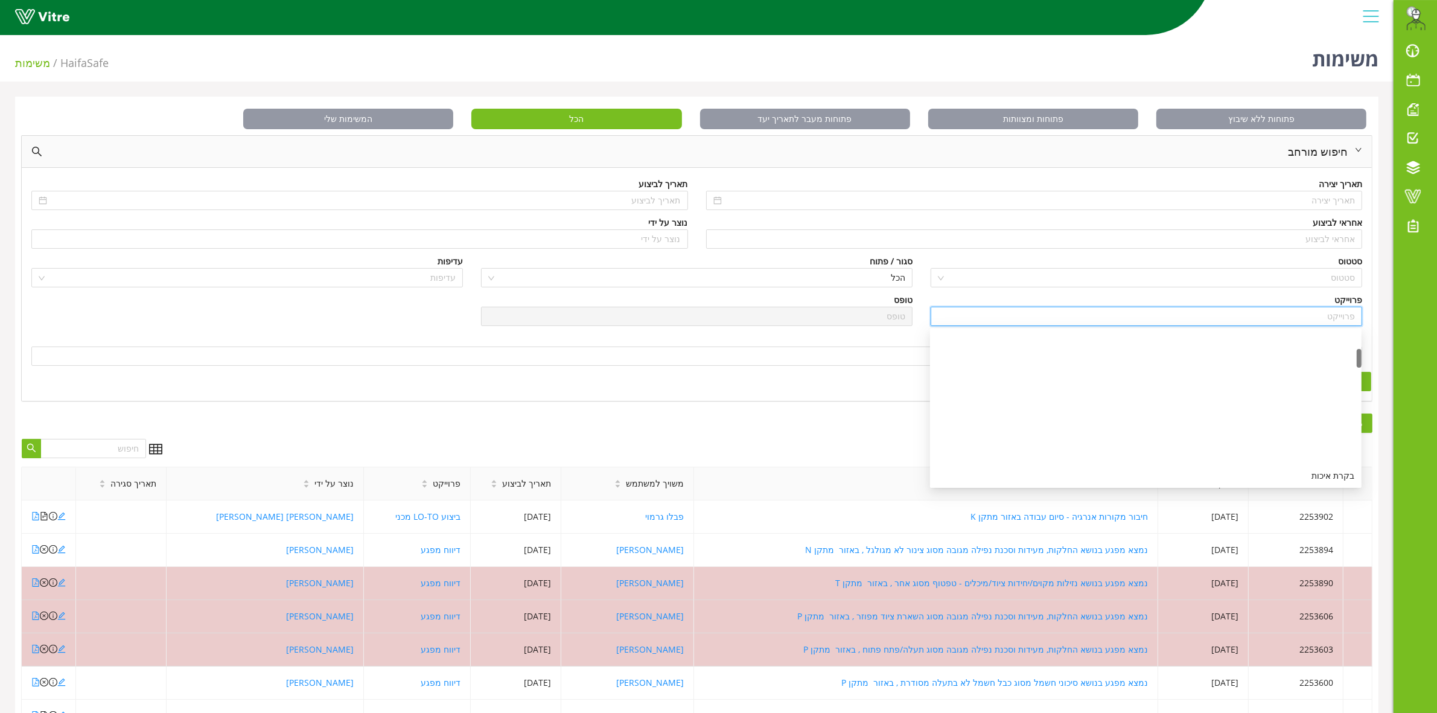
scroll to position [226, 0]
click at [1320, 388] on div "ביצוע LO-TO מכני" at bounding box center [1145, 384] width 417 height 13
type input "ביצוע LO-TO מכני"
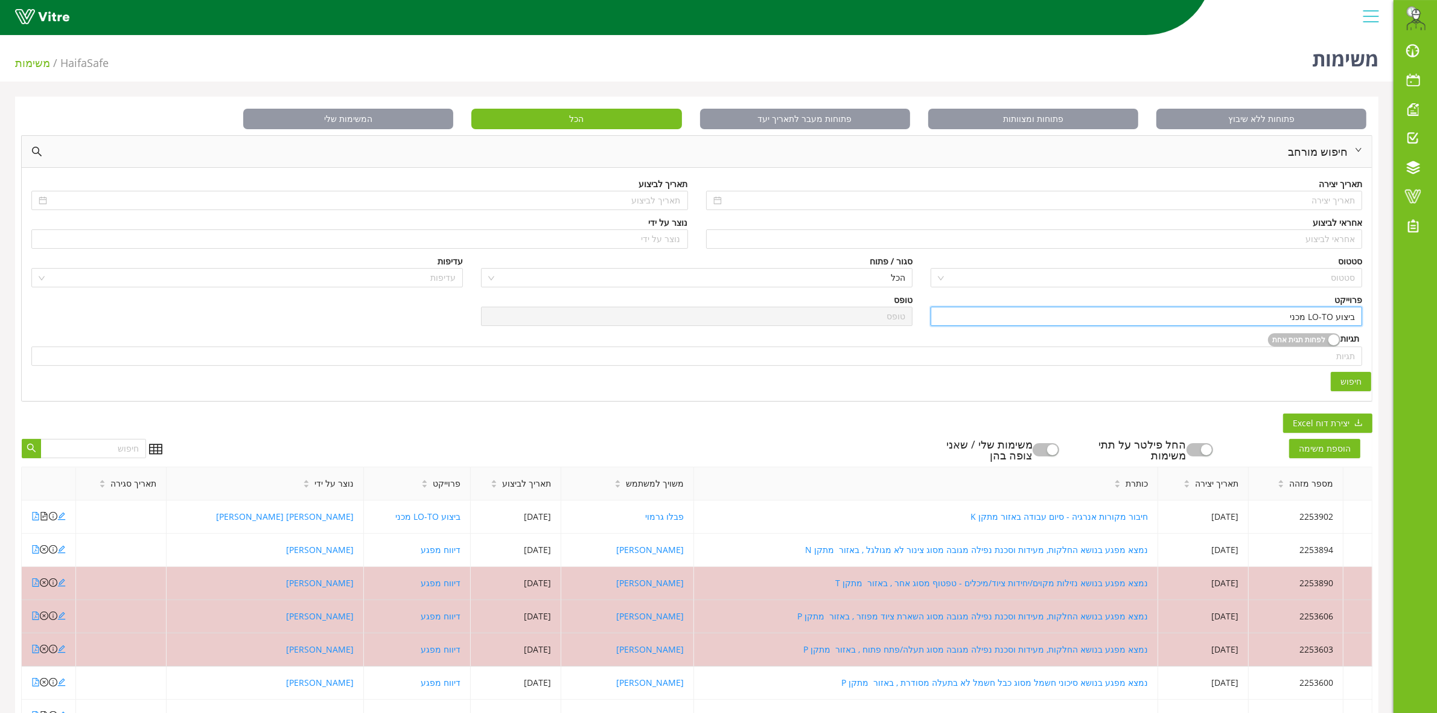
scroll to position [0, 0]
click at [1353, 387] on span "חיפוש" at bounding box center [1351, 381] width 21 height 13
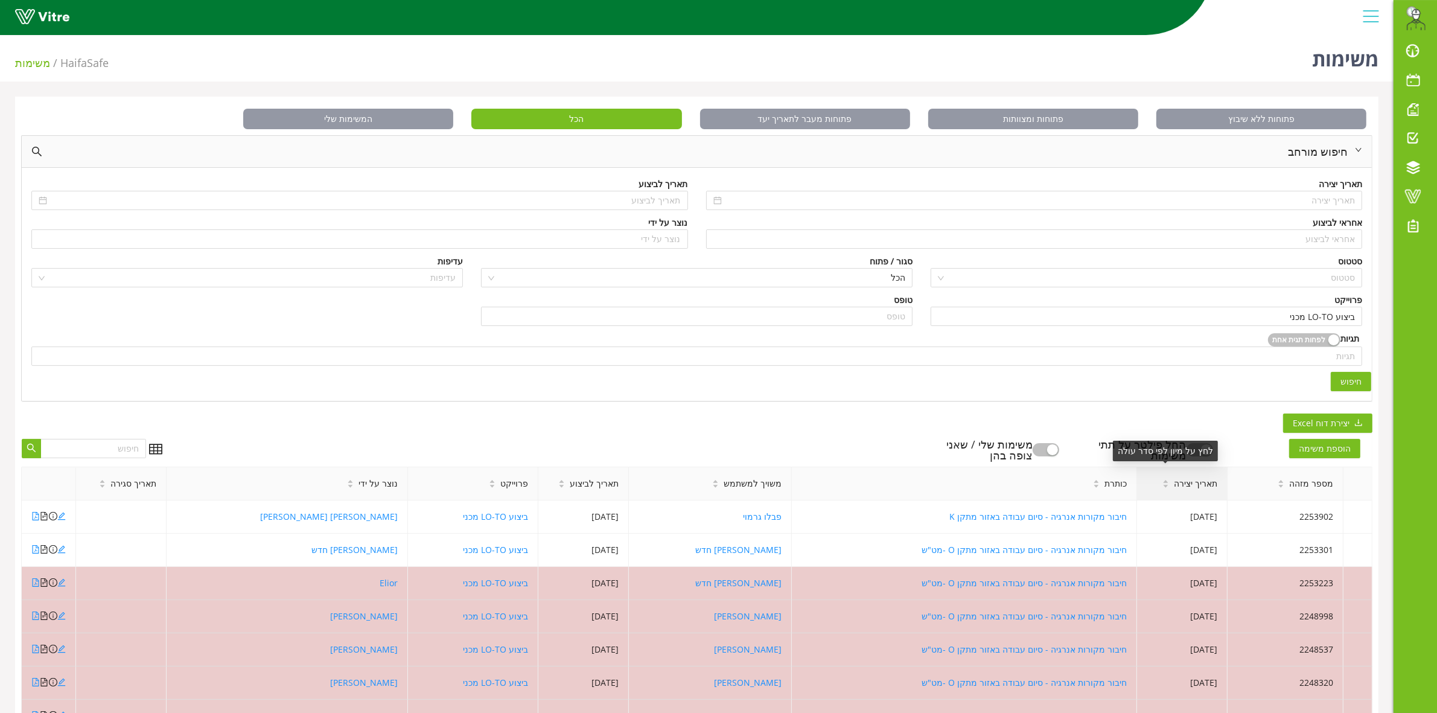
click at [1174, 486] on span "תאריך יצירה" at bounding box center [1195, 483] width 43 height 13
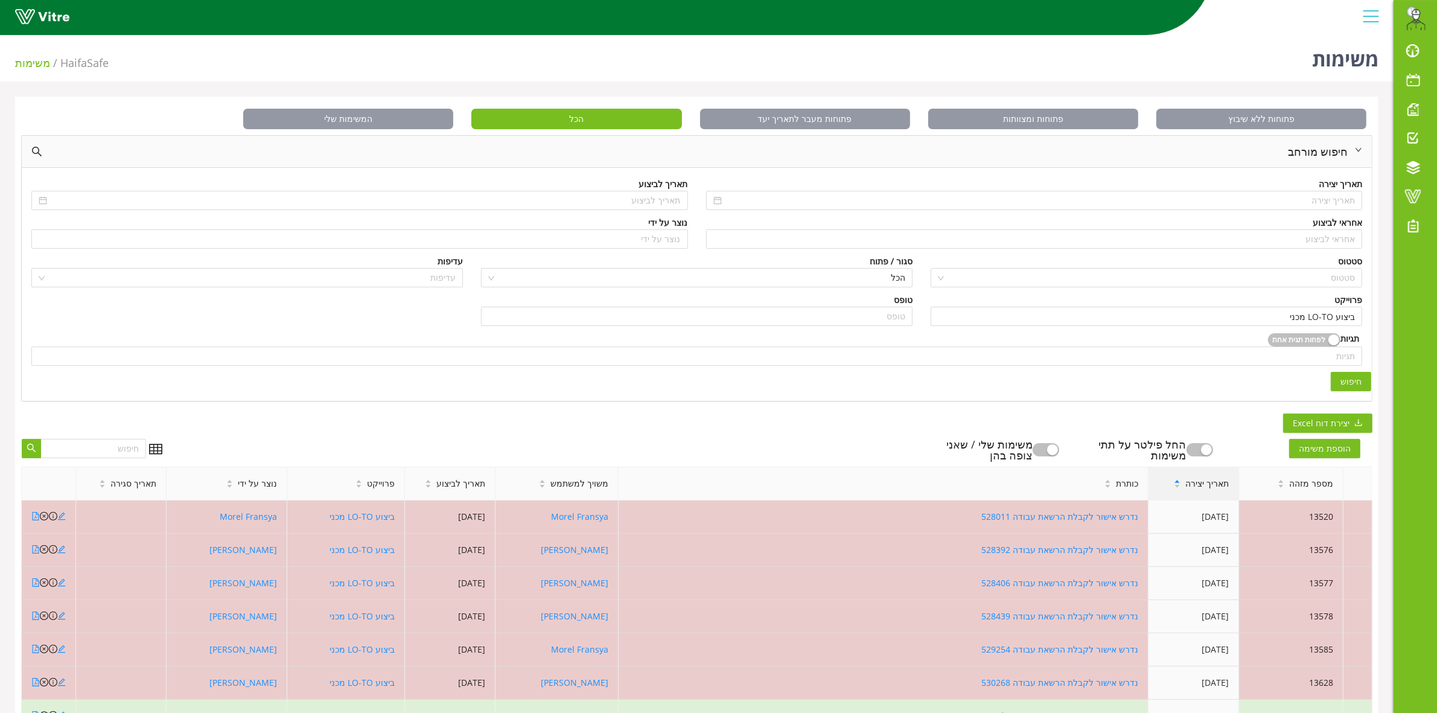
click at [1163, 486] on div "תאריך יצירה" at bounding box center [1194, 483] width 90 height 33
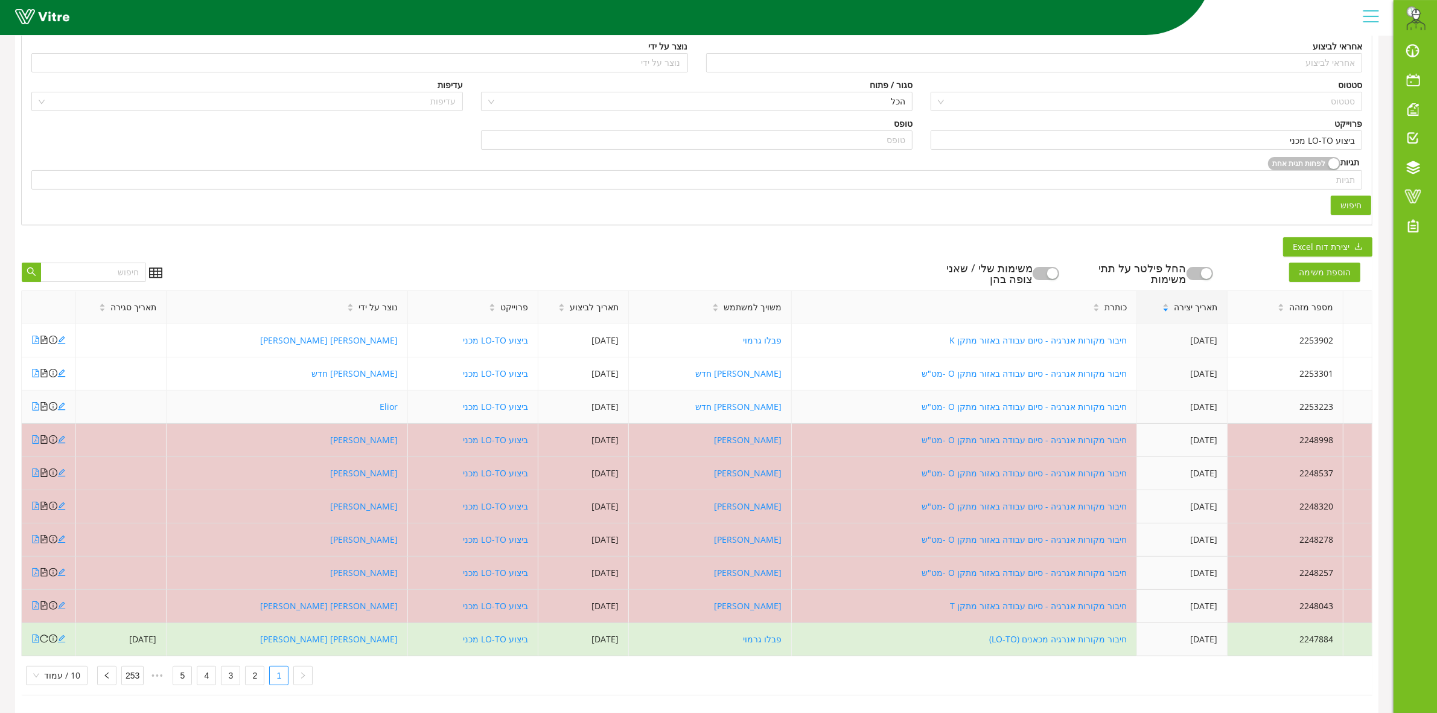
scroll to position [189, 0]
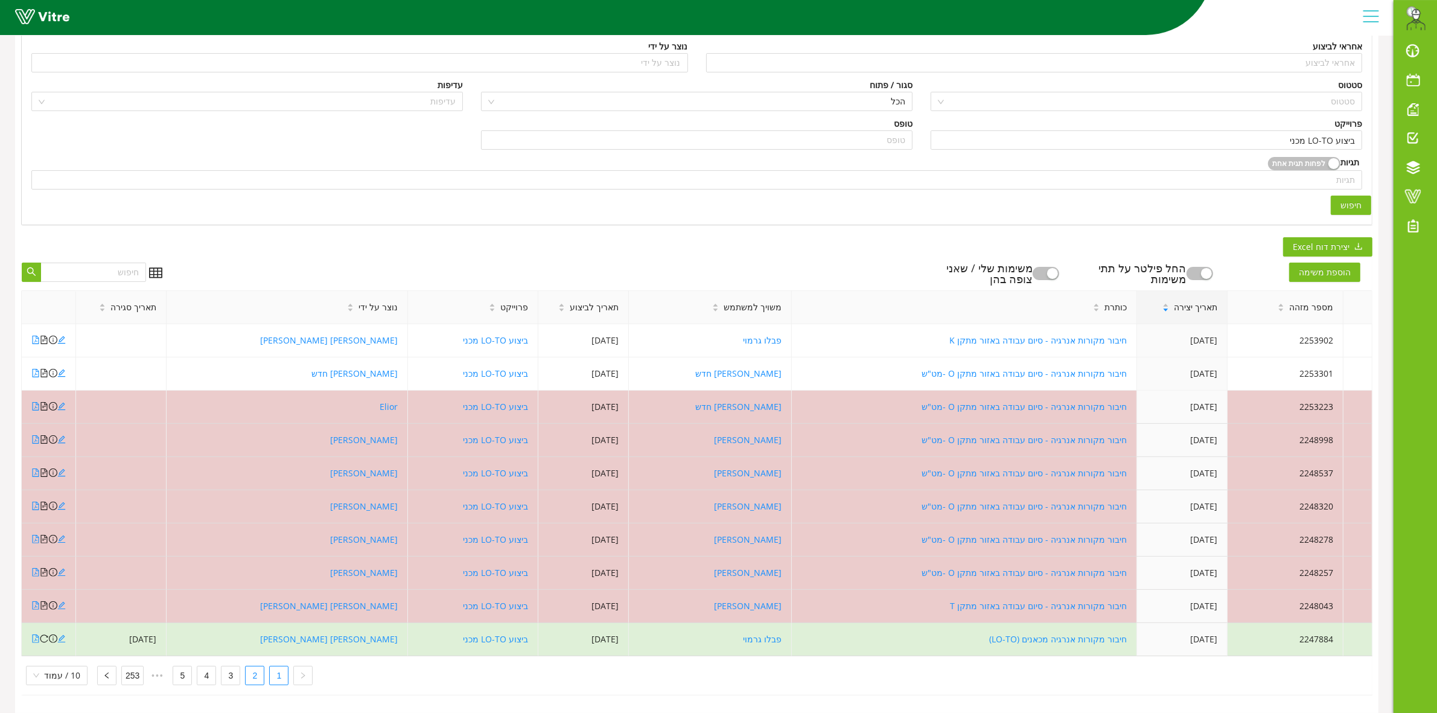
click at [249, 667] on link "2" at bounding box center [255, 675] width 18 height 18
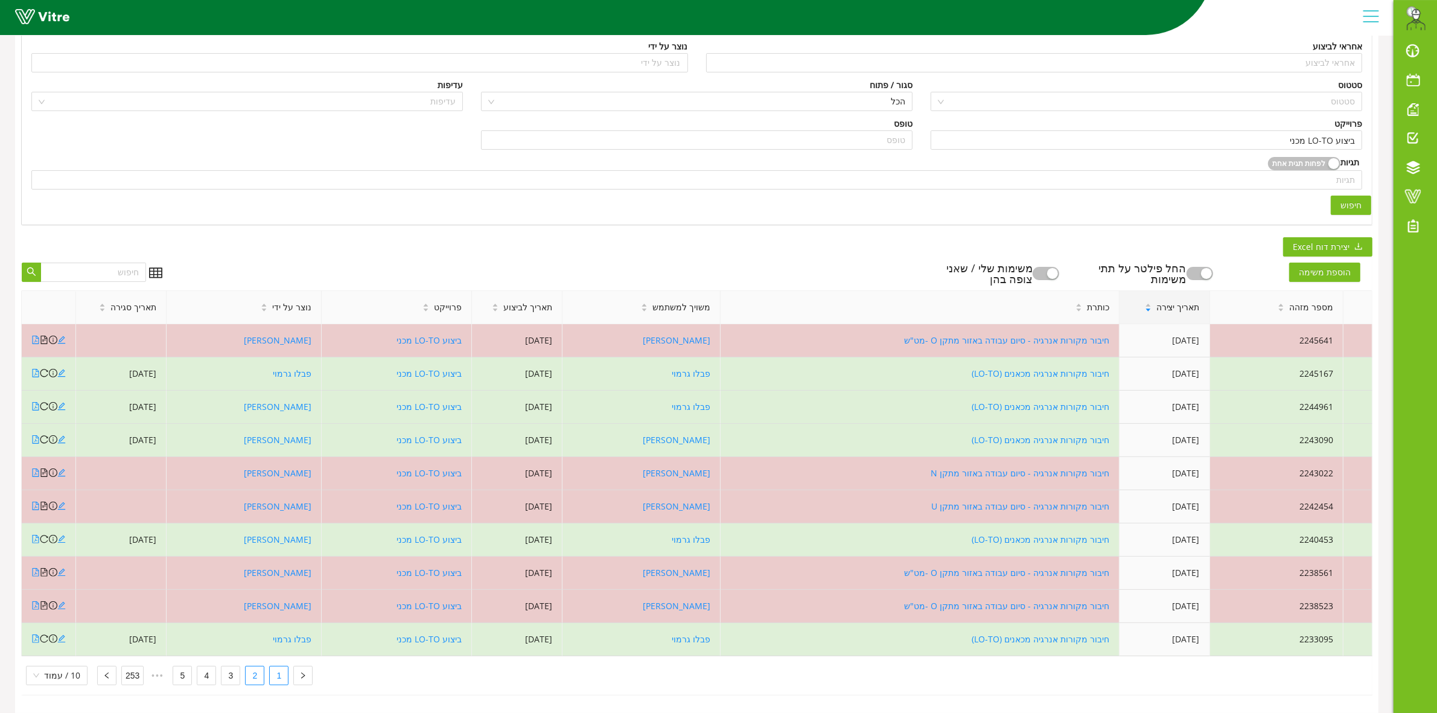
click at [281, 668] on link "1" at bounding box center [279, 675] width 18 height 18
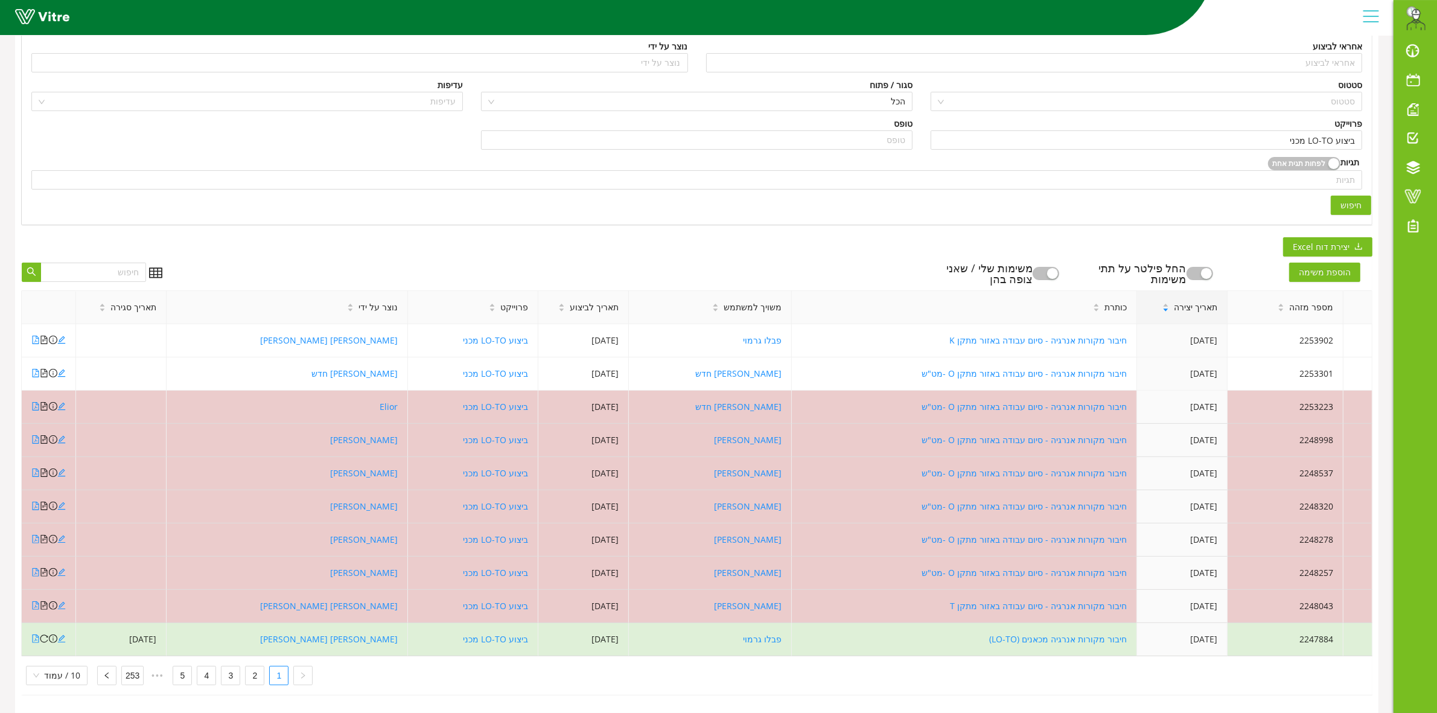
click at [512, 263] on div "הוספת משימה החל פילטר על תתי משימות משימות שלי / שאני צופה בהן" at bounding box center [771, 274] width 1201 height 22
click at [1412, 189] on span at bounding box center [1413, 196] width 30 height 14
